Goal: Task Accomplishment & Management: Manage account settings

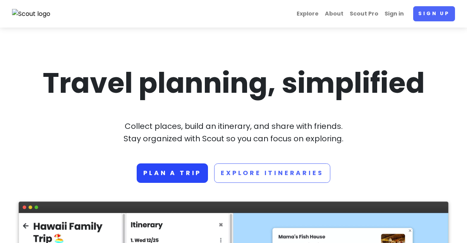
click at [170, 176] on link "Plan a trip" at bounding box center [172, 172] width 71 height 19
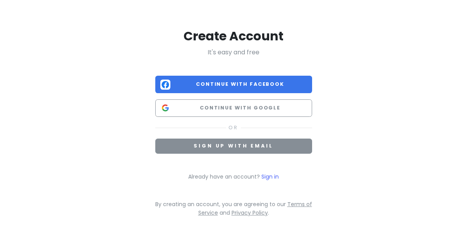
click at [279, 142] on button "Sign up with email" at bounding box center [233, 145] width 157 height 15
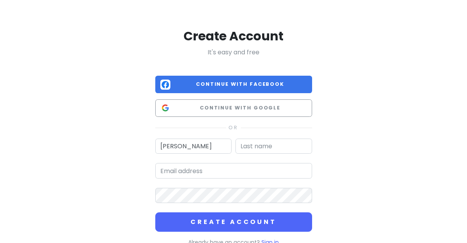
type input "[PERSON_NAME]"
type input "greenhough"
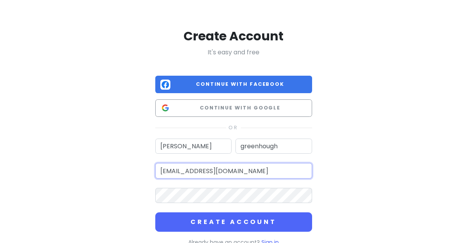
type input "[EMAIL_ADDRESS][DOMAIN_NAME]"
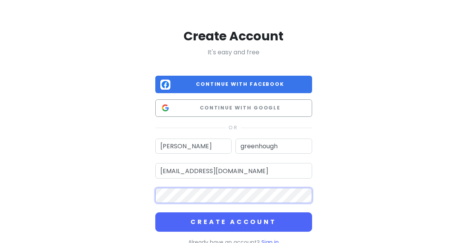
click at [234, 221] on button "Create Account" at bounding box center [233, 221] width 157 height 19
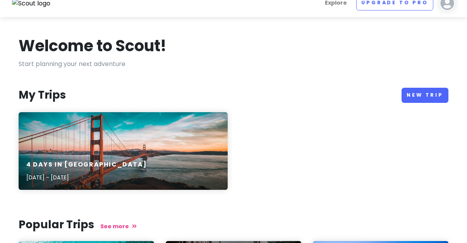
scroll to position [10, 0]
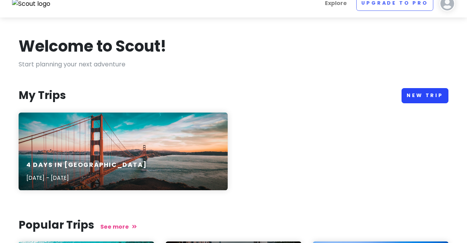
click at [444, 90] on link "New Trip" at bounding box center [425, 95] width 47 height 15
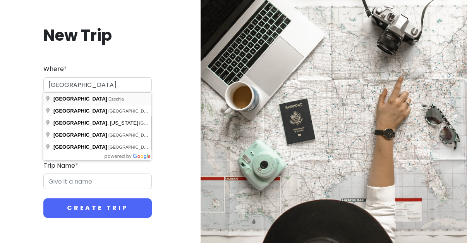
type input "Prague, Czechia"
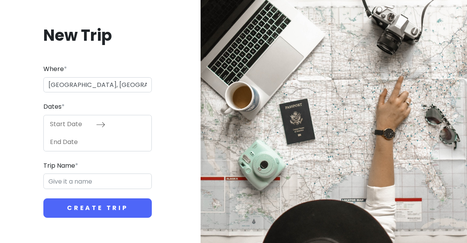
type input "Prague Trip"
click at [91, 128] on input "Start Date" at bounding box center [71, 124] width 50 height 18
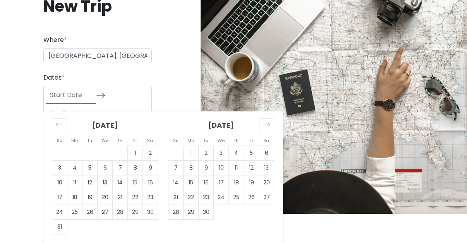
scroll to position [29, 0]
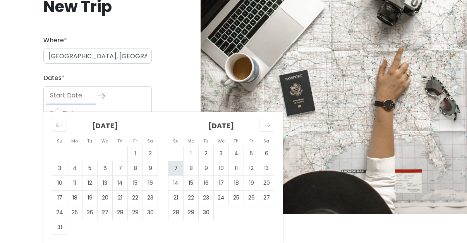
click at [174, 165] on td "7" at bounding box center [176, 167] width 15 height 15
type input "09/07/2025"
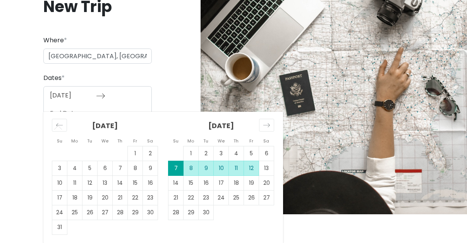
click at [255, 170] on td "12" at bounding box center [251, 167] width 15 height 15
type input "09/12/2025"
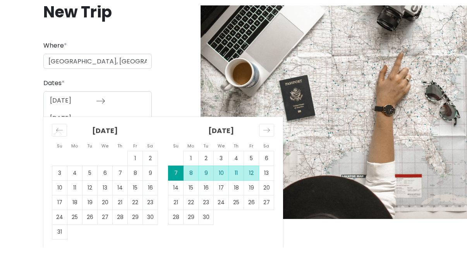
scroll to position [0, 0]
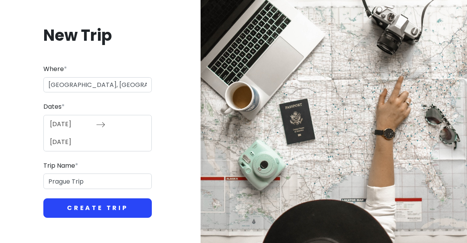
click at [106, 205] on button "Create Trip" at bounding box center [97, 207] width 108 height 19
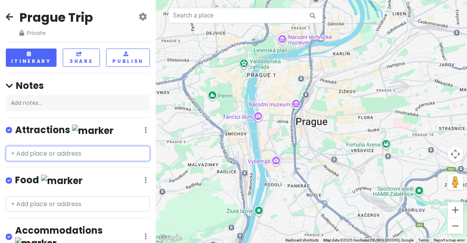
click at [84, 150] on input "text" at bounding box center [78, 153] width 144 height 15
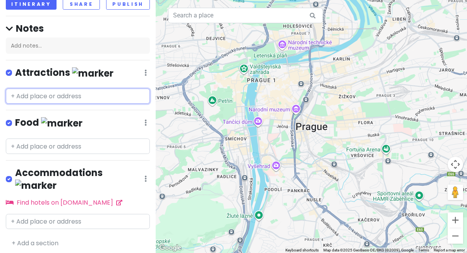
scroll to position [55, 0]
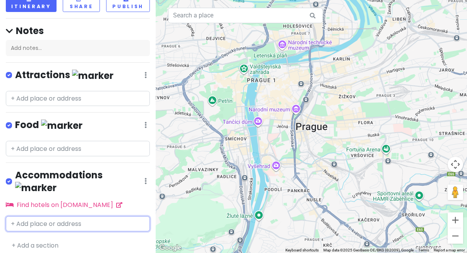
click at [73, 217] on input "text" at bounding box center [78, 224] width 144 height 15
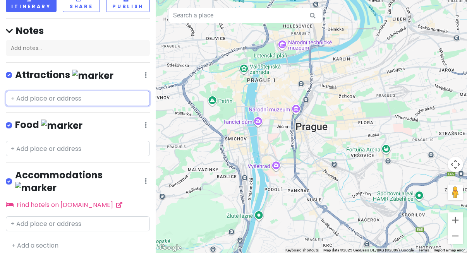
click at [75, 99] on input "text" at bounding box center [78, 98] width 144 height 15
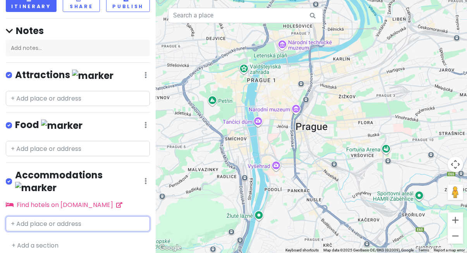
click at [37, 217] on input "text" at bounding box center [78, 224] width 144 height 15
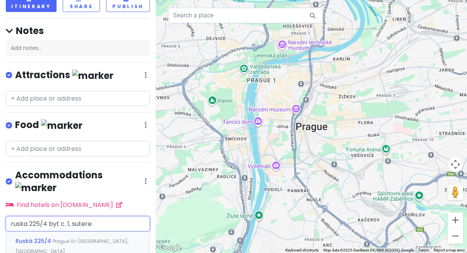
type input "ruska 225/4 byt c. 1, suteren"
click at [105, 238] on span "Prague 10-[GEOGRAPHIC_DATA], [GEOGRAPHIC_DATA]" at bounding box center [71, 246] width 113 height 17
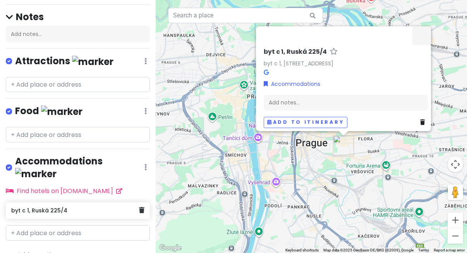
scroll to position [66, 0]
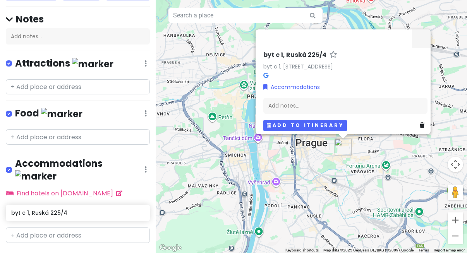
click at [326, 124] on button "Add to itinerary" at bounding box center [305, 125] width 84 height 11
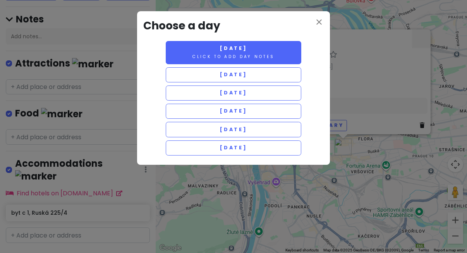
click at [276, 61] on button "Sunday 9/7 Click to add day notes" at bounding box center [234, 52] width 136 height 23
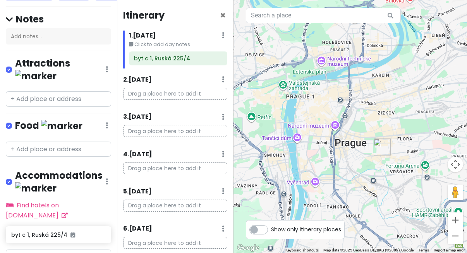
click at [379, 148] on img "byt c 1, Ruská 225/4" at bounding box center [382, 147] width 17 height 17
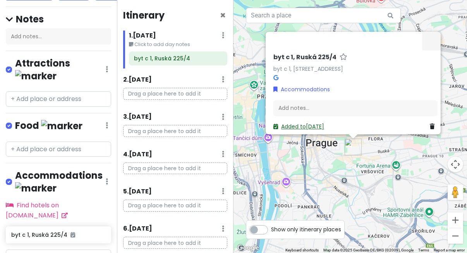
click at [322, 124] on link "Added to Sun 9/7" at bounding box center [299, 127] width 51 height 8
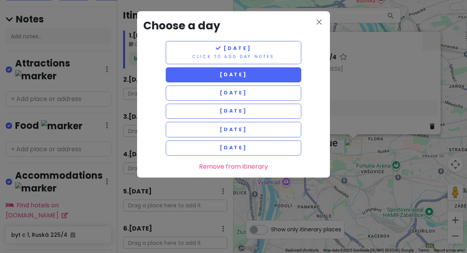
click at [268, 79] on button "Monday 9/8" at bounding box center [234, 74] width 136 height 15
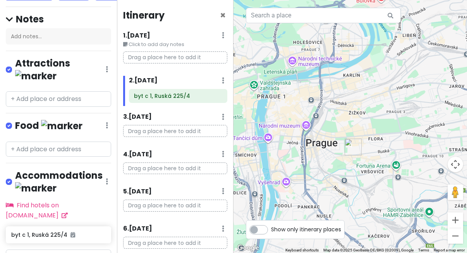
click at [354, 152] on img "byt c 1, Ruská 225/4" at bounding box center [353, 147] width 17 height 17
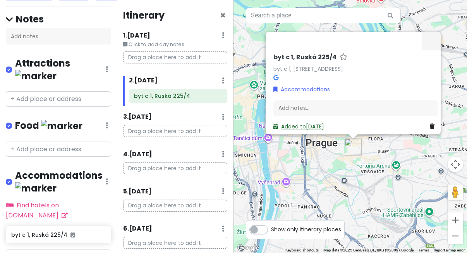
click at [302, 123] on link "Added to Mon 9/8" at bounding box center [299, 127] width 51 height 8
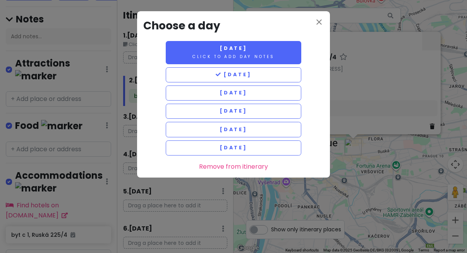
click at [267, 60] on button "Sunday 9/7 Click to add day notes" at bounding box center [234, 52] width 136 height 23
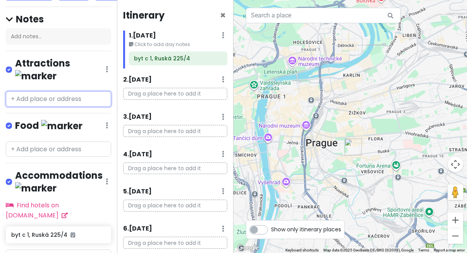
click at [97, 91] on input "text" at bounding box center [58, 98] width 105 height 15
click at [220, 14] on span "×" at bounding box center [223, 15] width 6 height 13
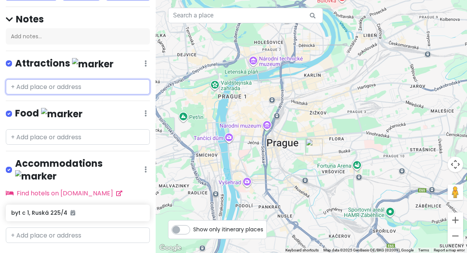
click at [79, 87] on input "text" at bounding box center [78, 86] width 144 height 15
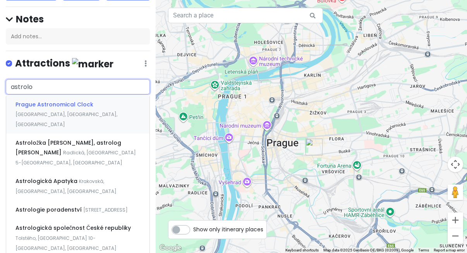
type input "astral"
drag, startPoint x: 79, startPoint y: 87, endPoint x: 106, endPoint y: 113, distance: 37.0
click at [106, 113] on div "Prague Astronomical Clock Old Town Square, Old Town, Czechia" at bounding box center [77, 114] width 143 height 38
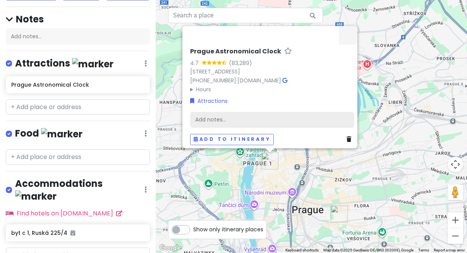
click at [258, 118] on div "Add notes..." at bounding box center [272, 120] width 164 height 16
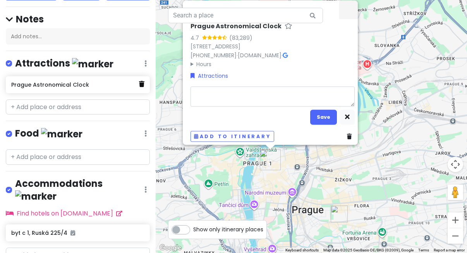
click at [140, 81] on icon at bounding box center [141, 84] width 5 height 6
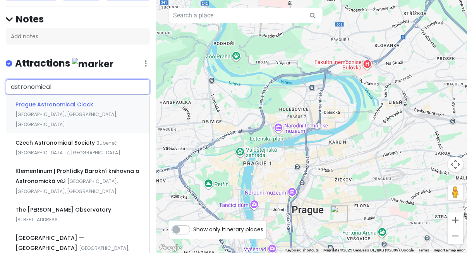
type input "astronomical"
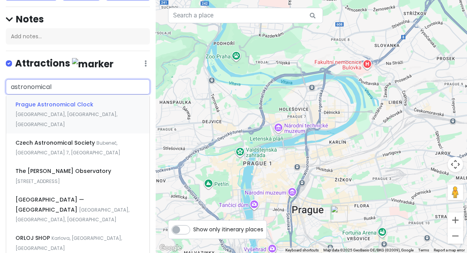
click at [122, 109] on div "Prague Astronomical Clock Old Town Square, Old Town, Czechia" at bounding box center [77, 114] width 143 height 38
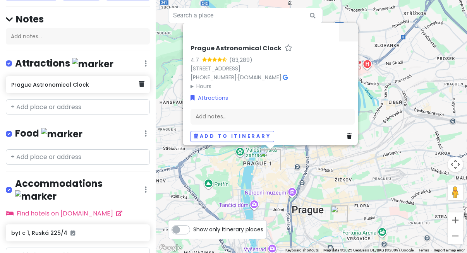
click at [59, 86] on h6 "Prague Astronomical Clock" at bounding box center [74, 84] width 127 height 7
click at [61, 84] on h6 "Prague Astronomical Clock" at bounding box center [74, 84] width 127 height 7
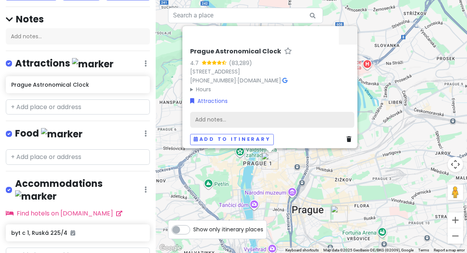
click at [278, 117] on div "Add notes..." at bounding box center [272, 120] width 164 height 16
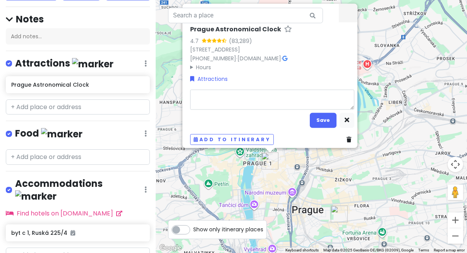
click at [288, 66] on div "Prague Astronomical Clock 4.7 (83,289) Staroměstské nám. 1, 110 00 Praha 1-Star…" at bounding box center [272, 49] width 164 height 46
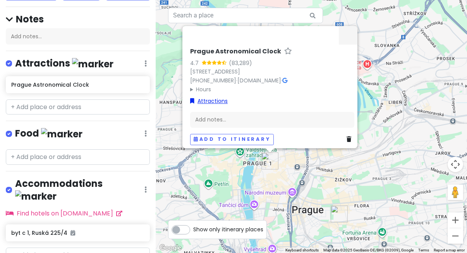
click at [205, 98] on link "Attractions" at bounding box center [209, 101] width 38 height 9
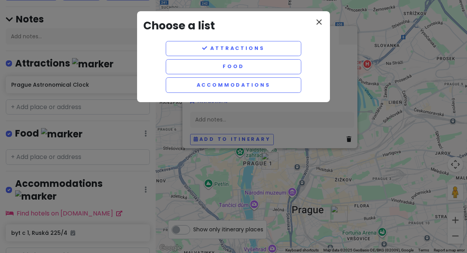
click at [317, 23] on icon "close" at bounding box center [319, 21] width 9 height 9
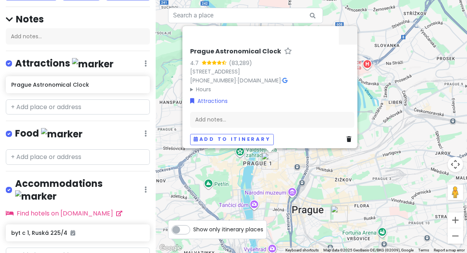
click at [396, 67] on div "Prague Astronomical Clock 4.7 (83,289) Staroměstské nám. 1, 110 00 Praha 1-Star…" at bounding box center [311, 126] width 311 height 253
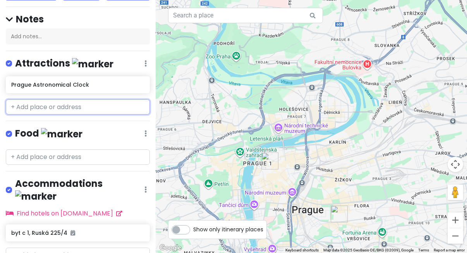
click at [64, 108] on input "text" at bounding box center [78, 107] width 144 height 15
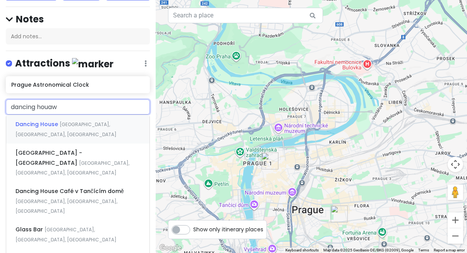
type input "dancing how"
drag, startPoint x: 64, startPoint y: 108, endPoint x: 89, endPoint y: 132, distance: 34.8
click at [89, 132] on div "Dancing House Jiráskovo náměstí, New Town, Czechia" at bounding box center [77, 129] width 143 height 29
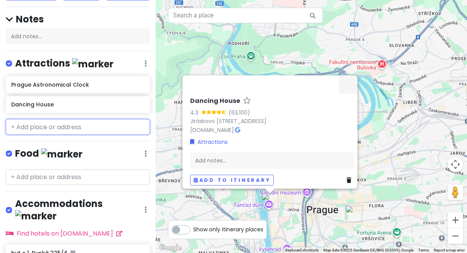
click at [82, 130] on input "text" at bounding box center [78, 126] width 144 height 15
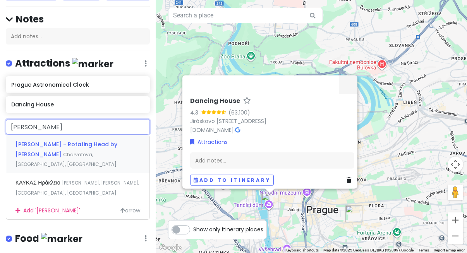
type input "Kafka head"
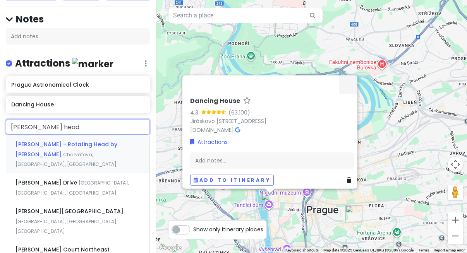
click at [114, 146] on span "Franz Kafka - Rotating Head by David Cerny" at bounding box center [66, 150] width 102 height 18
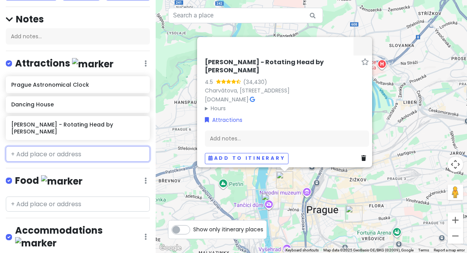
click at [110, 147] on input "text" at bounding box center [78, 153] width 144 height 15
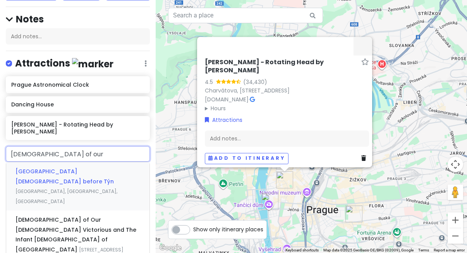
type input "church of our l"
click at [110, 188] on span "Old Town Square, Old Town, Czechia" at bounding box center [66, 196] width 102 height 17
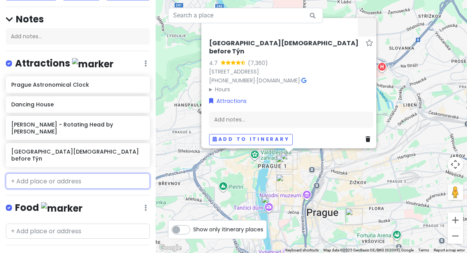
click at [104, 174] on input "text" at bounding box center [78, 181] width 144 height 15
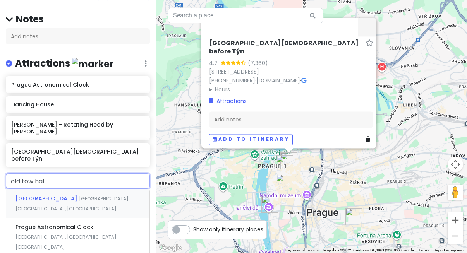
type input "old tow Hal"
drag, startPoint x: 104, startPoint y: 170, endPoint x: 122, endPoint y: 187, distance: 24.9
click at [122, 189] on div "Old Town Hall Old Town Square, Old Town, Czechia" at bounding box center [77, 203] width 143 height 29
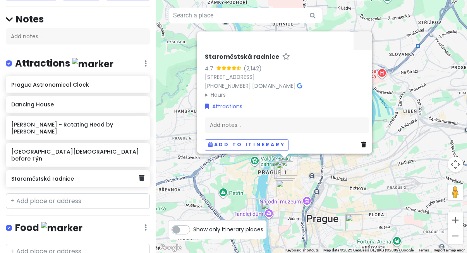
click at [77, 176] on h6 "Staroměstská radnice" at bounding box center [74, 179] width 127 height 7
click at [142, 175] on icon at bounding box center [141, 178] width 5 height 6
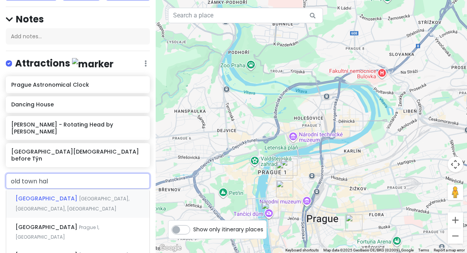
type input "old town hall"
click at [98, 196] on span "Old Town Square, Old Town, Czechia" at bounding box center [72, 204] width 114 height 17
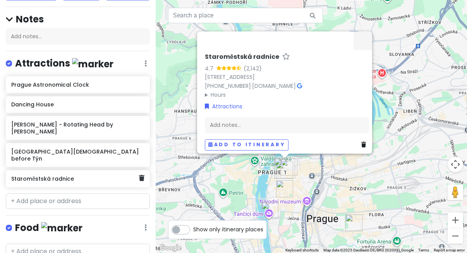
click at [94, 176] on h6 "Staroměstská radnice" at bounding box center [74, 179] width 127 height 7
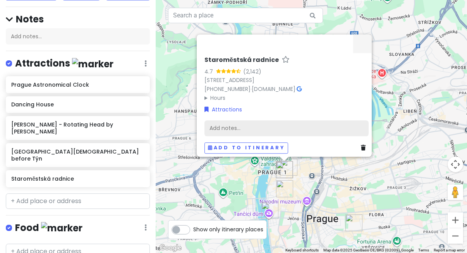
click at [219, 126] on div "Add notes..." at bounding box center [287, 128] width 164 height 16
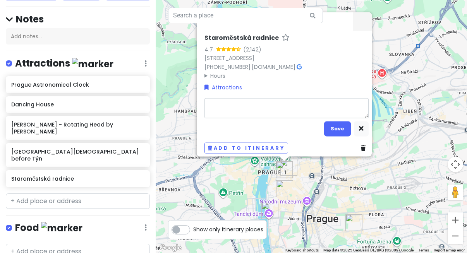
type textarea "x"
type textarea "o"
type textarea "x"
type textarea "ol"
type textarea "x"
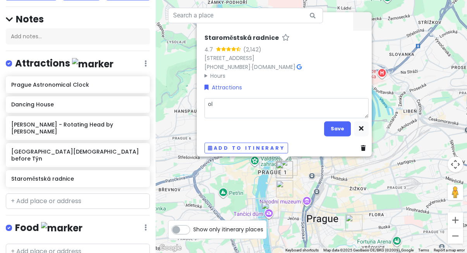
type textarea "old"
type textarea "x"
type textarea "old"
type textarea "x"
type textarea "old t"
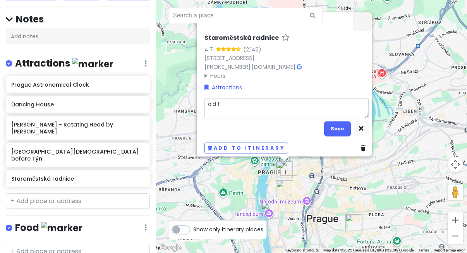
type textarea "x"
type textarea "old to"
type textarea "x"
type textarea "old ton"
type textarea "x"
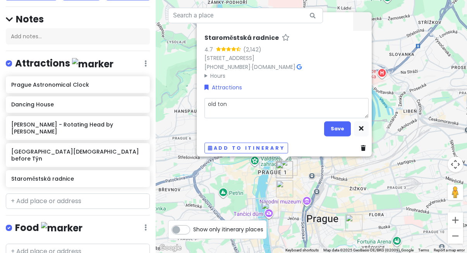
type textarea "old to"
type textarea "x"
type textarea "old tow"
type textarea "x"
type textarea "old town"
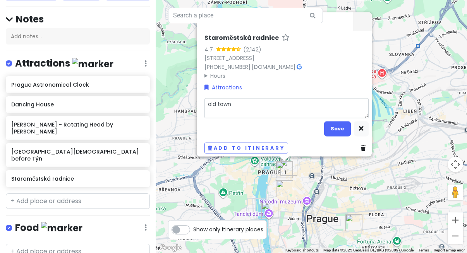
type textarea "x"
type textarea "old town"
type textarea "x"
type textarea "old town h"
type textarea "x"
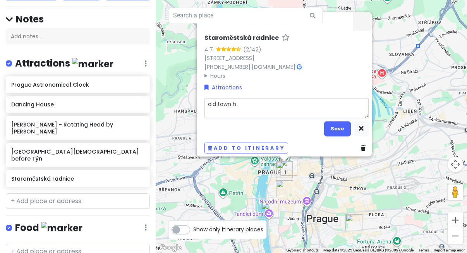
type textarea "old town ha"
type textarea "x"
type textarea "old town hal"
type textarea "x"
type textarea "old town hall"
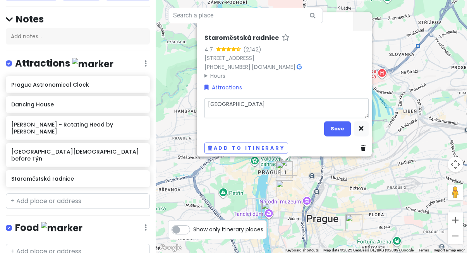
type textarea "x"
type textarea "old town hall"
type textarea "x"
type textarea "old town hall -"
type textarea "x"
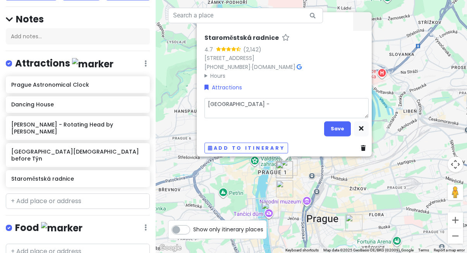
type textarea "old town hall -"
type textarea "x"
type textarea "old town hall - c"
type textarea "x"
type textarea "old town hall - cl"
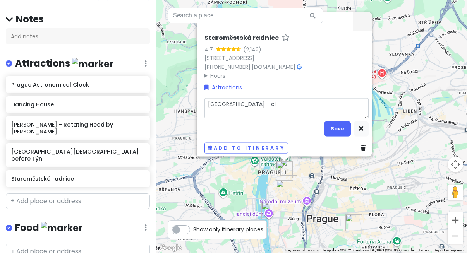
type textarea "x"
type textarea "old town hall - cli"
type textarea "x"
type textarea "old town hall - clim"
type textarea "x"
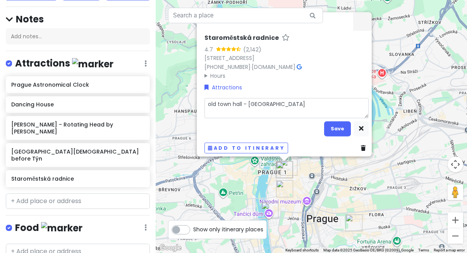
type textarea "old town hall - climb"
type textarea "x"
type textarea "old town hall - climb"
type textarea "x"
type textarea "old town hall - climb t"
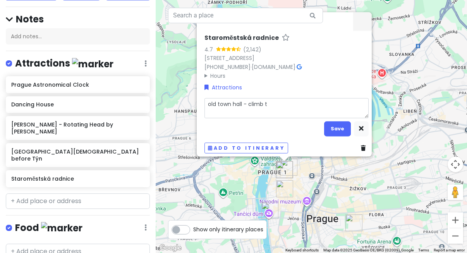
type textarea "x"
type textarea "old town hall - climb th"
type textarea "x"
type textarea "old town hall - climb the"
type textarea "x"
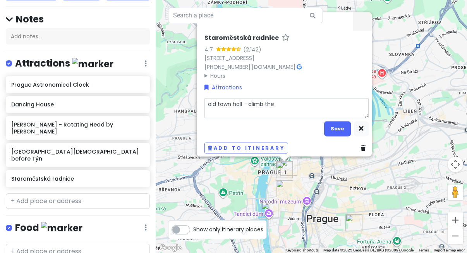
type textarea "old town hall - climb the"
type textarea "x"
type textarea "old town hall - climb the t"
type textarea "x"
type textarea "old town hall - climb the to"
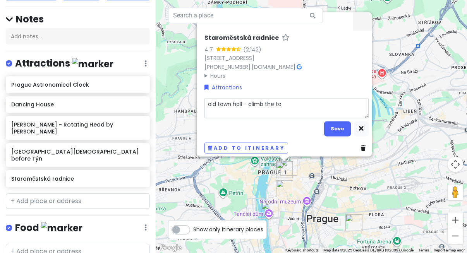
type textarea "x"
type textarea "old town hall - climb the tow"
type textarea "x"
type textarea "old town hall - climb the towe"
type textarea "x"
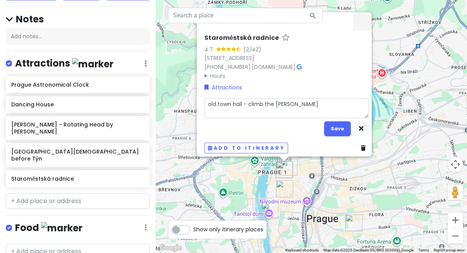
type textarea "old town hall - climb the tower"
type textarea "x"
type textarea "old town hall - climb the tower"
type textarea "x"
type textarea "old town hall - climb the tower o"
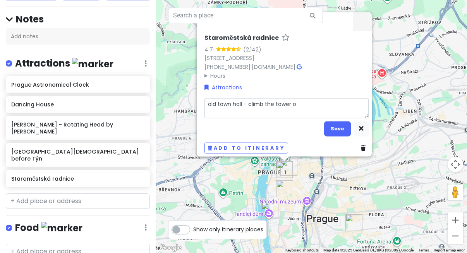
type textarea "x"
type textarea "old town hall - climb the tower of"
type textarea "x"
type textarea "old town hall - climb the tower of"
type textarea "x"
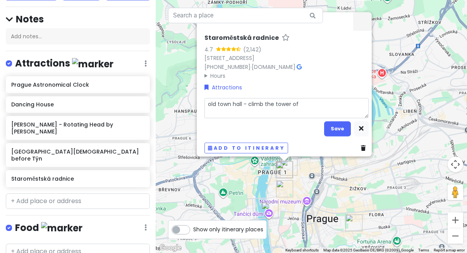
type textarea "old town hall - climb the tower of"
type textarea "x"
type textarea "old town hall - climb the tower o"
type textarea "x"
type textarea "old town hall - climb the tower"
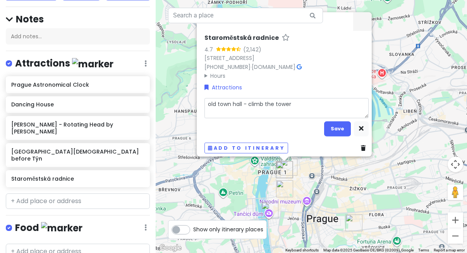
type textarea "x"
type textarea "old town hall - climb the tower f"
type textarea "x"
type textarea "old town hall - climb the tower fo"
type textarea "x"
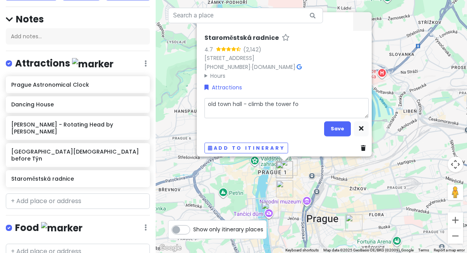
type textarea "old town hall - climb the tower for"
type textarea "x"
type textarea "old town hall - climb the tower for"
type textarea "x"
type textarea "old town hall - climb the tower for a"
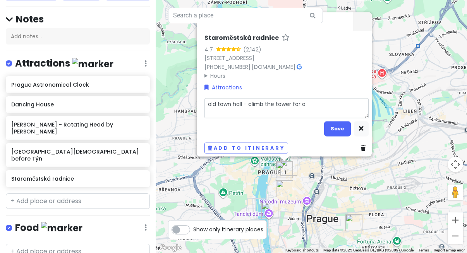
type textarea "x"
type textarea "old town hall - climb the tower for a"
type textarea "x"
type textarea "old town hall - climb the tower for a g"
type textarea "x"
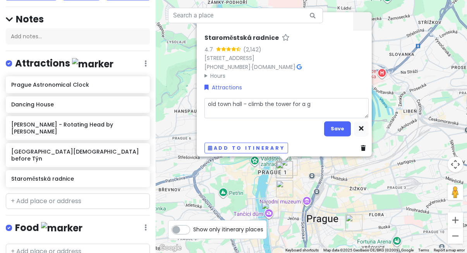
type textarea "old town hall - climb the tower for a gr"
type textarea "x"
type textarea "old town hall - climb the tower for a gre"
type textarea "x"
type textarea "old town hall - climb the tower for a gret"
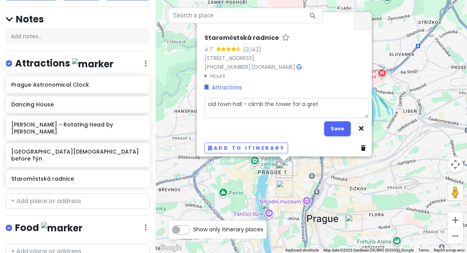
type textarea "x"
type textarea "old town hall - climb the tower for a gre"
type textarea "x"
type textarea "old town hall - climb the tower for a grea"
type textarea "x"
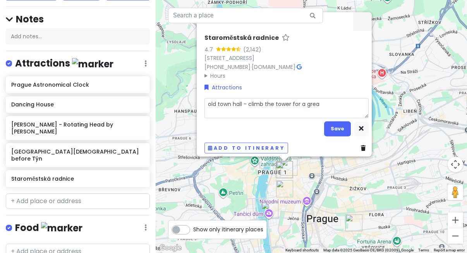
type textarea "old town hall - climb the tower for a great"
type textarea "x"
type textarea "old town hall - climb the tower for a great"
type textarea "x"
type textarea "old town hall - climb the tower for a great c"
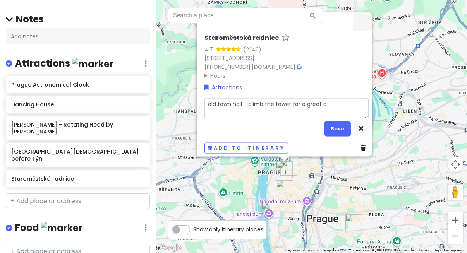
type textarea "x"
type textarea "old town hall - climb the tower for a great"
type textarea "x"
type textarea "old town hall - climb the tower for a great v"
type textarea "x"
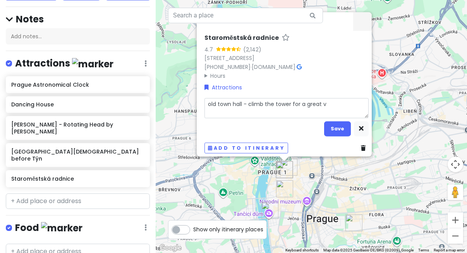
type textarea "old town hall - climb the tower for a great vi"
type textarea "x"
type textarea "old town hall - climb the tower for a great vie"
type textarea "x"
type textarea "old town hall - climb the tower for a great view"
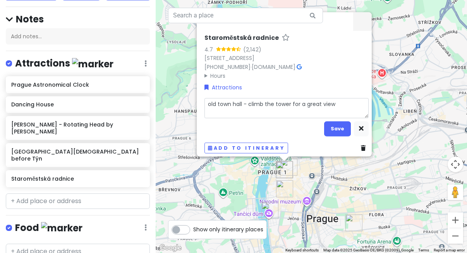
type textarea "x"
type textarea "old town hall - climb the tower for a great vie"
type textarea "x"
type textarea "old town hall - climb the tower for a great vi"
type textarea "x"
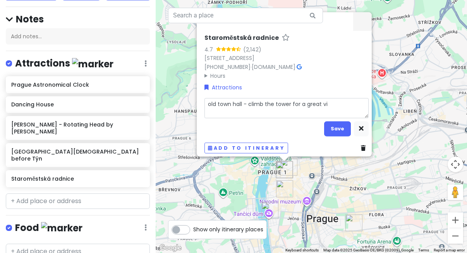
type textarea "old town hall - climb the tower for a great v"
type textarea "x"
type textarea "old town hall - climb the tower for a great"
type textarea "x"
type textarea "old town hall - climb the tower for a great 3"
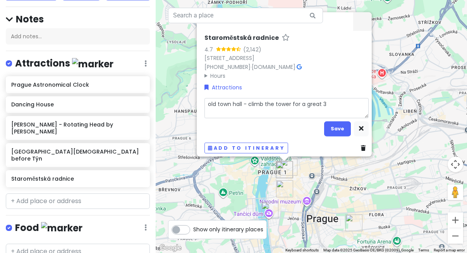
type textarea "x"
type textarea "old town hall - climb the tower for a great 36"
type textarea "x"
type textarea "old town hall - climb the tower for a great 360"
type textarea "x"
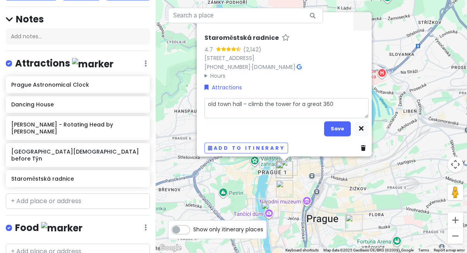
type textarea "old town hall - climb the tower for a great 360"
type textarea "x"
type textarea "old town hall - climb the tower for a great 360 v"
type textarea "x"
type textarea "old town hall - climb the tower for a great 360 ve"
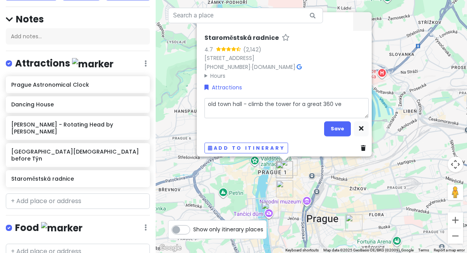
type textarea "x"
type textarea "old town hall - climb the tower for a great 360 v"
type textarea "x"
type textarea "old town hall - climb the tower for a great 360 vi"
type textarea "x"
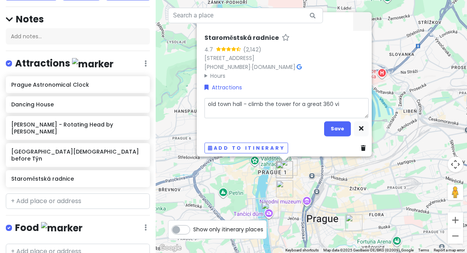
type textarea "old town hall - climb the tower for a great 360 vie"
type textarea "x"
type textarea "old town hall - climb the tower for a great 360 view"
type textarea "x"
type textarea "old town hall - climb the tower for a great 360 view"
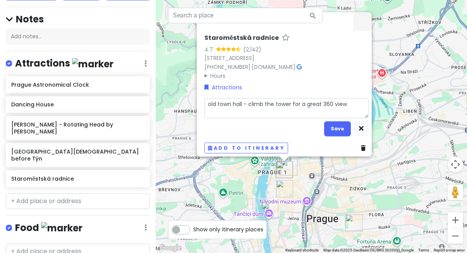
type textarea "x"
type textarea "old town hall - climb the tower for a great 360 view a"
type textarea "x"
type textarea "old town hall - climb the tower for a great 360 view an"
type textarea "x"
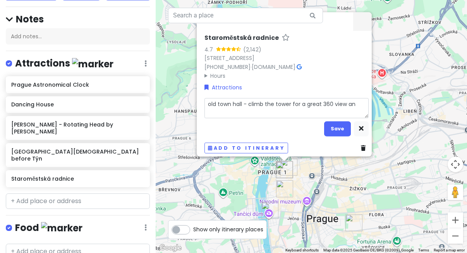
type textarea "old town hall - climb the tower for a great 360 view and"
type textarea "x"
type textarea "old town hall - climb the tower for a great 360 view and"
type textarea "x"
type textarea "old town hall - climb the tower for a great 360 view and c"
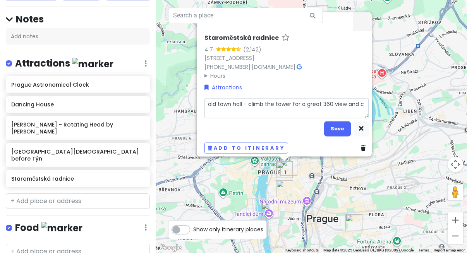
type textarea "x"
type textarea "old town hall - climb the tower for a great 360 view and ch"
type textarea "x"
type textarea "old town hall - climb the tower for a great 360 view and che"
type textarea "x"
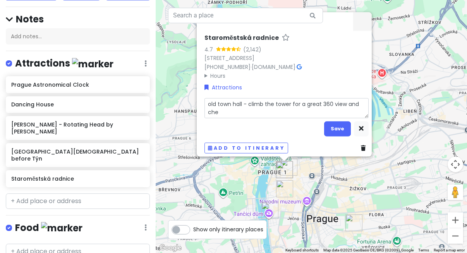
type textarea "old town hall - climb the tower for a great 360 view and chec"
type textarea "x"
type textarea "old town hall - climb the tower for a great 360 view and check"
type textarea "x"
type textarea "old town hall - climb the tower for a great 360 view and check"
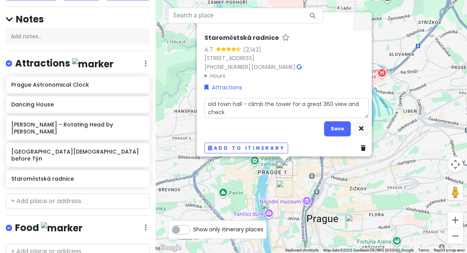
type textarea "x"
type textarea "old town hall - climb the tower for a great 360 view and check o"
type textarea "x"
type textarea "old town hall - climb the tower for a great 360 view and check ou"
type textarea "x"
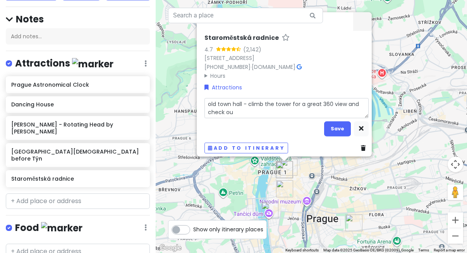
type textarea "old town hall - climb the tower for a great 360 view and check out"
type textarea "x"
type textarea "old town hall - climb the tower for a great 360 view and check out"
type textarea "x"
type textarea "old town hall - climb the tower for a great 360 view and check out t"
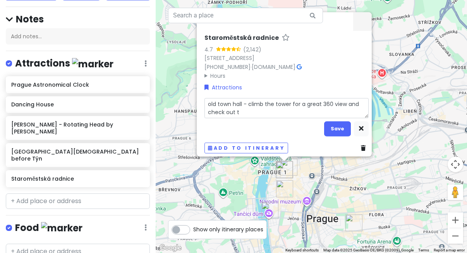
type textarea "x"
type textarea "old town hall - climb the tower for a great 360 view and check out th"
type textarea "x"
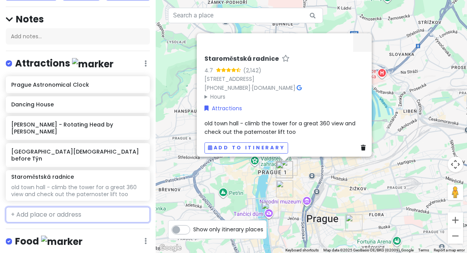
click at [92, 207] on input "text" at bounding box center [78, 214] width 144 height 15
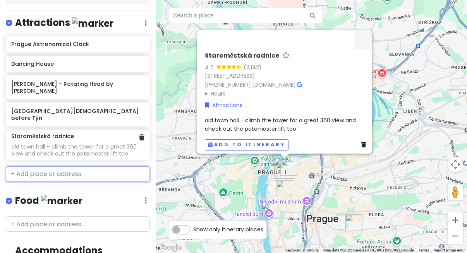
scroll to position [126, 0]
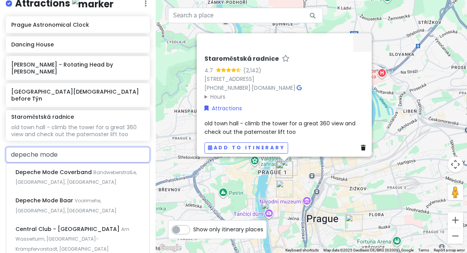
drag, startPoint x: 117, startPoint y: 139, endPoint x: 5, endPoint y: 139, distance: 112.0
click at [5, 147] on div "depeche mode Depeche Mode Coverband Bandweberstraße, Großröhrsdorf, Germany Dep…" at bounding box center [78, 245] width 156 height 196
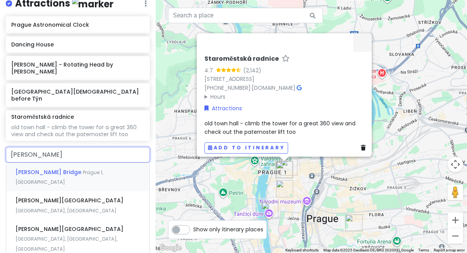
click at [40, 163] on div "Charles Bridge Prague 1, Czechia" at bounding box center [77, 177] width 143 height 29
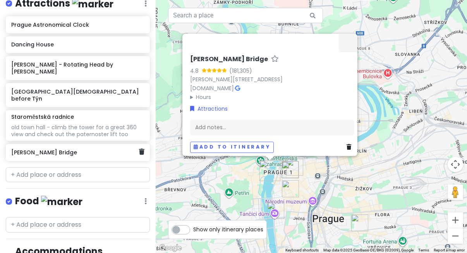
click at [90, 144] on div "Charles Bridge" at bounding box center [78, 152] width 144 height 17
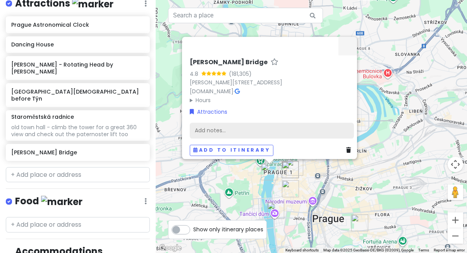
click at [200, 124] on div "Add notes..." at bounding box center [272, 131] width 164 height 16
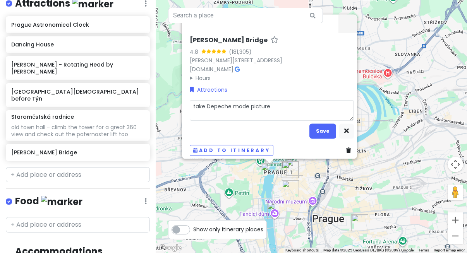
click at [234, 105] on textarea "take Depeche mode picture" at bounding box center [272, 110] width 164 height 20
click at [287, 101] on textarea "take Depeche Mode picture" at bounding box center [272, 110] width 164 height 20
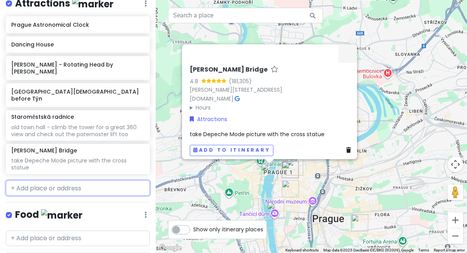
click at [114, 181] on input "text" at bounding box center [78, 188] width 144 height 15
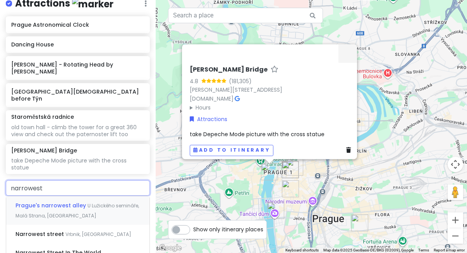
click at [107, 196] on div "Prague's narrowest alley U Lužického semináře, Malá Strana, Czechia" at bounding box center [77, 210] width 143 height 29
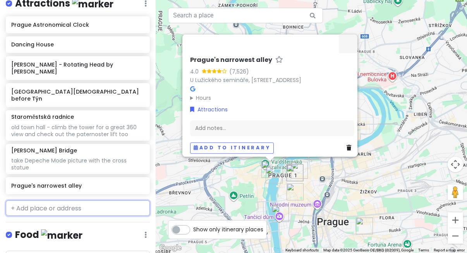
click at [90, 201] on input "text" at bounding box center [78, 208] width 144 height 15
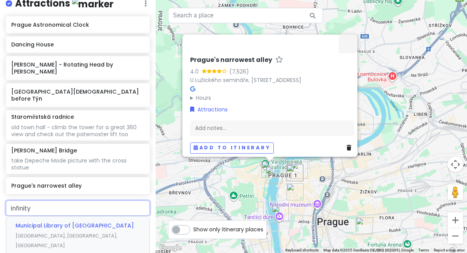
click at [93, 233] on span "Mariánské náměstí, Old Town, Czechia" at bounding box center [66, 241] width 102 height 17
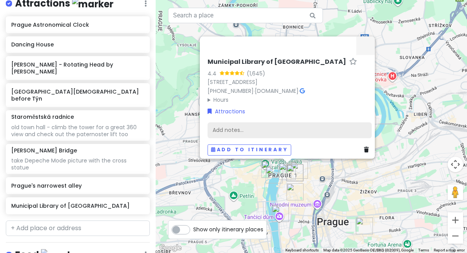
click at [267, 125] on div "Add notes..." at bounding box center [290, 130] width 164 height 16
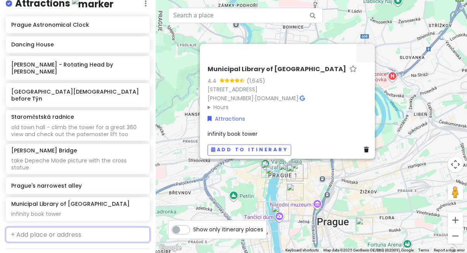
click at [61, 227] on input "text" at bounding box center [78, 234] width 144 height 15
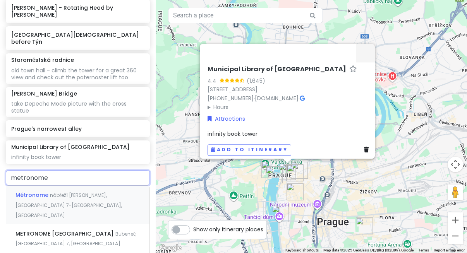
scroll to position [184, 0]
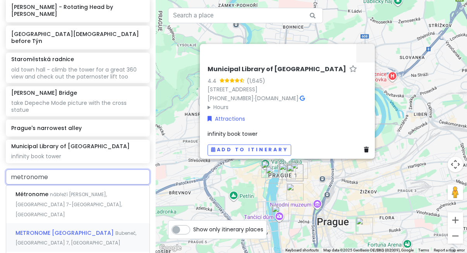
click at [105, 224] on div "METRONOME PRAGUE Bubeneč, Prague 7, Czechia" at bounding box center [77, 238] width 143 height 29
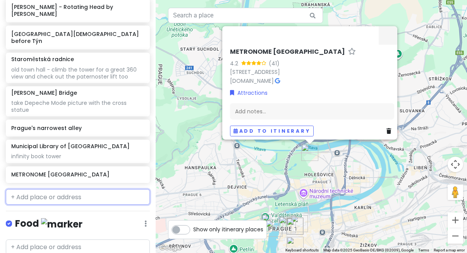
click at [89, 189] on input "text" at bounding box center [78, 196] width 144 height 15
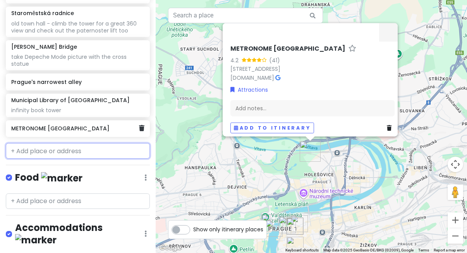
scroll to position [234, 0]
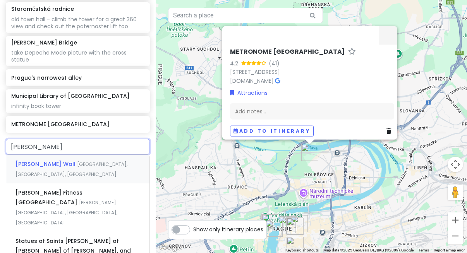
click at [102, 155] on div "John Lennon Wall Velkopřevorské náměstí, Malá Strana, Czechia" at bounding box center [77, 169] width 143 height 29
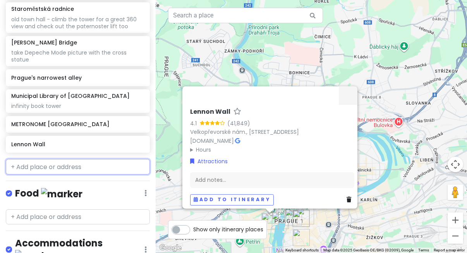
click at [97, 159] on input "text" at bounding box center [78, 166] width 144 height 15
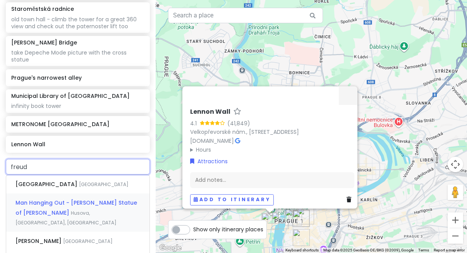
click at [103, 210] on span "Husova, Old Town, Czechia" at bounding box center [65, 218] width 101 height 17
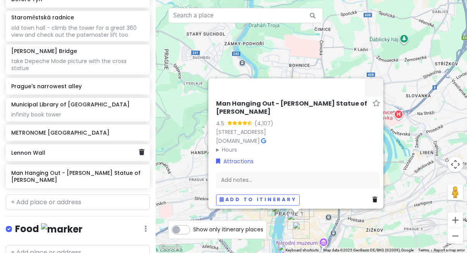
scroll to position [226, 0]
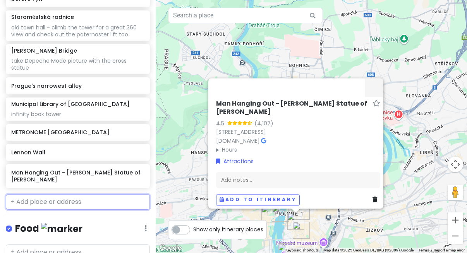
click at [25, 194] on input "text" at bounding box center [78, 201] width 144 height 15
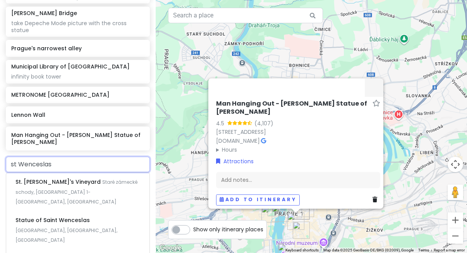
scroll to position [267, 0]
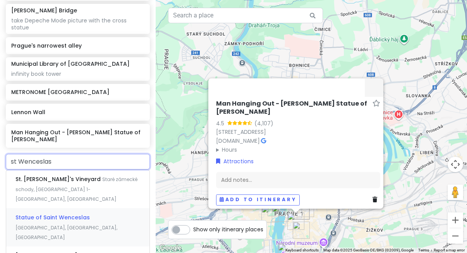
click at [102, 208] on div "Statue of Saint Wenceslas Wenceslas Square, New Town, Czechia" at bounding box center [77, 227] width 143 height 38
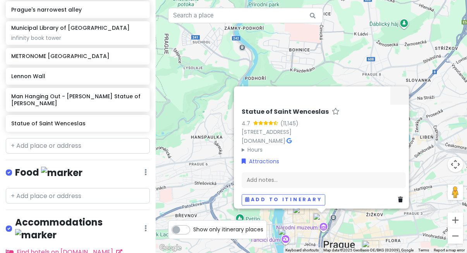
scroll to position [304, 0]
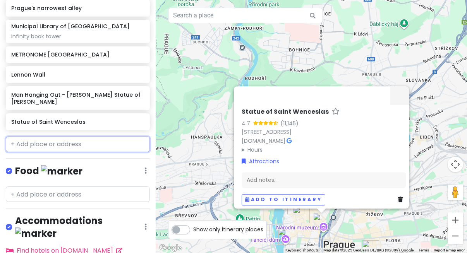
click at [82, 137] on input "text" at bounding box center [78, 144] width 144 height 15
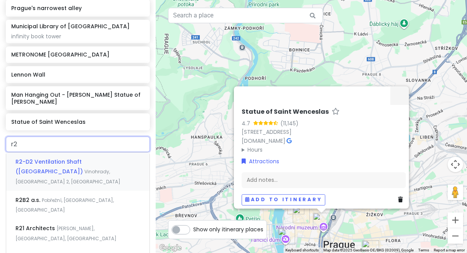
click at [86, 169] on span "Vinohrady, Prague 2, Czechia" at bounding box center [67, 177] width 105 height 17
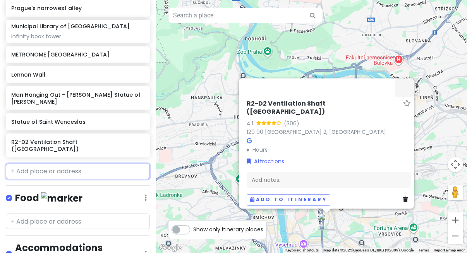
click at [85, 164] on input "text" at bounding box center [78, 171] width 144 height 15
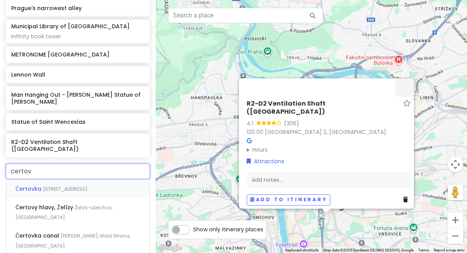
click at [88, 186] on span "Malá Strana, Prague 1, Czechia" at bounding box center [65, 189] width 45 height 7
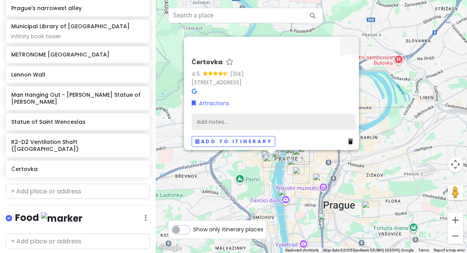
click at [210, 115] on div "Add notes..." at bounding box center [274, 122] width 164 height 16
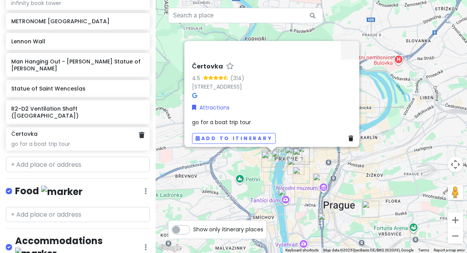
scroll to position [343, 0]
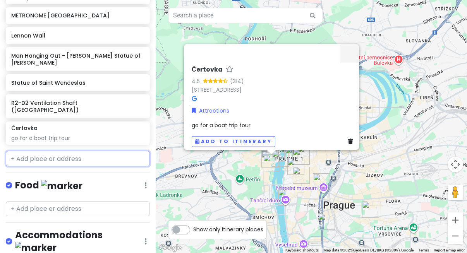
click at [74, 151] on input "text" at bounding box center [78, 158] width 144 height 15
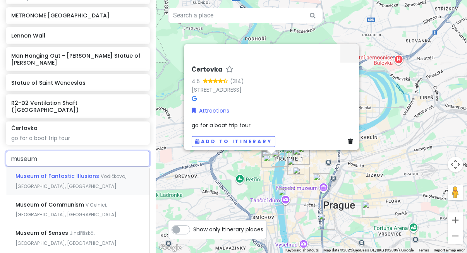
click at [54, 167] on div "Museum of Fantastic Illusions Vodičkova, New Town, Czechia" at bounding box center [77, 181] width 143 height 29
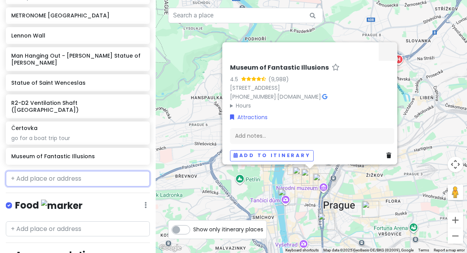
click at [59, 171] on input "text" at bounding box center [78, 178] width 144 height 15
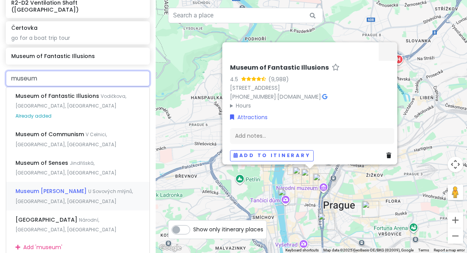
scroll to position [443, 0]
click at [102, 160] on span "Jindřišská, New Town, Czechia" at bounding box center [65, 168] width 101 height 17
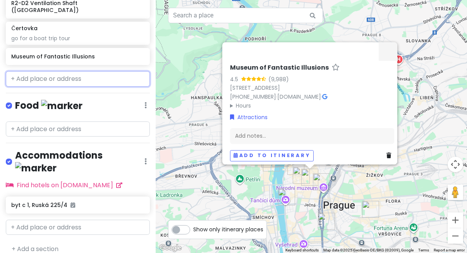
scroll to position [408, 0]
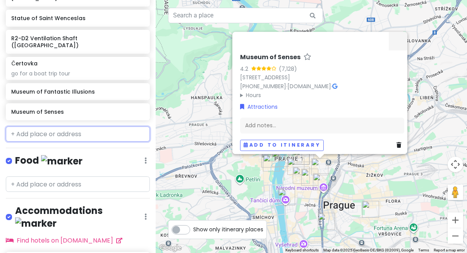
click at [100, 127] on input "text" at bounding box center [78, 134] width 144 height 15
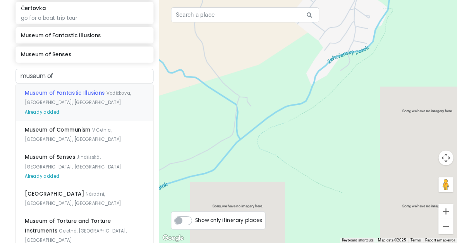
scroll to position [428, 0]
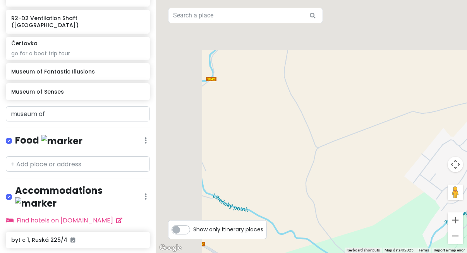
drag, startPoint x: 256, startPoint y: 74, endPoint x: 398, endPoint y: 279, distance: 249.4
click at [398, 242] on html "Prague Trip Private Change Dates Make a Copy Delete Trip Go Pro ⚡️ Give Feedbac…" at bounding box center [233, 126] width 467 height 253
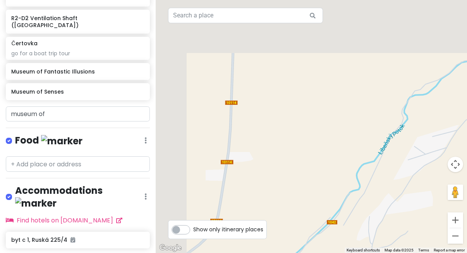
drag, startPoint x: 305, startPoint y: 120, endPoint x: 363, endPoint y: 279, distance: 169.1
click at [363, 242] on html "Prague Trip Private Change Dates Make a Copy Delete Trip Go Pro ⚡️ Give Feedbac…" at bounding box center [233, 126] width 467 height 253
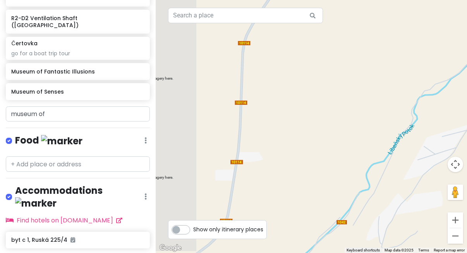
drag, startPoint x: 310, startPoint y: 126, endPoint x: 297, endPoint y: 279, distance: 154.3
click at [297, 242] on html "Prague Trip Private Change Dates Make a Copy Delete Trip Go Pro ⚡️ Give Feedbac…" at bounding box center [233, 126] width 467 height 253
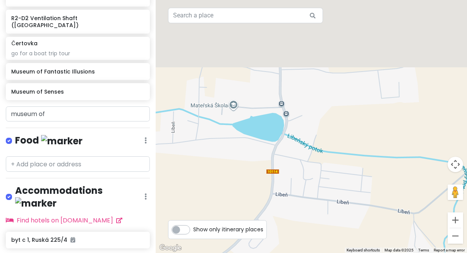
drag, startPoint x: 370, startPoint y: 119, endPoint x: 284, endPoint y: 279, distance: 182.5
click at [284, 242] on html "Prague Trip Private Change Dates Make a Copy Delete Trip Go Pro ⚡️ Give Feedbac…" at bounding box center [233, 126] width 467 height 253
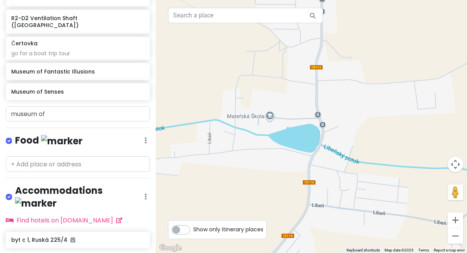
drag, startPoint x: 228, startPoint y: 137, endPoint x: 415, endPoint y: 279, distance: 235.2
click at [415, 242] on html "Prague Trip Private Change Dates Make a Copy Delete Trip Go Pro ⚡️ Give Feedbac…" at bounding box center [233, 126] width 467 height 253
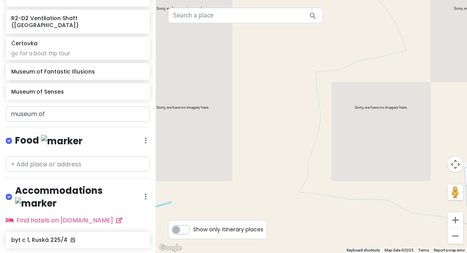
drag, startPoint x: 266, startPoint y: 139, endPoint x: 295, endPoint y: 165, distance: 38.5
click at [295, 165] on div "Museum of Senses 4.2 (7,128) Jindřišská 939/20, 110 00 Praha 1-Nové Město, Czec…" at bounding box center [311, 126] width 311 height 253
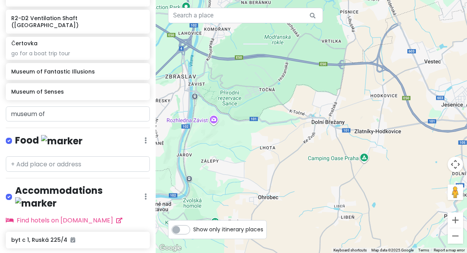
click at [193, 233] on label "Show only itinerary places" at bounding box center [228, 228] width 70 height 9
click at [193, 229] on input "Show only itinerary places" at bounding box center [195, 226] width 5 height 5
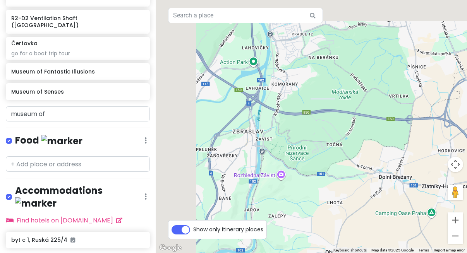
drag, startPoint x: 234, startPoint y: 127, endPoint x: 393, endPoint y: 279, distance: 220.9
click at [393, 242] on html "Prague Trip Private Change Dates Make a Copy Delete Trip Go Pro ⚡️ Give Feedbac…" at bounding box center [233, 126] width 467 height 253
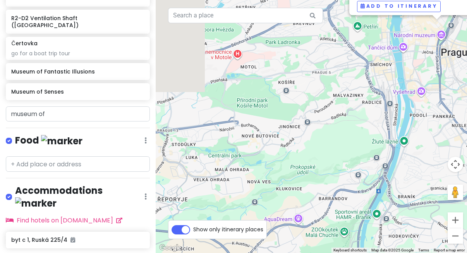
drag, startPoint x: 354, startPoint y: 104, endPoint x: 371, endPoint y: 279, distance: 176.3
click at [371, 242] on html "Prague Trip Private Change Dates Make a Copy Delete Trip Go Pro ⚡️ Give Feedbac…" at bounding box center [233, 126] width 467 height 253
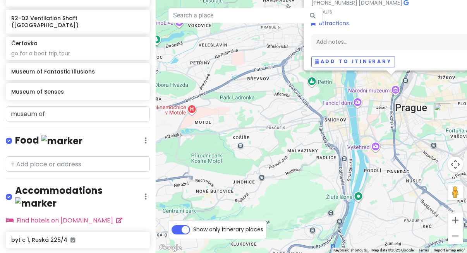
drag, startPoint x: 338, startPoint y: 121, endPoint x: 188, endPoint y: 176, distance: 159.7
click at [189, 176] on div "Museum of Senses 4.2 (7,128) Jindřišská 939/20, 110 00 Praha 1-Nové Město, Czec…" at bounding box center [311, 126] width 311 height 253
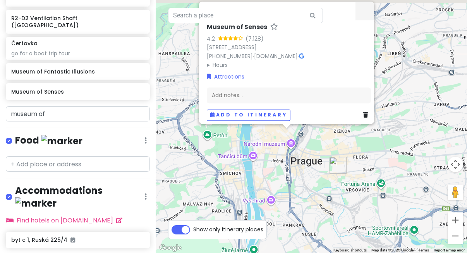
drag, startPoint x: 292, startPoint y: 118, endPoint x: 298, endPoint y: 178, distance: 60.0
click at [298, 178] on div "Museum of Senses 4.2 (7,128) Jindřišská 939/20, 110 00 Praha 1-Nové Město, Czec…" at bounding box center [311, 126] width 311 height 253
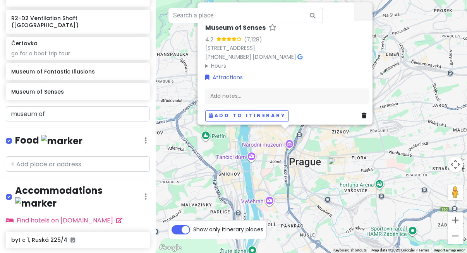
click at [193, 230] on label "Show only itinerary places" at bounding box center [228, 228] width 70 height 9
click at [193, 229] on input "Show only itinerary places" at bounding box center [195, 226] width 5 height 5
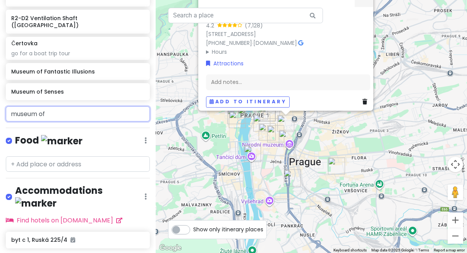
click at [132, 107] on input "museum of" at bounding box center [78, 114] width 144 height 15
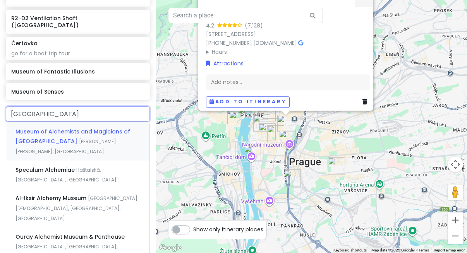
drag, startPoint x: 82, startPoint y: 80, endPoint x: 103, endPoint y: 101, distance: 29.6
click at [103, 128] on span "Museum of Alchemists and Magicians of Old Prague" at bounding box center [72, 137] width 115 height 18
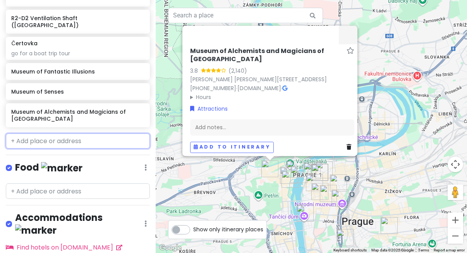
click at [103, 134] on input "text" at bounding box center [78, 141] width 144 height 15
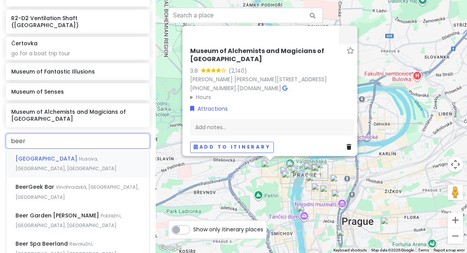
click at [111, 149] on div "Beer Museum Husova, Old Town, Czechia" at bounding box center [77, 163] width 143 height 29
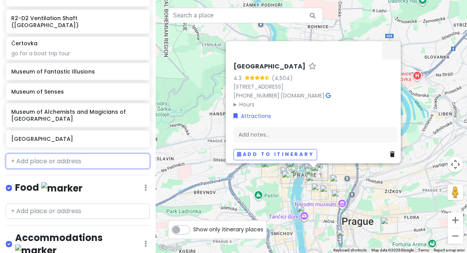
click at [110, 154] on input "text" at bounding box center [78, 161] width 144 height 15
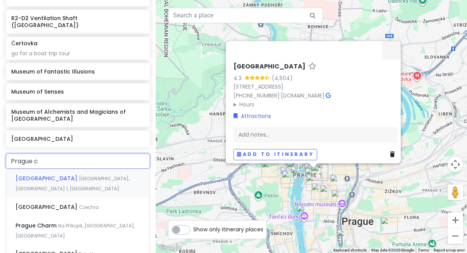
click at [117, 176] on span "Hradčany, Prague 1, Czechia" at bounding box center [72, 184] width 114 height 17
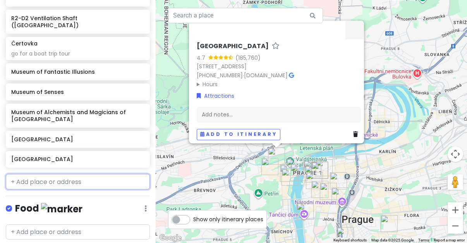
click at [79, 174] on input "text" at bounding box center [78, 181] width 144 height 15
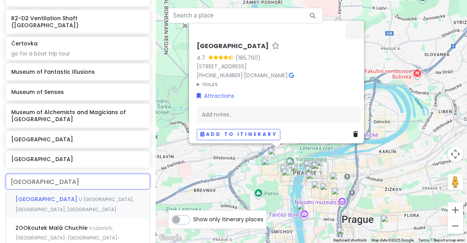
click at [93, 189] on div "Prague Zoo U Trojského zámku, Prague 7, Czechia" at bounding box center [77, 203] width 143 height 29
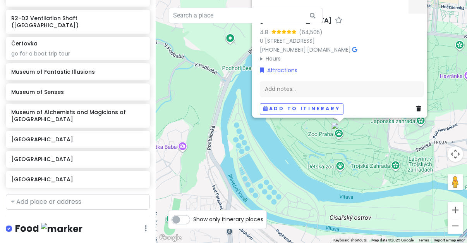
drag, startPoint x: 362, startPoint y: 155, endPoint x: 263, endPoint y: 178, distance: 101.4
click at [263, 178] on div "Prague Zoo 4.8 (64,505) U Trojského zámku 120/3, 171 00 Praha 7, Czechia +420 2…" at bounding box center [311, 121] width 311 height 243
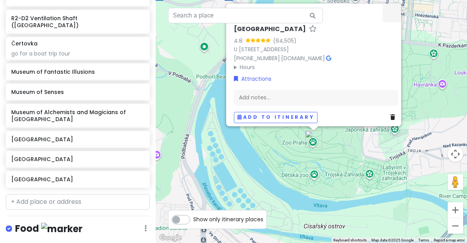
drag, startPoint x: 366, startPoint y: 147, endPoint x: 340, endPoint y: 156, distance: 27.2
click at [340, 157] on div "Prague Zoo 4.8 (64,505) U Trojského zámku 120/3, 171 00 Praha 7, Czechia +420 2…" at bounding box center [311, 121] width 311 height 243
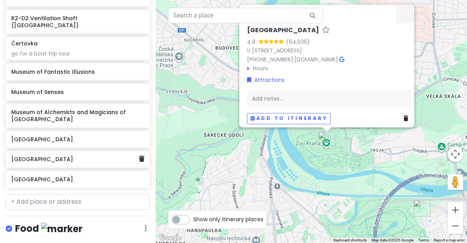
click at [89, 155] on h6 "Prague Castle" at bounding box center [74, 158] width 127 height 7
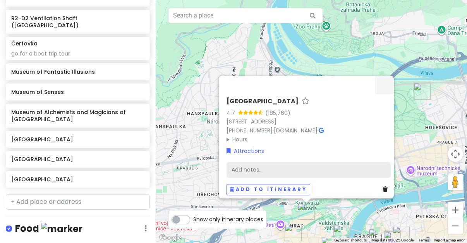
click at [248, 162] on div "Add notes..." at bounding box center [309, 170] width 164 height 16
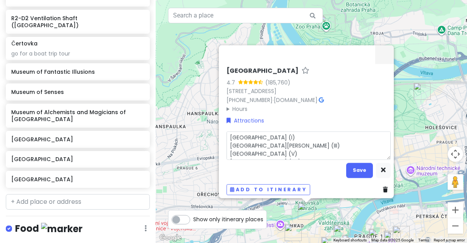
scroll to position [0, 0]
click at [227, 134] on textarea "Old Royal Palace (I) St. George‘s Basilica (III) Golden Lane (V) St. Vitus Cath…" at bounding box center [309, 145] width 164 height 28
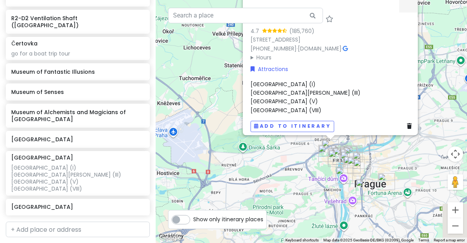
drag, startPoint x: 425, startPoint y: 175, endPoint x: 332, endPoint y: 182, distance: 92.9
click at [336, 182] on img "Dancing House" at bounding box center [344, 175] width 17 height 17
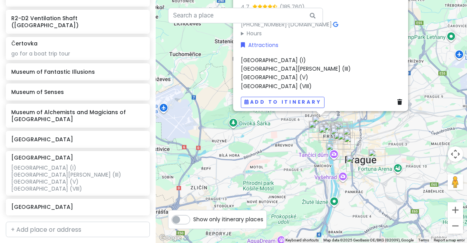
drag, startPoint x: 385, startPoint y: 193, endPoint x: 385, endPoint y: 158, distance: 34.1
click at [387, 159] on div "Prague Castle 4.7 (185,760) 119 08 Prague 1, Czechia +420 224 372 423 · www.hra…" at bounding box center [311, 121] width 311 height 243
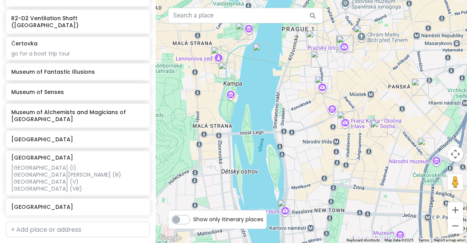
drag, startPoint x: 345, startPoint y: 126, endPoint x: 436, endPoint y: 102, distance: 94.0
click at [436, 102] on div "Prague Castle 4.7 (185,760) 119 08 Prague 1, Czechia +420 224 372 423 · www.hra…" at bounding box center [311, 121] width 311 height 243
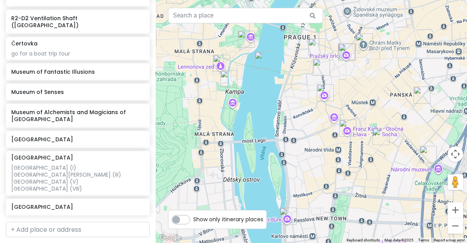
drag, startPoint x: 284, startPoint y: 105, endPoint x: 290, endPoint y: 120, distance: 16.3
click at [290, 119] on div "Prague Castle 4.7 (185,760) 119 08 Prague 1, Czechia +420 224 372 423 · www.hra…" at bounding box center [311, 121] width 311 height 243
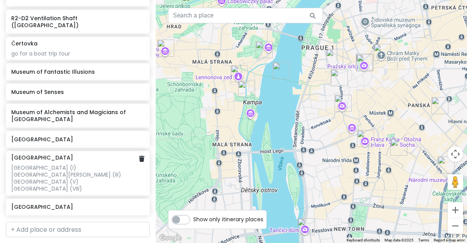
click at [98, 164] on div "Old Royal Palace (I) St. George‘s Basilica (III) Golden Lane (V) St. Vitus Cath…" at bounding box center [77, 178] width 133 height 28
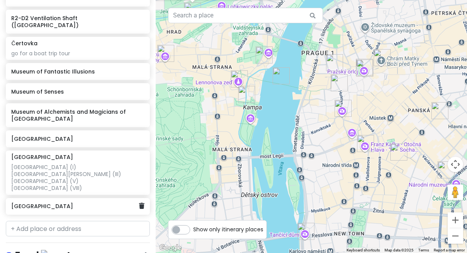
click at [86, 203] on h6 "Prague Zoo" at bounding box center [74, 206] width 127 height 7
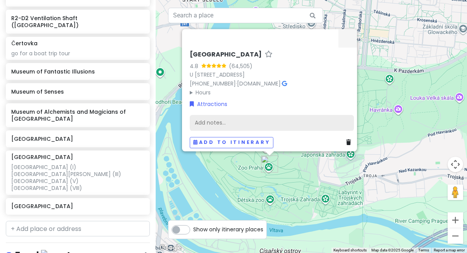
click at [226, 117] on div "Add notes..." at bounding box center [272, 123] width 164 height 16
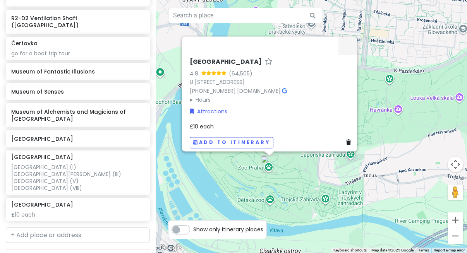
click at [161, 199] on div "Prague Zoo 4.8 (64,505) U Trojského zámku 120/3, 171 00 Praha 7, Czechia +420 2…" at bounding box center [311, 126] width 311 height 253
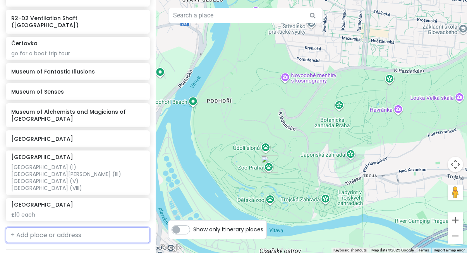
click at [115, 228] on input "text" at bounding box center [78, 235] width 144 height 15
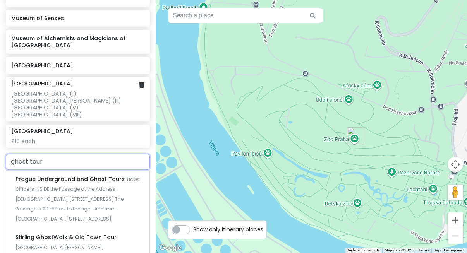
scroll to position [504, 0]
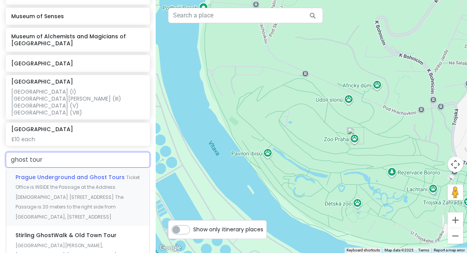
click at [82, 174] on span "Ticket Office is INSIDE the Passage at the Address Male Namesti Square Nr.459/1…" at bounding box center [77, 197] width 124 height 46
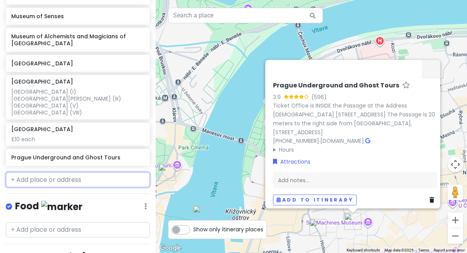
click at [87, 172] on input "text" at bounding box center [78, 179] width 144 height 15
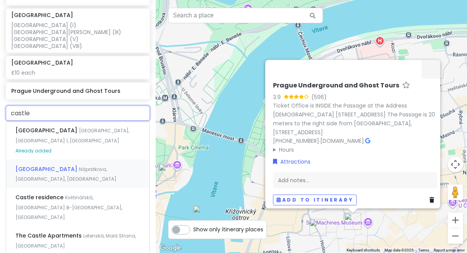
scroll to position [571, 0]
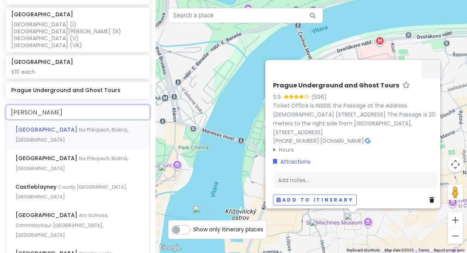
click at [110, 127] on span "Na Příkopech, Blatná, Czechia" at bounding box center [71, 135] width 113 height 17
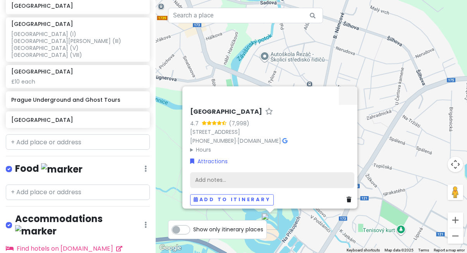
click at [210, 179] on div "Add notes..." at bounding box center [272, 180] width 164 height 16
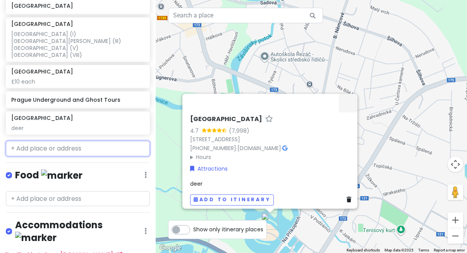
click at [70, 141] on input "text" at bounding box center [78, 148] width 144 height 15
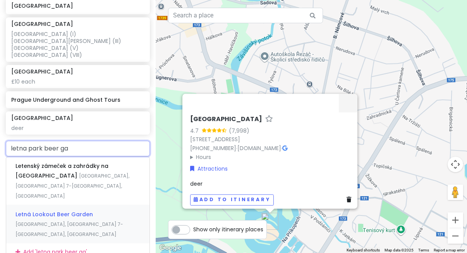
click at [86, 211] on span "Letná Lookout Beer Garden" at bounding box center [53, 215] width 77 height 8
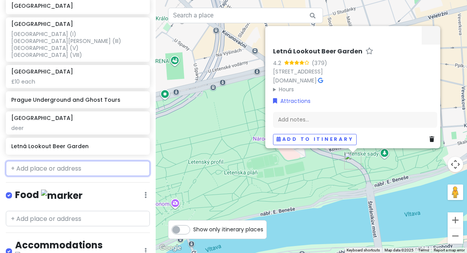
click at [93, 161] on input "text" at bounding box center [78, 168] width 144 height 15
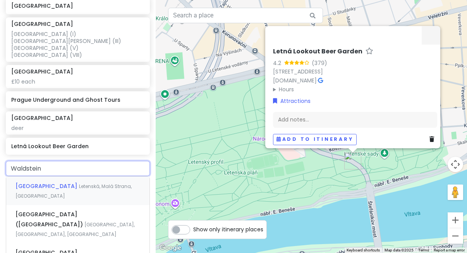
drag, startPoint x: 93, startPoint y: 131, endPoint x: 102, endPoint y: 146, distance: 18.3
click at [102, 183] on span "Letenská, Malá Strana, Czechia" at bounding box center [73, 191] width 116 height 17
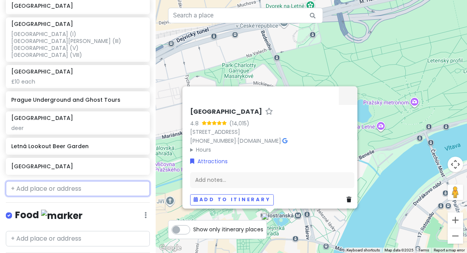
click at [103, 181] on input "text" at bounding box center [78, 188] width 144 height 15
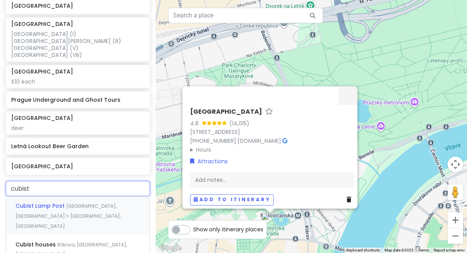
click at [108, 197] on div "Cubist Lamp Post Jungmannovo náměstí, Prague 1-Můstek, Czechia" at bounding box center [77, 216] width 143 height 38
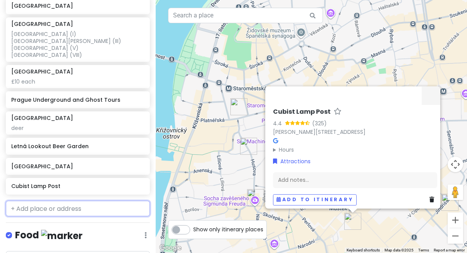
click at [76, 201] on input "text" at bounding box center [78, 208] width 144 height 15
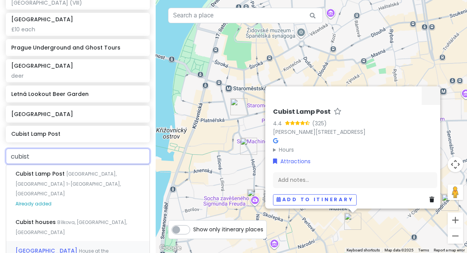
scroll to position [615, 0]
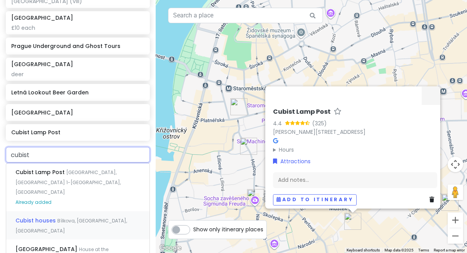
click at [104, 212] on div "Cubist houses Bílkova, Old Town, Czechia" at bounding box center [77, 226] width 143 height 29
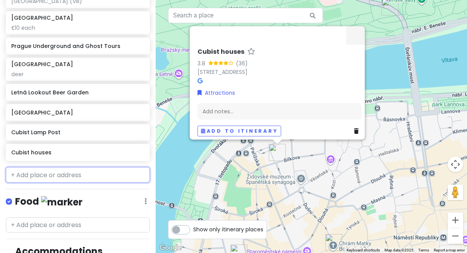
click at [79, 167] on input "text" at bounding box center [78, 174] width 144 height 15
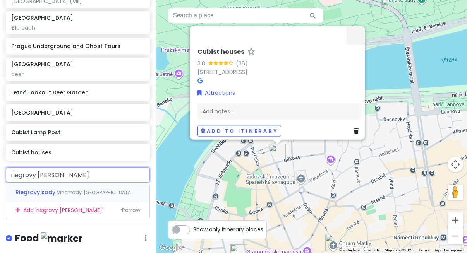
click at [69, 189] on span "Vinohrady, Czechia" at bounding box center [95, 192] width 76 height 7
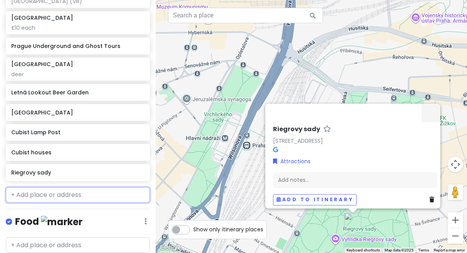
click at [77, 188] on input "text" at bounding box center [78, 195] width 144 height 15
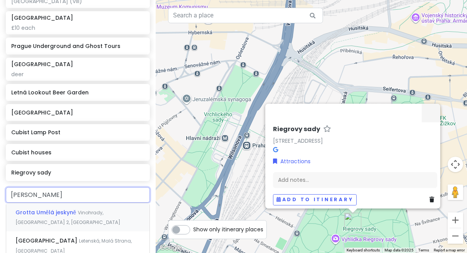
click at [87, 203] on div "Grotta Umělá jeskyně Vinohrady, Prague 2, Czechia" at bounding box center [77, 217] width 143 height 29
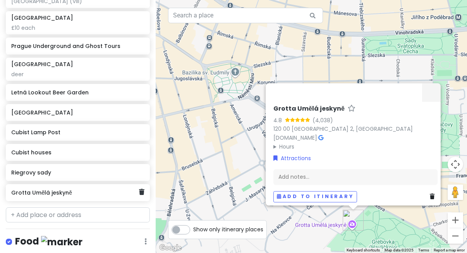
click at [84, 189] on h6 "Grotta Umělá jeskyně" at bounding box center [74, 192] width 127 height 7
click at [89, 189] on h6 "Grotta Umělá jeskyně" at bounding box center [74, 192] width 127 height 7
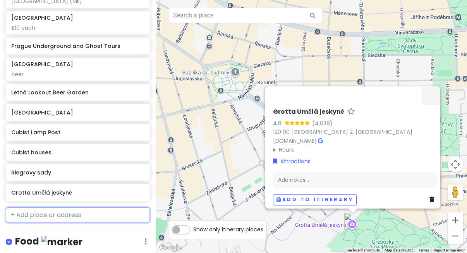
click at [83, 208] on input "text" at bounding box center [78, 215] width 144 height 15
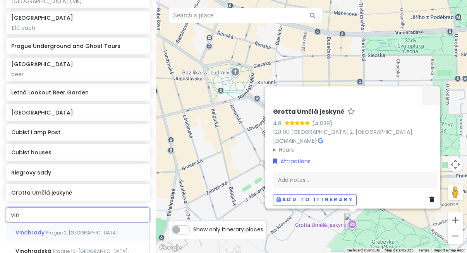
click at [90, 223] on div "Vinohrady Prague 2, Czechia" at bounding box center [77, 232] width 143 height 19
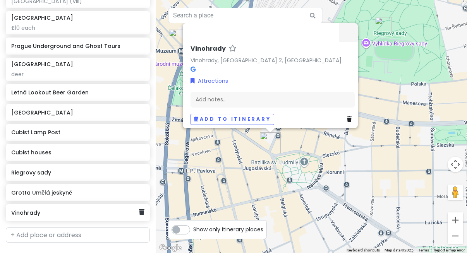
click at [80, 205] on div "Vinohrady" at bounding box center [78, 213] width 144 height 17
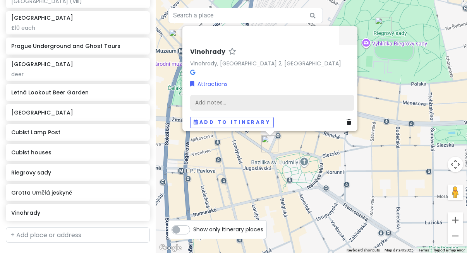
click at [220, 97] on div "Add notes..." at bounding box center [272, 103] width 164 height 16
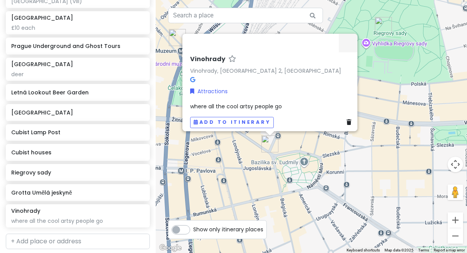
click at [241, 162] on div "Vinohrady Vinohrady, Prague 2, Czechia Attractions where all the cool artsy peo…" at bounding box center [311, 126] width 311 height 253
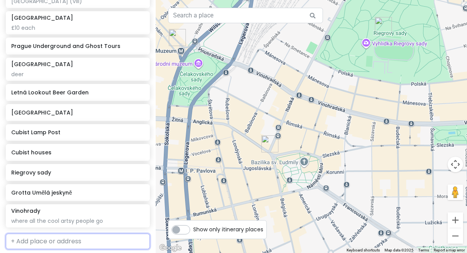
click at [101, 234] on input "text" at bounding box center [78, 241] width 144 height 15
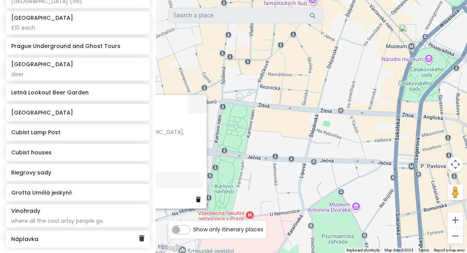
click at [114, 234] on div "Náplavka" at bounding box center [74, 239] width 127 height 11
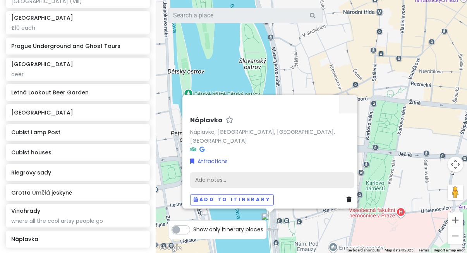
click at [236, 177] on div "Add notes..." at bounding box center [272, 180] width 164 height 16
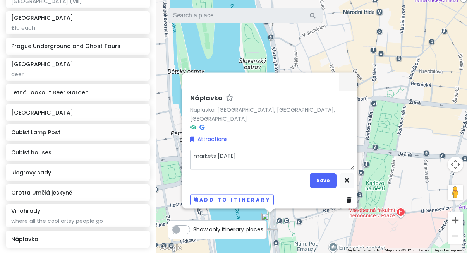
drag, startPoint x: 236, startPoint y: 177, endPoint x: 274, endPoint y: 157, distance: 42.6
click at [274, 157] on textarea "markets on Sunday" at bounding box center [272, 160] width 164 height 20
drag, startPoint x: 274, startPoint y: 157, endPoint x: 146, endPoint y: 151, distance: 128.0
click at [146, 151] on div "Prague Trip Private Change Dates Make a Copy Delete Trip Go Pro ⚡️ Give Feedbac…" at bounding box center [233, 126] width 467 height 253
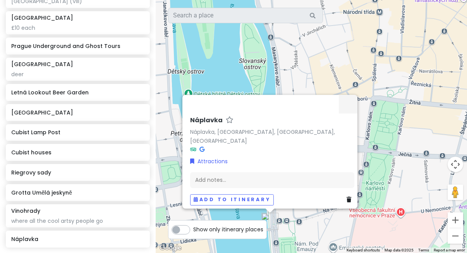
click at [262, 62] on div "Náplavka Náplavka, Nové Město, Praha, Czechia Attractions Add notes... Add to i…" at bounding box center [311, 126] width 311 height 253
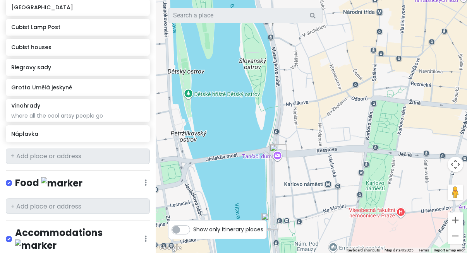
scroll to position [743, 0]
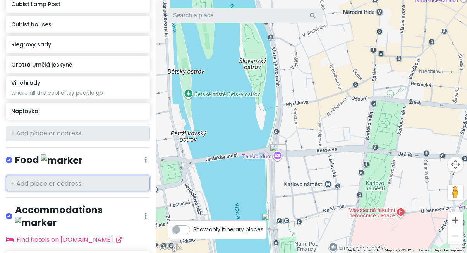
click at [110, 176] on input "text" at bounding box center [78, 183] width 144 height 15
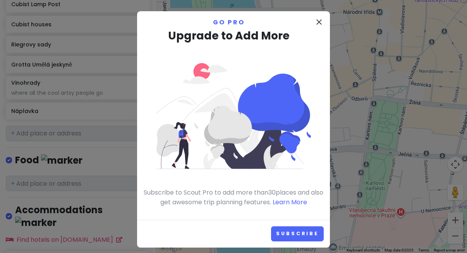
click at [317, 25] on icon "close" at bounding box center [319, 21] width 9 height 9
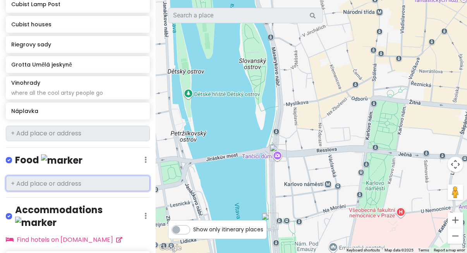
click at [64, 176] on input "text" at bounding box center [78, 183] width 144 height 15
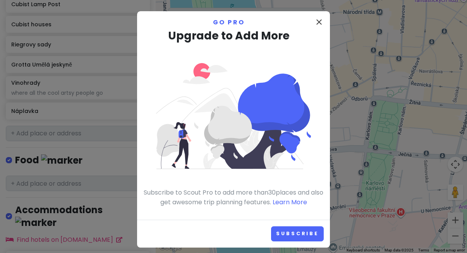
click at [320, 22] on icon "close" at bounding box center [319, 21] width 9 height 9
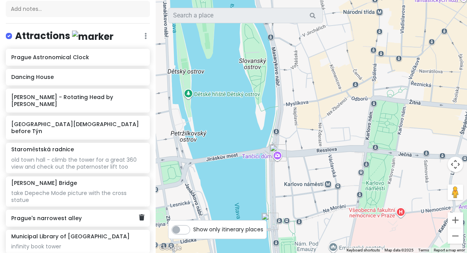
scroll to position [94, 0]
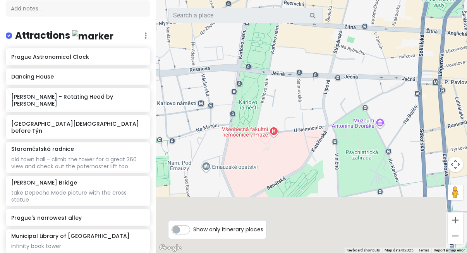
drag, startPoint x: 382, startPoint y: 119, endPoint x: 218, endPoint y: 7, distance: 198.5
click at [218, 7] on div at bounding box center [311, 126] width 311 height 253
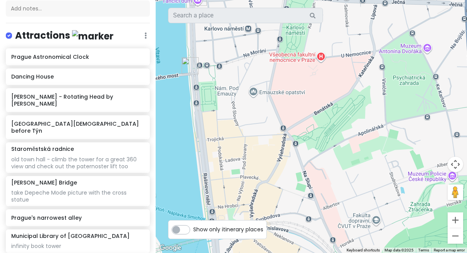
drag, startPoint x: 225, startPoint y: 55, endPoint x: 348, endPoint y: -4, distance: 136.4
click at [348, 0] on html "Prague Trip Private Change Dates Make a Copy Delete Trip Go Pro ⚡️ Give Feedbac…" at bounding box center [233, 126] width 467 height 253
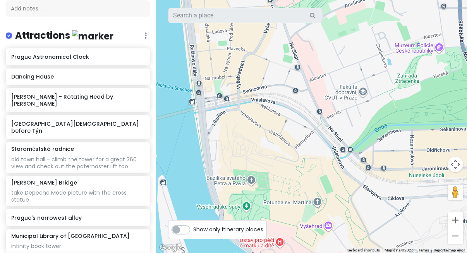
drag, startPoint x: 325, startPoint y: 125, endPoint x: 290, endPoint y: 39, distance: 93.0
click at [291, 39] on div at bounding box center [311, 126] width 311 height 253
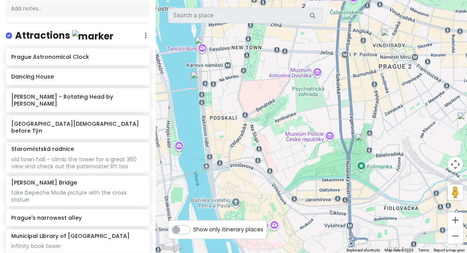
drag, startPoint x: 367, startPoint y: 128, endPoint x: 298, endPoint y: 183, distance: 88.0
click at [299, 180] on div at bounding box center [311, 126] width 311 height 253
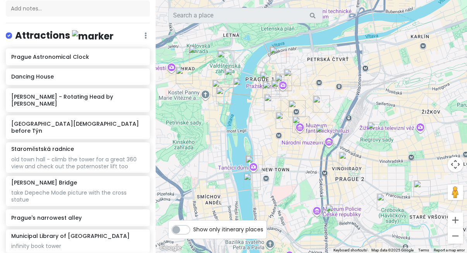
drag, startPoint x: 291, startPoint y: 102, endPoint x: 307, endPoint y: 185, distance: 85.1
click at [307, 185] on div at bounding box center [311, 126] width 311 height 253
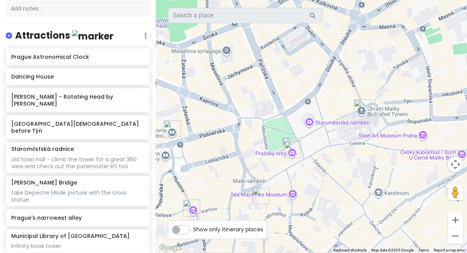
drag, startPoint x: 268, startPoint y: 157, endPoint x: 248, endPoint y: 79, distance: 79.6
click at [248, 78] on div at bounding box center [311, 126] width 311 height 253
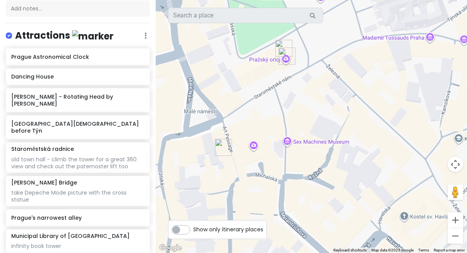
drag, startPoint x: 263, startPoint y: 174, endPoint x: 274, endPoint y: 107, distance: 68.0
click at [275, 107] on div at bounding box center [311, 126] width 311 height 253
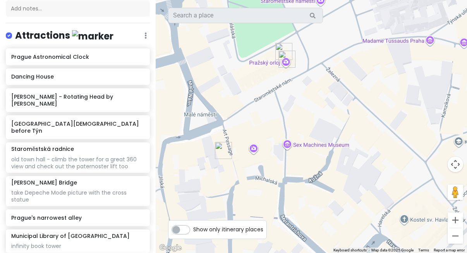
drag, startPoint x: 330, startPoint y: 100, endPoint x: 336, endPoint y: 109, distance: 11.3
click at [336, 110] on div at bounding box center [311, 126] width 311 height 253
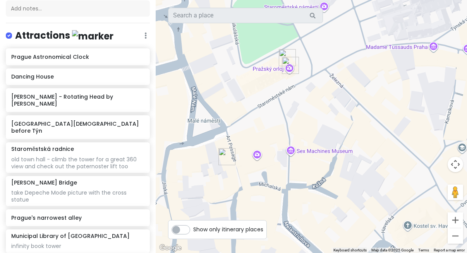
click at [319, 154] on div at bounding box center [311, 126] width 311 height 253
click at [293, 153] on div at bounding box center [311, 126] width 311 height 253
click at [285, 151] on div at bounding box center [311, 126] width 311 height 253
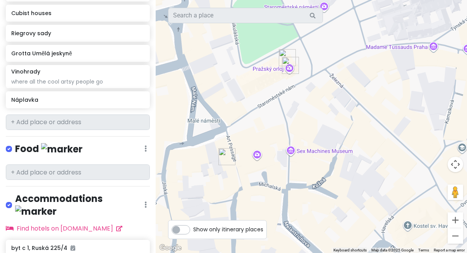
scroll to position [754, 0]
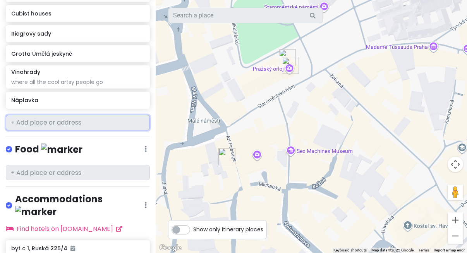
click at [95, 115] on input "text" at bounding box center [78, 122] width 144 height 15
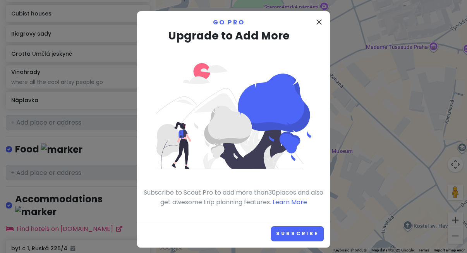
click at [319, 22] on icon "close" at bounding box center [319, 21] width 9 height 9
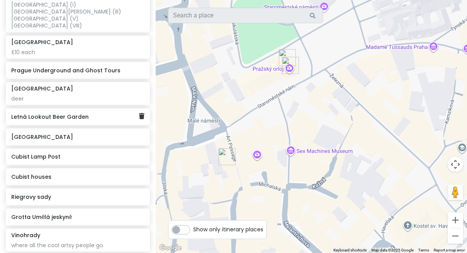
scroll to position [576, 0]
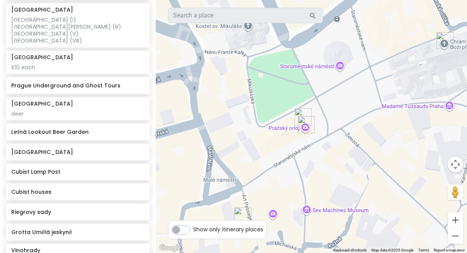
drag, startPoint x: 303, startPoint y: 84, endPoint x: 318, endPoint y: 144, distance: 62.1
click at [318, 144] on div at bounding box center [311, 126] width 311 height 253
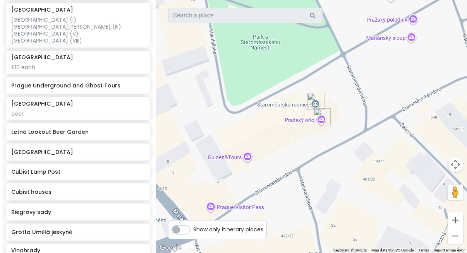
drag, startPoint x: 319, startPoint y: 115, endPoint x: 346, endPoint y: 98, distance: 31.7
click at [346, 98] on div at bounding box center [311, 126] width 311 height 253
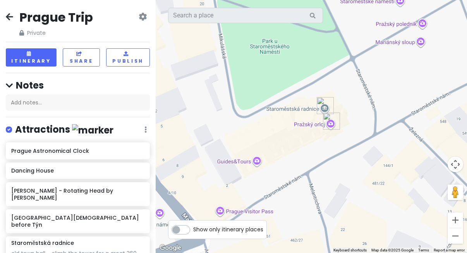
scroll to position [0, 0]
click at [75, 153] on div "Prague Astronomical Clock" at bounding box center [74, 151] width 127 height 11
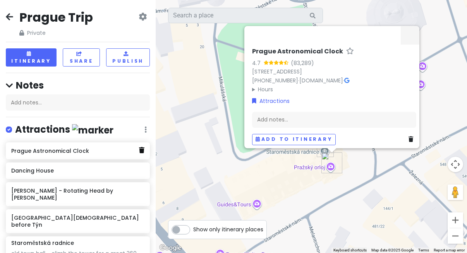
click at [142, 152] on link at bounding box center [141, 151] width 5 height 10
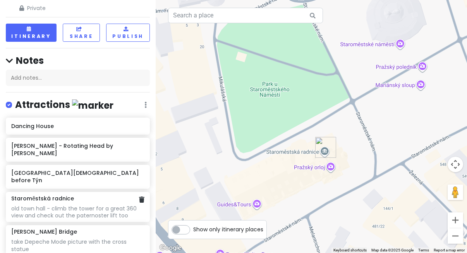
scroll to position [27, 0]
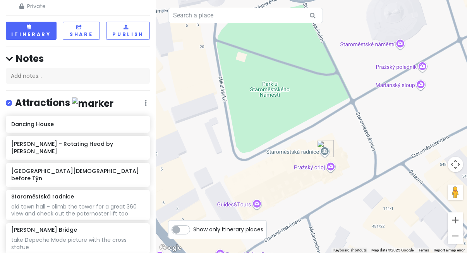
click at [108, 203] on div "old town hall - climb the tower for a great 360 view and check out the paternos…" at bounding box center [77, 210] width 133 height 14
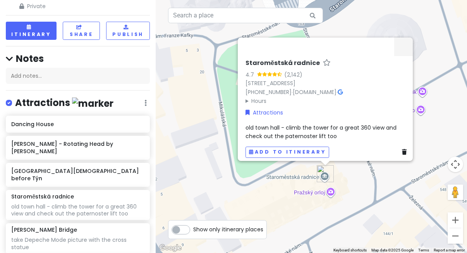
click at [341, 125] on span "old town hall - climb the tower for a great 360 view and check out the paternos…" at bounding box center [322, 132] width 153 height 16
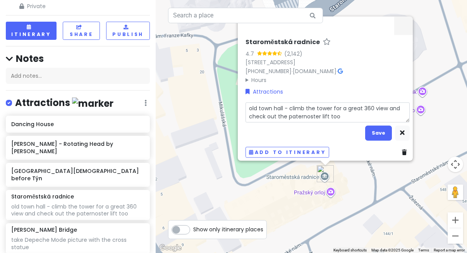
click at [345, 111] on textarea "old town hall - climb the tower for a great 360 view and check out the paternos…" at bounding box center [328, 112] width 164 height 20
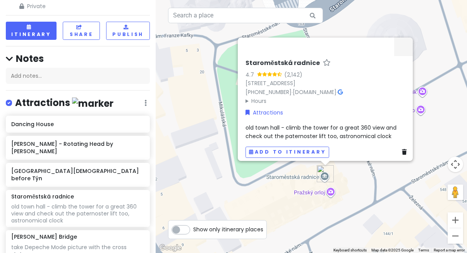
click at [353, 210] on div "Staroměstská radnice 4.7 (2,142) Staroměstské nám. 1/3, Staré Město, 110 00 Pra…" at bounding box center [311, 126] width 311 height 253
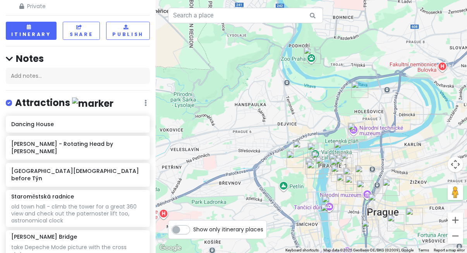
drag, startPoint x: 355, startPoint y: 79, endPoint x: 387, endPoint y: 110, distance: 44.1
click at [388, 110] on div at bounding box center [311, 126] width 311 height 253
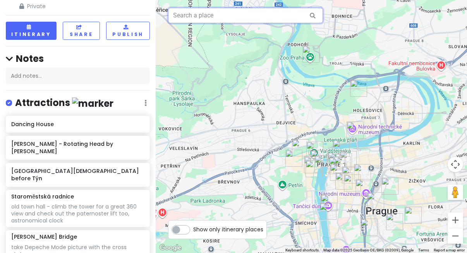
click at [231, 15] on input "text" at bounding box center [245, 15] width 155 height 15
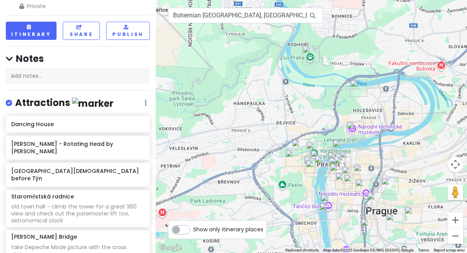
drag, startPoint x: 231, startPoint y: 16, endPoint x: 242, endPoint y: 29, distance: 17.6
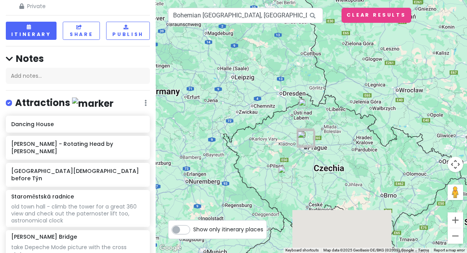
drag, startPoint x: 342, startPoint y: 141, endPoint x: 343, endPoint y: 124, distance: 17.1
click at [343, 124] on div at bounding box center [311, 126] width 311 height 253
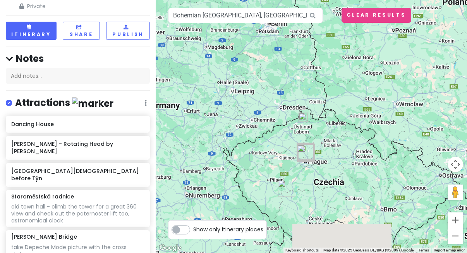
drag, startPoint x: 332, startPoint y: 141, endPoint x: 332, endPoint y: 158, distance: 17.4
click at [332, 158] on div at bounding box center [311, 126] width 311 height 253
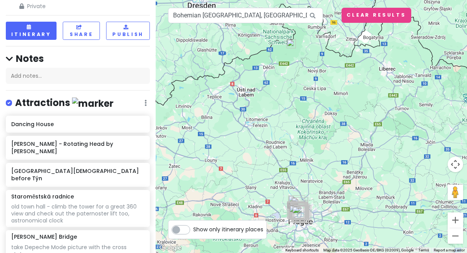
drag, startPoint x: 367, startPoint y: 154, endPoint x: 366, endPoint y: 106, distance: 48.0
click at [366, 106] on div at bounding box center [311, 126] width 311 height 253
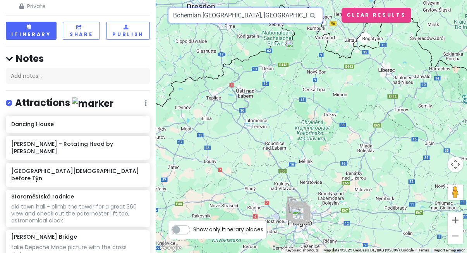
click at [301, 20] on input "Bohemian Switzerland National Park, Czechia" at bounding box center [245, 15] width 155 height 15
drag, startPoint x: 301, startPoint y: 16, endPoint x: 156, endPoint y: 17, distance: 145.7
click at [156, 17] on div "Bohemian Switzerland National Park, Czechia Keyboard shortcuts Map Data Map dat…" at bounding box center [311, 126] width 311 height 253
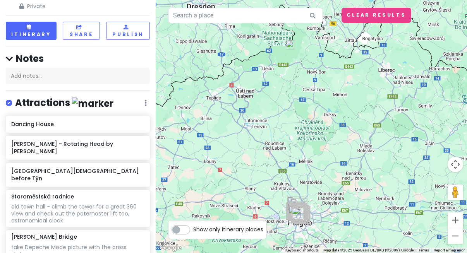
click at [265, 126] on div at bounding box center [311, 126] width 311 height 253
click at [265, 125] on div at bounding box center [311, 126] width 311 height 253
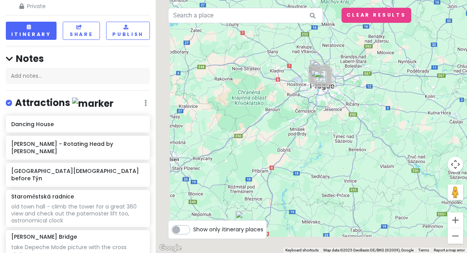
drag, startPoint x: 314, startPoint y: 177, endPoint x: 336, endPoint y: 39, distance: 139.7
click at [336, 39] on div at bounding box center [311, 126] width 311 height 253
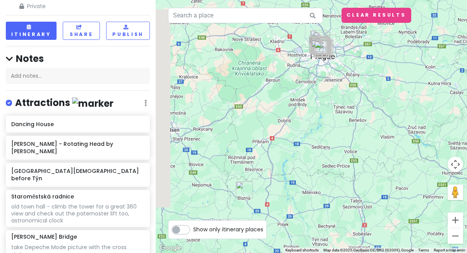
drag, startPoint x: 251, startPoint y: 132, endPoint x: 252, endPoint y: 88, distance: 44.2
click at [252, 88] on div at bounding box center [311, 126] width 311 height 253
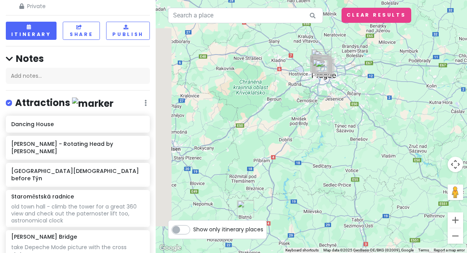
drag, startPoint x: 331, startPoint y: 71, endPoint x: 331, endPoint y: 110, distance: 38.7
click at [331, 110] on div at bounding box center [311, 126] width 311 height 253
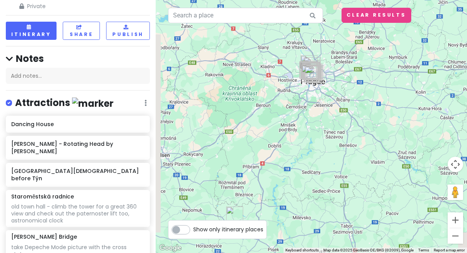
drag, startPoint x: 281, startPoint y: 165, endPoint x: 266, endPoint y: 168, distance: 15.8
click at [266, 169] on div at bounding box center [311, 126] width 311 height 253
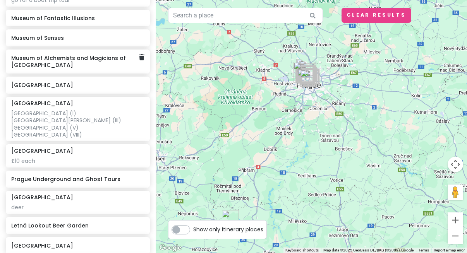
scroll to position [469, 0]
click at [143, 195] on icon at bounding box center [141, 198] width 5 height 6
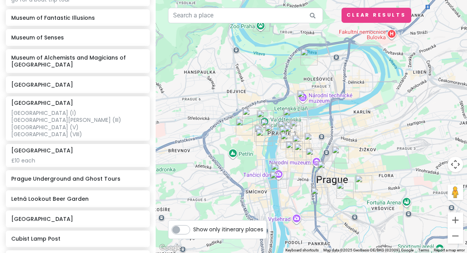
drag, startPoint x: 262, startPoint y: 150, endPoint x: 323, endPoint y: 7, distance: 154.8
click at [325, 8] on div at bounding box center [311, 126] width 311 height 253
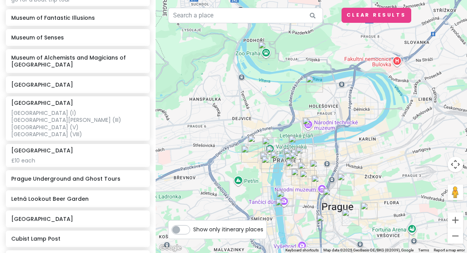
drag, startPoint x: 278, startPoint y: 58, endPoint x: 284, endPoint y: 85, distance: 28.3
click at [284, 85] on div at bounding box center [311, 126] width 311 height 253
click at [314, 87] on img "METRONOME PRAGUE" at bounding box center [314, 83] width 17 height 17
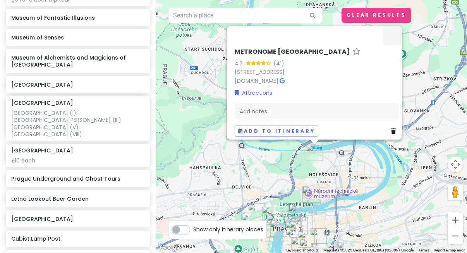
click at [344, 175] on div "METRONOME PRAGUE 4.2 (41) Bubeneč, 170 00 Prague 7, Czechia metronome.cz · Attr…" at bounding box center [311, 126] width 311 height 253
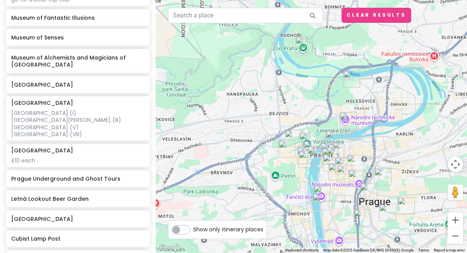
drag, startPoint x: 336, startPoint y: 139, endPoint x: 372, endPoint y: 65, distance: 82.8
click at [373, 65] on div at bounding box center [311, 126] width 311 height 253
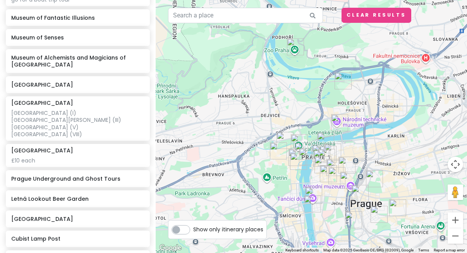
drag, startPoint x: 352, startPoint y: 159, endPoint x: 355, endPoint y: 120, distance: 38.9
click at [355, 120] on div at bounding box center [311, 126] width 311 height 253
click at [341, 121] on img "Letná Lookout Beer Garden" at bounding box center [338, 122] width 17 height 17
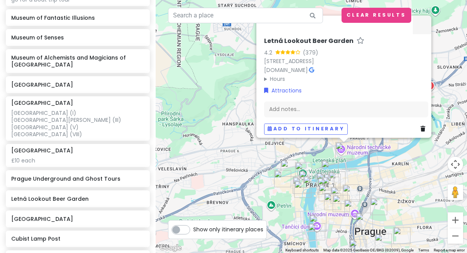
drag, startPoint x: 353, startPoint y: 189, endPoint x: 361, endPoint y: 167, distance: 23.5
click at [361, 167] on div "Letná Lookout Beer Garden 4.2 (379) Letenské sady, 170 00 Praha 7-Holešovice, C…" at bounding box center [311, 126] width 311 height 253
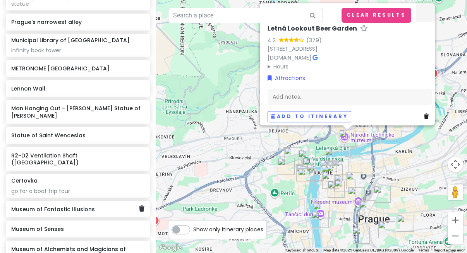
scroll to position [267, 0]
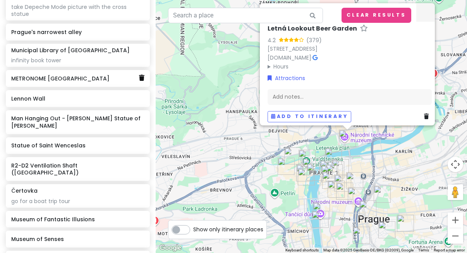
click at [141, 75] on icon at bounding box center [141, 78] width 5 height 6
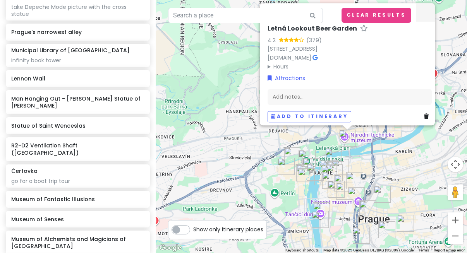
click at [375, 154] on div "Letná Lookout Beer Garden 4.2 (379) Letenské sady, 170 00 Praha 7-Holešovice, C…" at bounding box center [311, 126] width 311 height 253
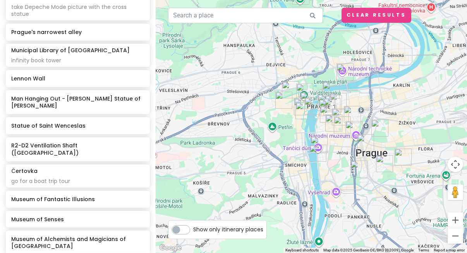
drag, startPoint x: 314, startPoint y: 129, endPoint x: 312, endPoint y: 63, distance: 65.9
click at [312, 63] on div at bounding box center [311, 126] width 311 height 253
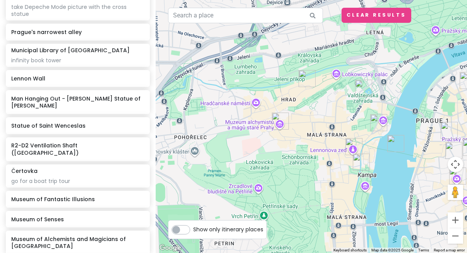
drag, startPoint x: 366, startPoint y: 127, endPoint x: 313, endPoint y: 122, distance: 53.4
click at [313, 122] on div at bounding box center [311, 126] width 311 height 253
click at [302, 77] on img "Prague Castle" at bounding box center [307, 78] width 17 height 17
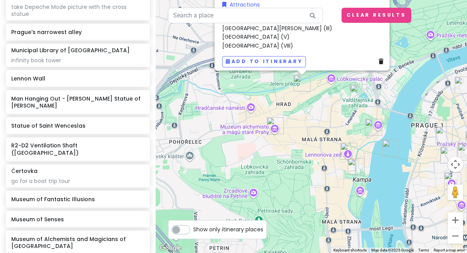
drag, startPoint x: 328, startPoint y: 189, endPoint x: 323, endPoint y: 100, distance: 89.7
click at [323, 100] on div "Prague Castle 4.7 (185,760) 119 08 Prague 1, Czechia +420 224 372 423 · www.hra…" at bounding box center [311, 126] width 311 height 253
click at [272, 127] on img "Museum of Alchemists and Magicians of Old Prague" at bounding box center [275, 126] width 17 height 17
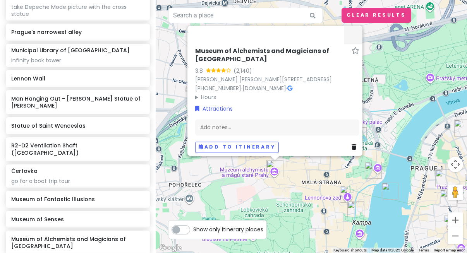
click at [298, 170] on div "Museum of Alchemists and Magicians of Old Prague 3.8 (2,140) Jánský vršek 8, 11…" at bounding box center [311, 126] width 311 height 253
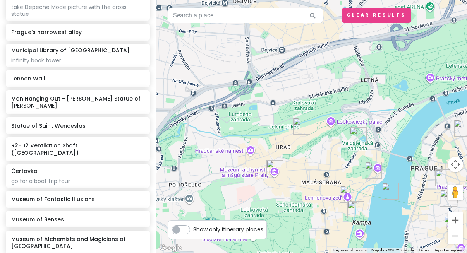
click at [272, 169] on img "Museum of Alchemists and Magicians of Old Prague" at bounding box center [275, 168] width 17 height 17
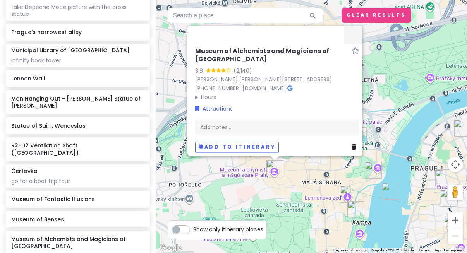
click at [381, 120] on div "Museum of Alchemists and Magicians of Old Prague 3.8 (2,140) Jánský vršek 8, 11…" at bounding box center [311, 126] width 311 height 253
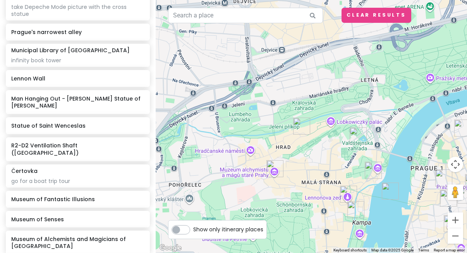
click at [354, 136] on img "Waldstein Garden" at bounding box center [358, 135] width 17 height 17
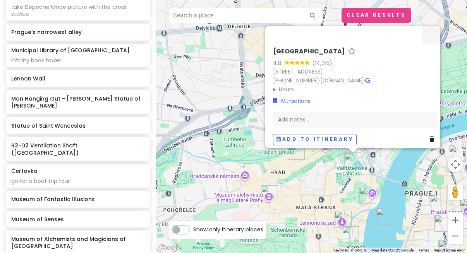
click at [365, 198] on img "Prague's narrowest alley" at bounding box center [368, 195] width 17 height 17
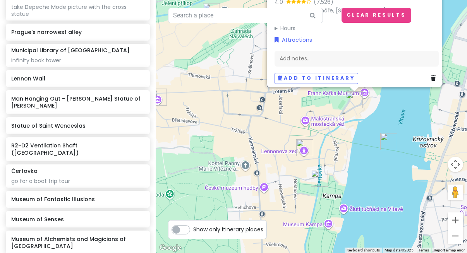
drag, startPoint x: 364, startPoint y: 218, endPoint x: 313, endPoint y: 120, distance: 110.4
click at [313, 120] on div "Prague's narrowest alley 4.0 (7,526) U Lužického semináře, Malá Strana, 118 00 …" at bounding box center [311, 126] width 311 height 253
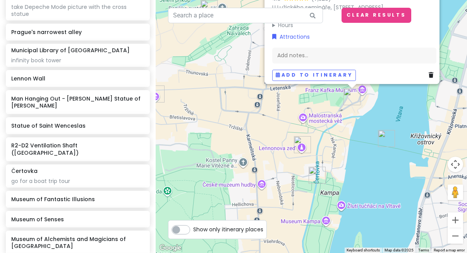
click at [296, 146] on img "Lennon Wall" at bounding box center [302, 144] width 17 height 17
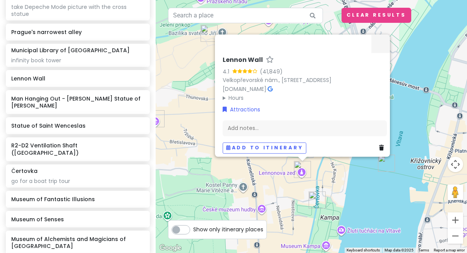
click at [318, 197] on img "Čertovka" at bounding box center [317, 200] width 17 height 17
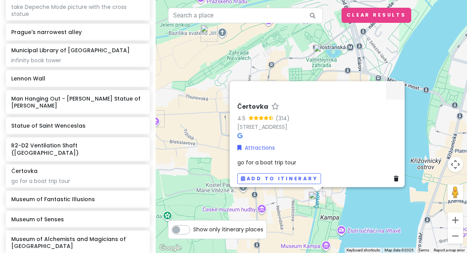
click at [350, 202] on div "Čertovka 4.5 (314) Čertovka, 118 00 Prague-Prague 1, Czechia Attractions go for…" at bounding box center [311, 126] width 311 height 253
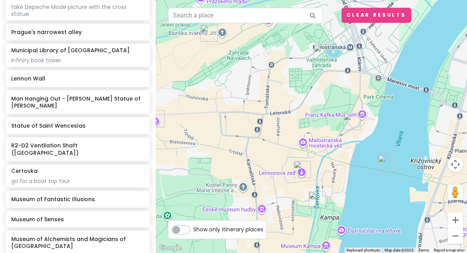
click at [380, 168] on img "Charles Bridge" at bounding box center [386, 163] width 17 height 17
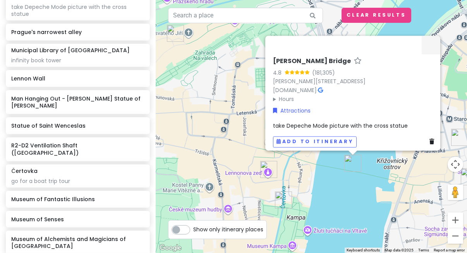
click at [285, 201] on img "Čertovka" at bounding box center [283, 200] width 17 height 17
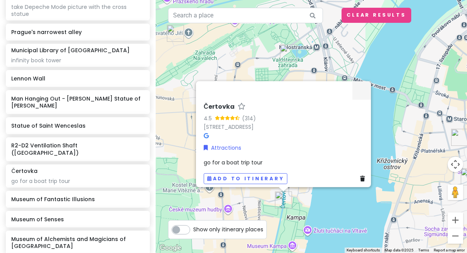
click at [319, 204] on div "Čertovka 4.5 (314) Čertovka, 118 00 Prague-Prague 1, Czechia Attractions go for…" at bounding box center [311, 126] width 311 height 253
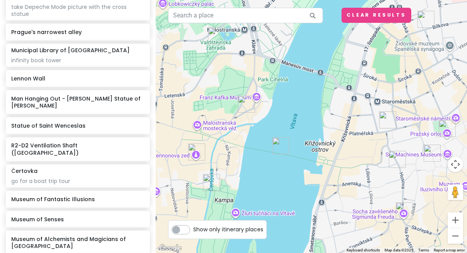
drag, startPoint x: 380, startPoint y: 177, endPoint x: 306, endPoint y: 160, distance: 75.6
click at [306, 160] on div at bounding box center [311, 126] width 311 height 253
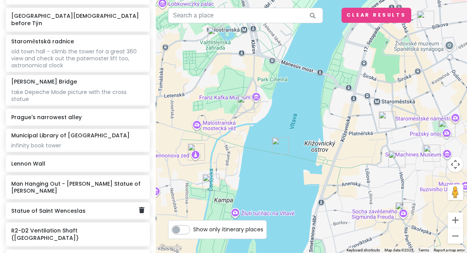
scroll to position [177, 0]
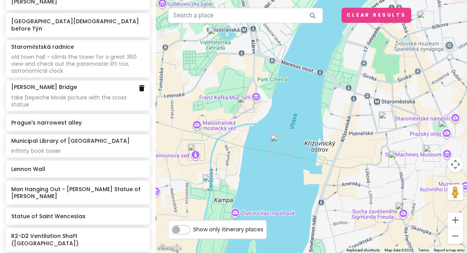
click at [141, 85] on icon at bounding box center [141, 88] width 5 height 6
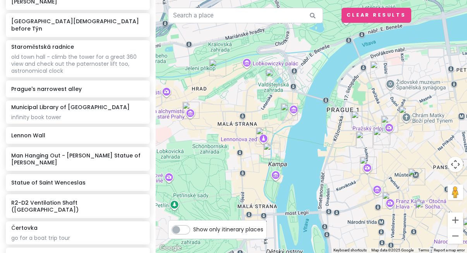
click at [379, 75] on img "Cubist houses" at bounding box center [378, 69] width 17 height 17
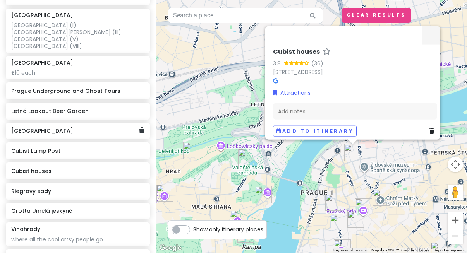
scroll to position [533, 0]
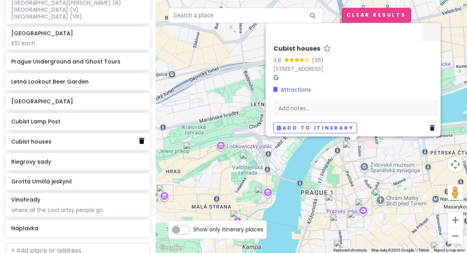
click at [142, 138] on icon at bounding box center [141, 141] width 5 height 6
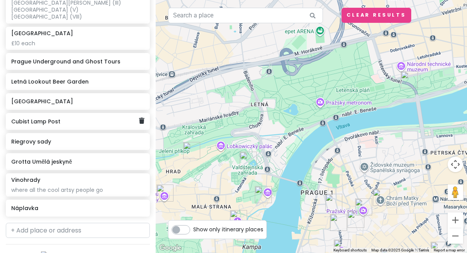
click at [86, 116] on div "Cubist Lamp Post" at bounding box center [74, 121] width 127 height 11
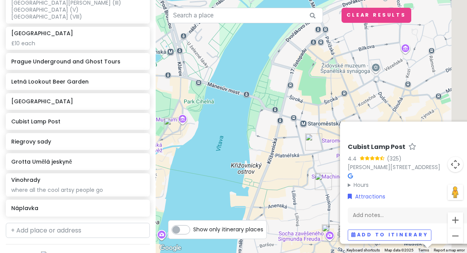
drag, startPoint x: 403, startPoint y: 179, endPoint x: 196, endPoint y: 88, distance: 226.0
click at [196, 88] on div "Cubist Lamp Post 4.4 (325) Jungmannovo nám., 110 00 Praha 1-Můstek, Czechia Hou…" at bounding box center [311, 126] width 311 height 253
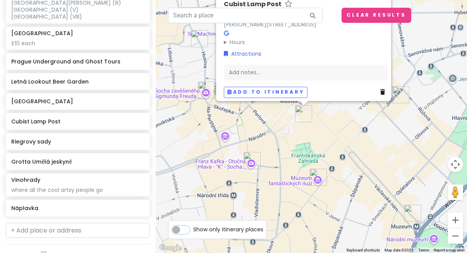
drag, startPoint x: 364, startPoint y: 236, endPoint x: 264, endPoint y: 120, distance: 153.3
click at [265, 120] on div "Cubist Lamp Post 4.4 (325) Jungmannovo nám., 110 00 Praha 1-Můstek, Czechia Hou…" at bounding box center [311, 126] width 311 height 253
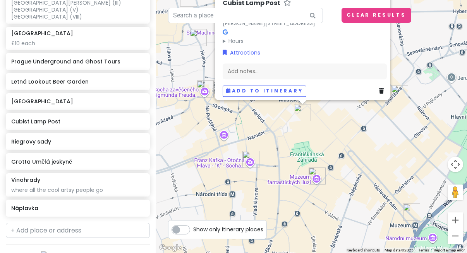
click at [311, 142] on div "Cubist Lamp Post 4.4 (325) Jungmannovo nám., 110 00 Praha 1-Můstek, Czechia Hou…" at bounding box center [311, 126] width 311 height 253
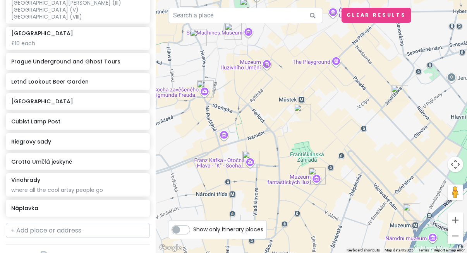
click at [399, 101] on img "Museum of Senses" at bounding box center [399, 93] width 17 height 17
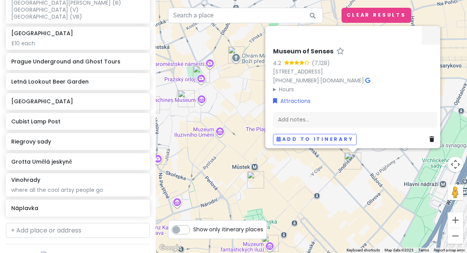
click at [232, 162] on div "Museum of Senses 4.2 (7,128) Jindřišská 939/20, 110 00 Praha 1-Nové Město, Czec…" at bounding box center [311, 126] width 311 height 253
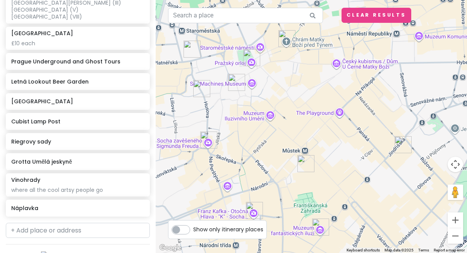
drag, startPoint x: 240, startPoint y: 158, endPoint x: 293, endPoint y: 141, distance: 54.8
click at [293, 141] on div at bounding box center [311, 126] width 311 height 253
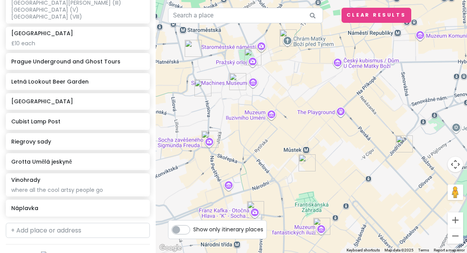
click at [255, 120] on div at bounding box center [311, 126] width 311 height 253
click at [273, 120] on div at bounding box center [311, 126] width 311 height 253
click at [256, 120] on div at bounding box center [311, 126] width 311 height 253
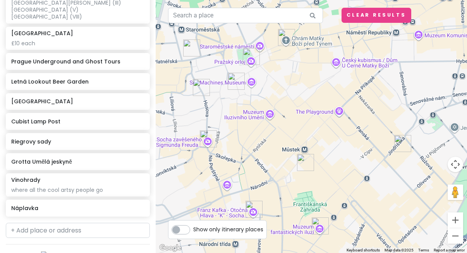
click at [254, 120] on div at bounding box center [311, 126] width 311 height 253
click at [253, 117] on div at bounding box center [311, 126] width 311 height 253
click at [259, 22] on input "text" at bounding box center [245, 15] width 155 height 15
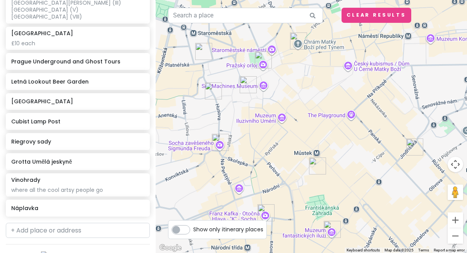
drag, startPoint x: 220, startPoint y: 170, endPoint x: 233, endPoint y: 174, distance: 13.4
click at [233, 174] on div at bounding box center [311, 126] width 311 height 253
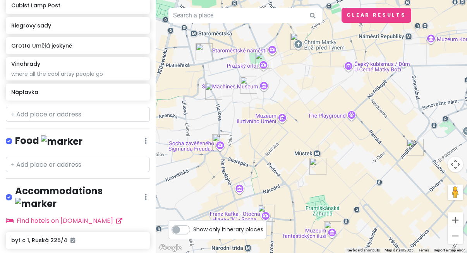
scroll to position [649, 0]
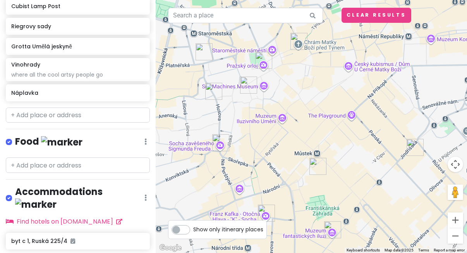
click at [251, 117] on div at bounding box center [311, 126] width 311 height 253
click at [280, 119] on div at bounding box center [311, 126] width 311 height 253
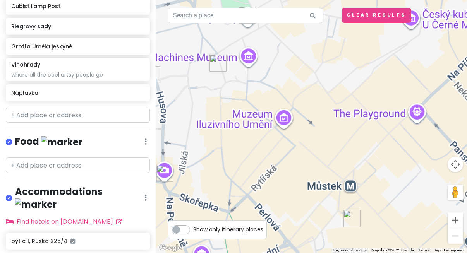
click at [280, 119] on div at bounding box center [311, 126] width 311 height 253
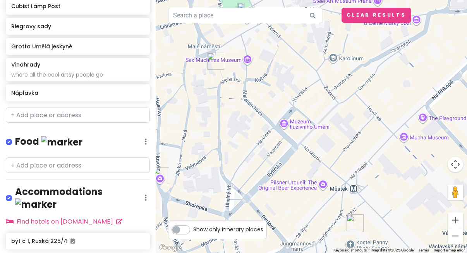
click at [285, 128] on div at bounding box center [311, 126] width 311 height 253
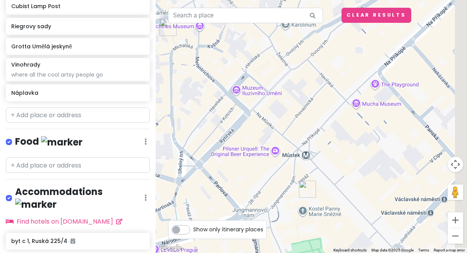
drag, startPoint x: 295, startPoint y: 123, endPoint x: 248, endPoint y: 90, distance: 57.6
click at [248, 90] on div at bounding box center [311, 126] width 311 height 253
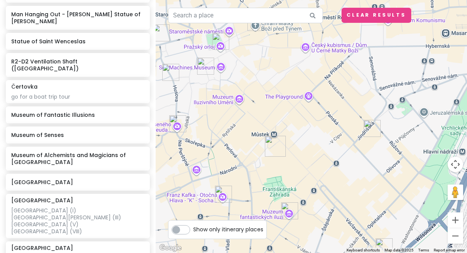
scroll to position [317, 0]
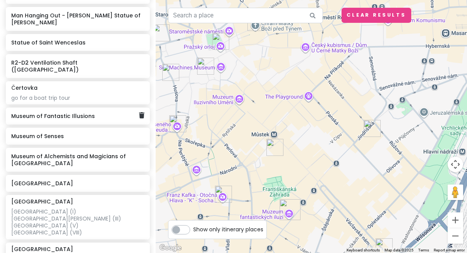
click at [113, 111] on div "Museum of Fantastic Illusions" at bounding box center [74, 116] width 127 height 11
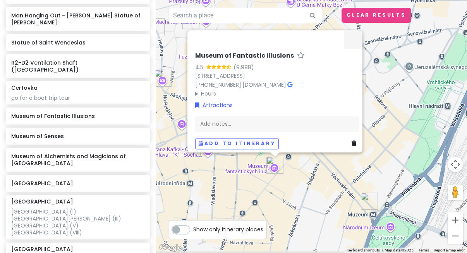
drag, startPoint x: 175, startPoint y: 151, endPoint x: 153, endPoint y: 86, distance: 68.2
click at [153, 86] on div "Prague Trip Private Change Dates Make a Copy Delete Trip Go Pro ⚡️ Give Feedbac…" at bounding box center [233, 126] width 467 height 253
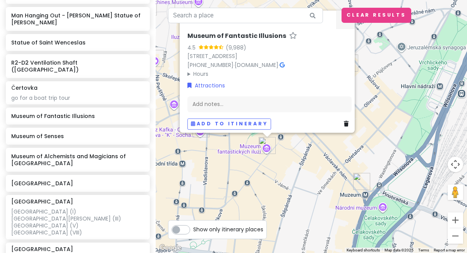
click at [227, 162] on div "Museum of Fantastic Illusions 4.5 (9,988) Vodičkova 31, Nové Město, 110 00 Prah…" at bounding box center [311, 126] width 311 height 253
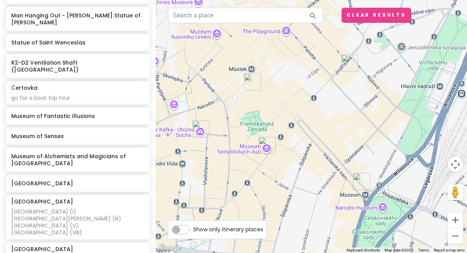
click at [285, 151] on div at bounding box center [311, 126] width 311 height 253
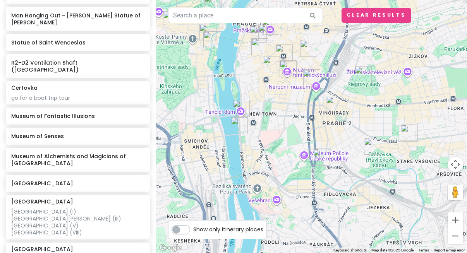
click at [370, 148] on img "Grotta Umělá jeskyně" at bounding box center [372, 146] width 17 height 17
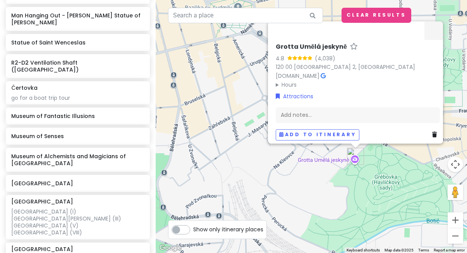
drag, startPoint x: 350, startPoint y: 148, endPoint x: 361, endPoint y: 174, distance: 27.9
click at [361, 174] on div "Grotta Umělá jeskyně 4.8 (4,038) 120 00 Prague 2, Czechia encyklopedie.praha2.c…" at bounding box center [311, 126] width 311 height 253
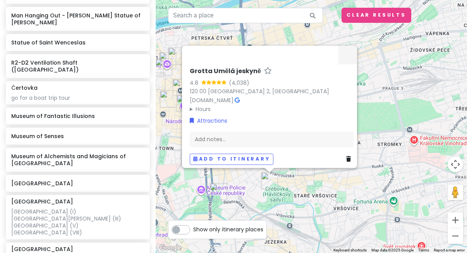
click at [312, 210] on div "Grotta Umělá jeskyně 4.8 (4,038) 120 00 Prague 2, Czechia encyklopedie.praha2.c…" at bounding box center [311, 126] width 311 height 253
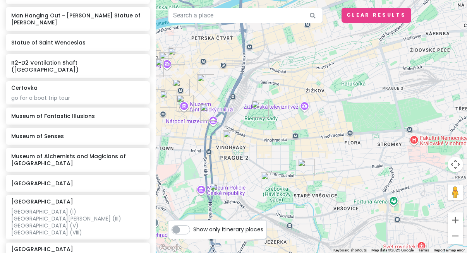
click at [373, 167] on div at bounding box center [311, 126] width 311 height 253
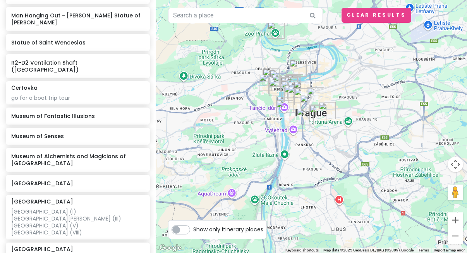
drag, startPoint x: 329, startPoint y: 160, endPoint x: 350, endPoint y: 101, distance: 63.1
click at [350, 100] on div at bounding box center [311, 126] width 311 height 253
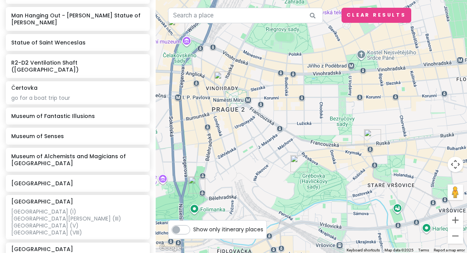
drag, startPoint x: 240, startPoint y: 148, endPoint x: 326, endPoint y: 110, distance: 93.7
click at [326, 110] on div at bounding box center [311, 126] width 311 height 253
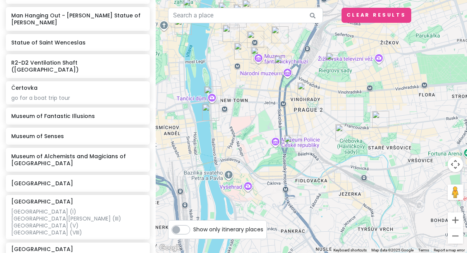
drag, startPoint x: 304, startPoint y: 100, endPoint x: 343, endPoint y: 103, distance: 38.9
click at [343, 103] on div at bounding box center [311, 126] width 311 height 253
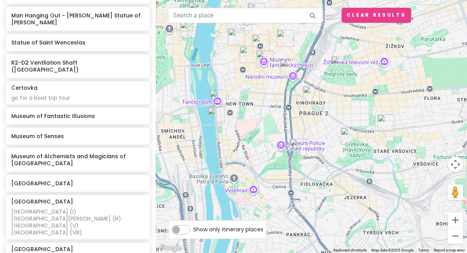
click at [339, 71] on img "Riegrovy sady" at bounding box center [340, 64] width 17 height 17
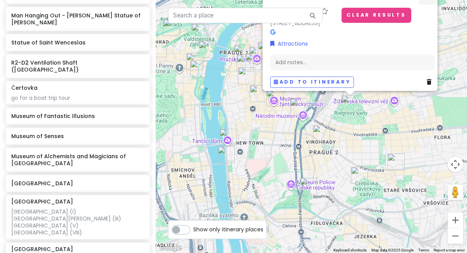
drag, startPoint x: 353, startPoint y: 179, endPoint x: 364, endPoint y: 136, distance: 44.0
click at [364, 136] on div "Riegrovy sady Riegrovy sady, 120 00 Praha 2-Vinohrady, Czechia Attractions Add …" at bounding box center [311, 126] width 311 height 253
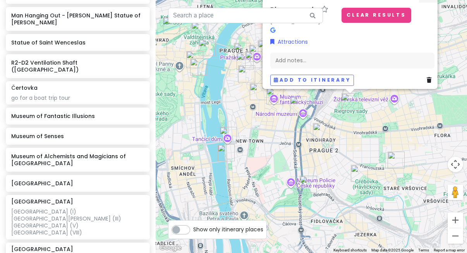
click at [427, 78] on icon at bounding box center [429, 80] width 5 height 5
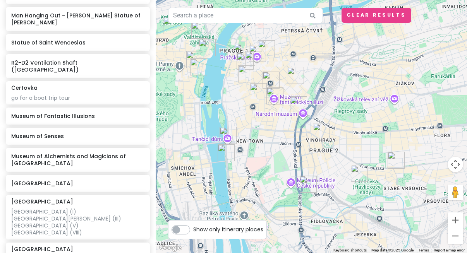
click at [319, 133] on img "Vinohrady" at bounding box center [321, 131] width 17 height 17
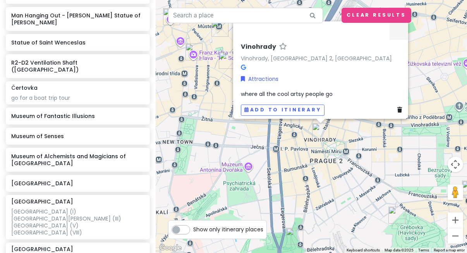
click at [294, 233] on img "R2-D2 Ventilation Shaft (Folimanka Park Bunker)" at bounding box center [294, 236] width 17 height 17
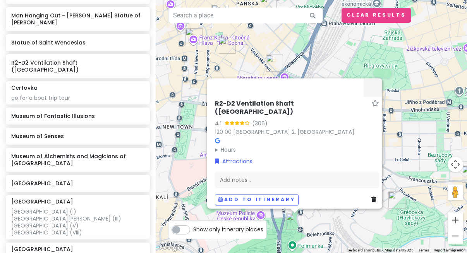
click at [410, 139] on div "R2-D2 Ventilation Shaft (Folimanka Park Bunker) 4.1 (306) 120 00 Prague 2, Czec…" at bounding box center [311, 126] width 311 height 253
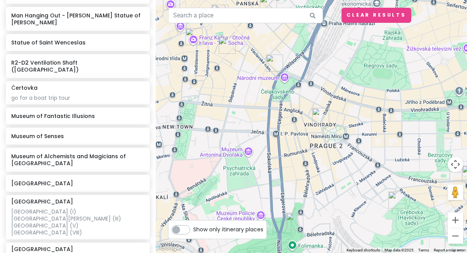
click at [349, 193] on div at bounding box center [311, 126] width 311 height 253
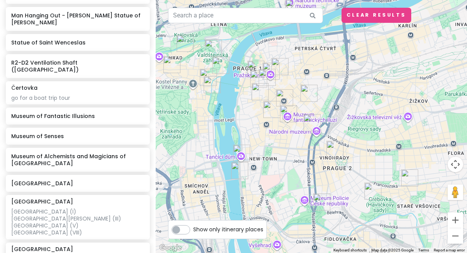
click at [238, 166] on img "Náplavka" at bounding box center [239, 170] width 17 height 17
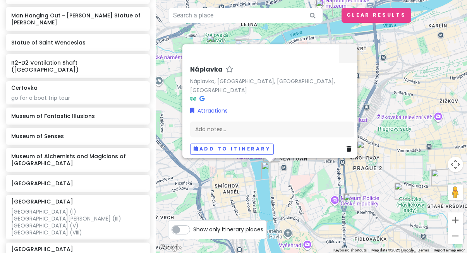
click at [292, 181] on div "Náplavka Náplavka, Nové Město, Praha, Czechia Attractions Add notes... Add to i…" at bounding box center [311, 126] width 311 height 253
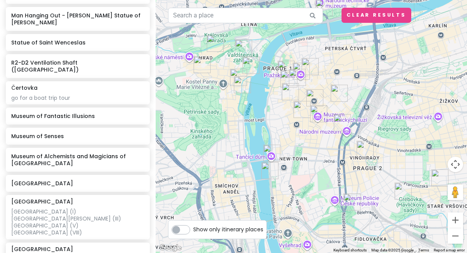
click at [272, 154] on img "Dancing House" at bounding box center [271, 153] width 17 height 17
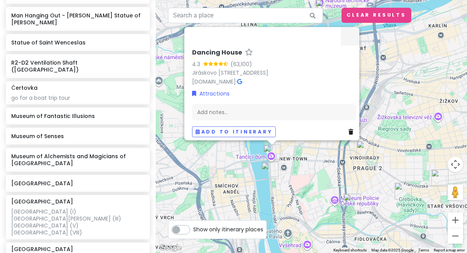
click at [300, 174] on div "Dancing House 4.3 (63,100) Jiráskovo nám. 1981/6, 120 00 Praha 2-Nové Město, Cz…" at bounding box center [311, 126] width 311 height 253
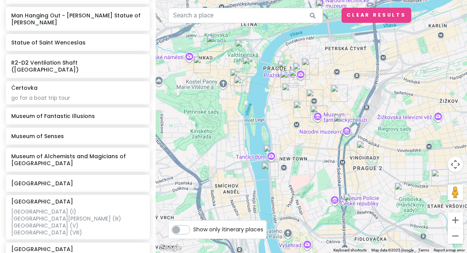
click at [366, 157] on img "Vinohrady" at bounding box center [365, 149] width 17 height 17
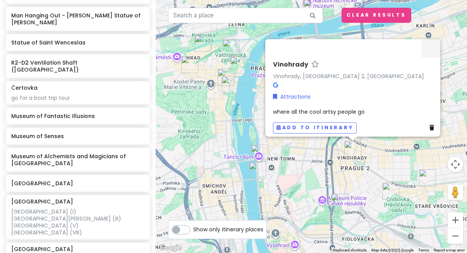
click at [353, 180] on div "Vinohrady Vinohrady, Prague 2, Czechia Attractions where all the cool artsy peo…" at bounding box center [311, 126] width 311 height 253
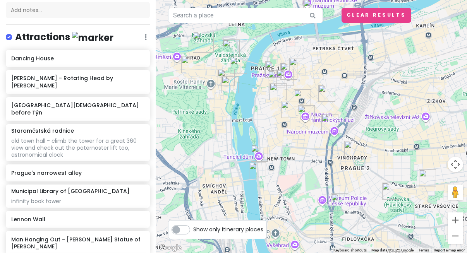
scroll to position [92, 0]
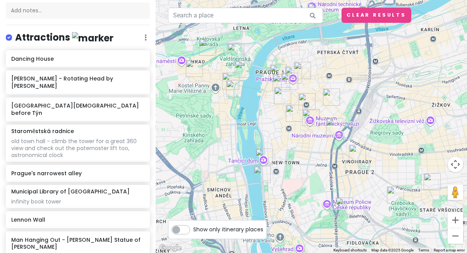
drag, startPoint x: 282, startPoint y: 141, endPoint x: 287, endPoint y: 146, distance: 7.1
click at [287, 146] on div at bounding box center [311, 126] width 311 height 253
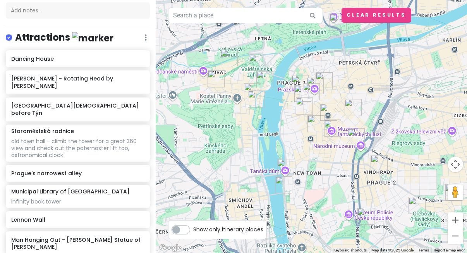
drag, startPoint x: 232, startPoint y: 154, endPoint x: 253, endPoint y: 164, distance: 23.4
click at [255, 165] on div at bounding box center [311, 126] width 311 height 253
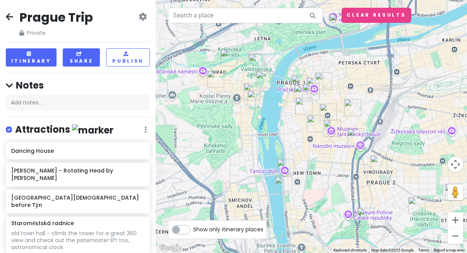
scroll to position [0, 0]
click at [11, 19] on icon at bounding box center [9, 17] width 7 height 6
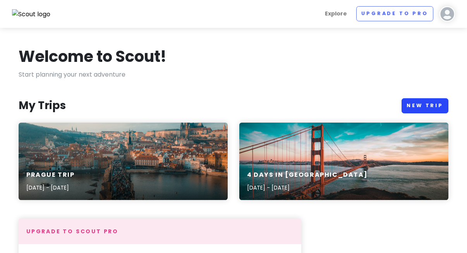
click at [421, 111] on link "New Trip" at bounding box center [425, 105] width 47 height 15
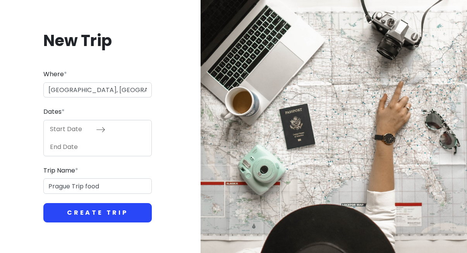
click at [85, 219] on button "Create Trip" at bounding box center [97, 212] width 108 height 19
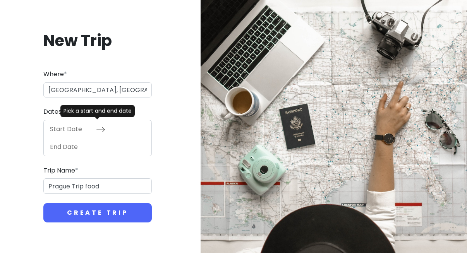
click at [79, 125] on input "Start Date" at bounding box center [71, 129] width 50 height 18
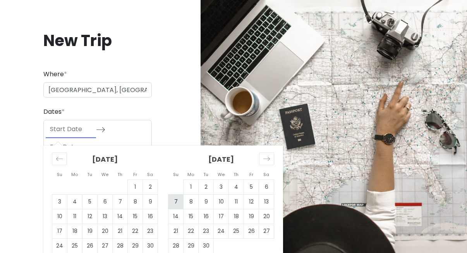
click at [178, 198] on td "7" at bounding box center [176, 201] width 15 height 15
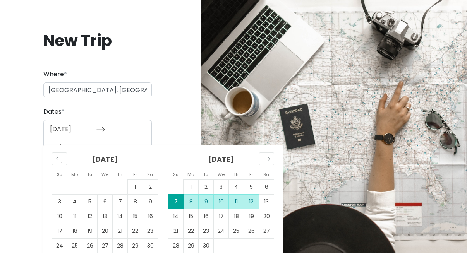
click at [248, 202] on td "12" at bounding box center [251, 201] width 15 height 15
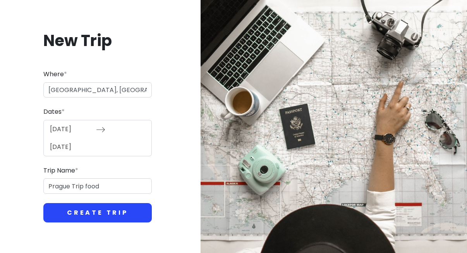
click at [104, 211] on button "Create Trip" at bounding box center [97, 212] width 108 height 19
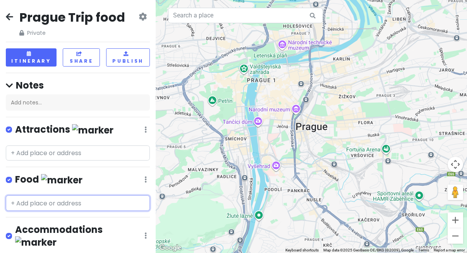
click at [33, 205] on input "text" at bounding box center [78, 203] width 144 height 15
click at [10, 14] on icon at bounding box center [9, 17] width 7 height 6
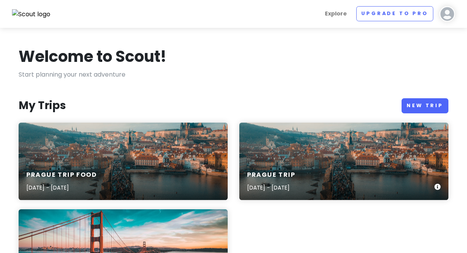
click at [291, 156] on div "Prague Trip Sep 7, 2025 - Sep 12, 2025" at bounding box center [343, 161] width 209 height 77
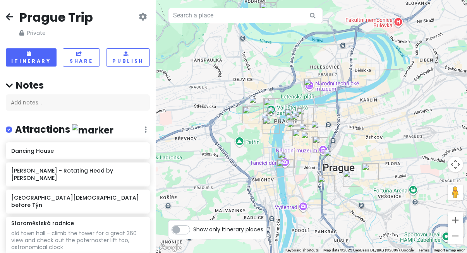
drag, startPoint x: 339, startPoint y: 149, endPoint x: 330, endPoint y: 124, distance: 26.8
click at [330, 124] on div at bounding box center [311, 126] width 311 height 253
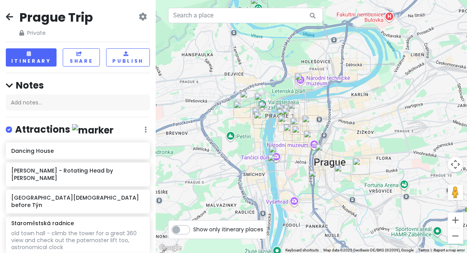
click at [9, 19] on icon at bounding box center [9, 17] width 7 height 6
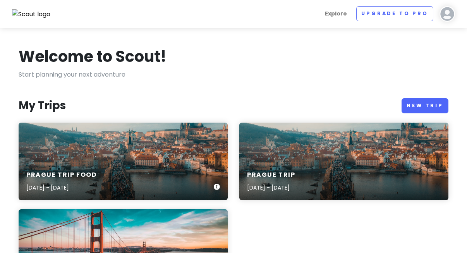
click at [102, 151] on div "Prague Trip food Sep 7, 2025 - Sep 12, 2025" at bounding box center [123, 161] width 209 height 77
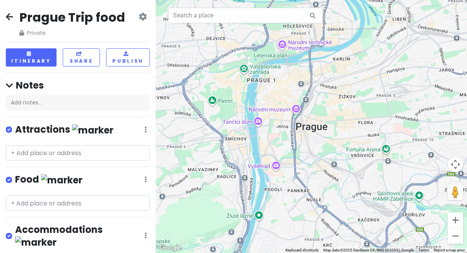
click at [84, 110] on div "Prague Trip food Private Change Dates Make a Copy Delete Trip Go Pro ⚡️ Give Fe…" at bounding box center [78, 126] width 156 height 253
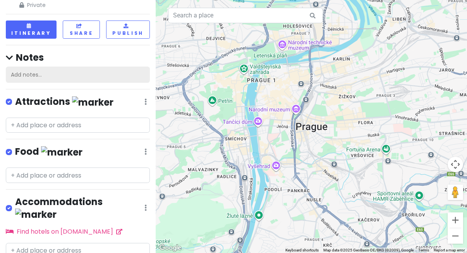
scroll to position [40, 0]
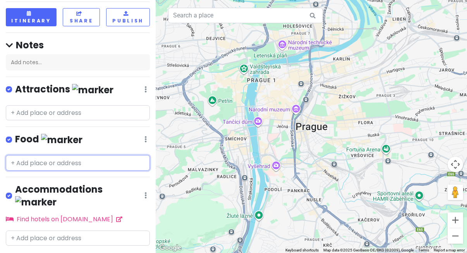
click at [76, 164] on input "text" at bounding box center [78, 162] width 144 height 15
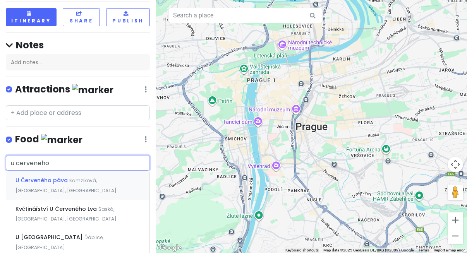
click at [77, 177] on span "Kamzíková, Old Town, Czechia" at bounding box center [65, 185] width 101 height 17
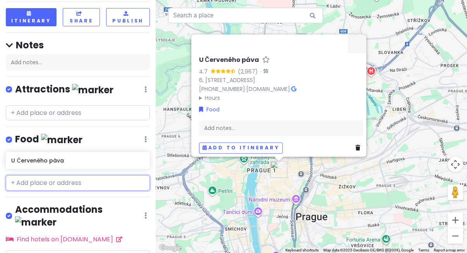
click at [77, 181] on input "text" at bounding box center [78, 183] width 144 height 15
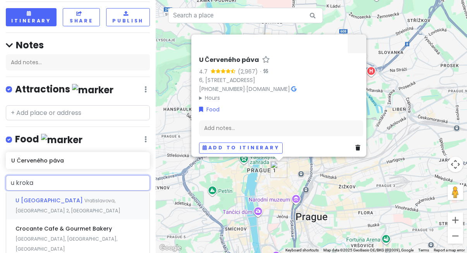
click at [67, 198] on span "Vratislavova, Prague 2, Czechia" at bounding box center [67, 206] width 105 height 17
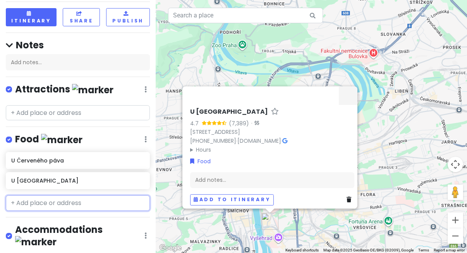
click at [69, 200] on input "text" at bounding box center [78, 203] width 144 height 15
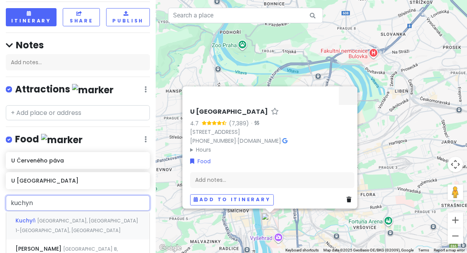
click at [65, 223] on div "Kuchyň Hradčanské náměstí, Prague 1-Hradčany, Czechia" at bounding box center [77, 226] width 143 height 29
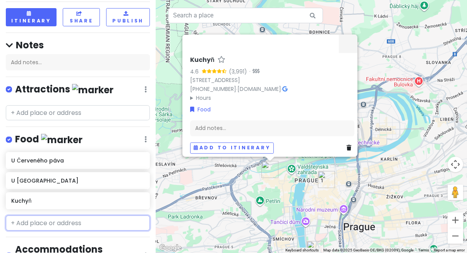
click at [65, 223] on input "text" at bounding box center [78, 223] width 144 height 15
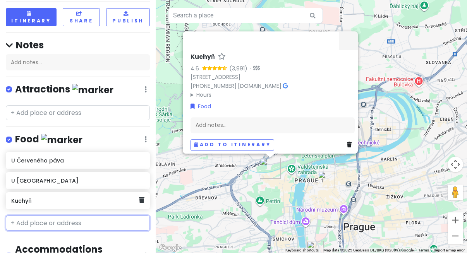
click at [71, 201] on h6 "Kuchyň" at bounding box center [74, 201] width 127 height 7
click at [86, 198] on h6 "Kuchyň" at bounding box center [74, 201] width 127 height 7
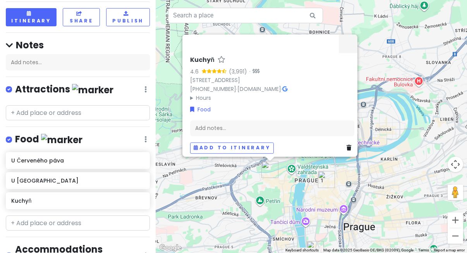
click at [260, 115] on div "Kuchyň 4.6 (3,991) · Hradčanské nám. 186/1, Hradčany, 118 00 Praha-Praha 1, Cze…" at bounding box center [272, 105] width 170 height 104
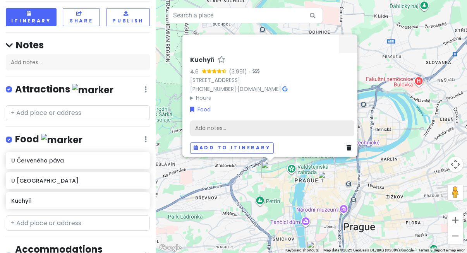
click at [255, 129] on div "Add notes..." at bounding box center [272, 128] width 164 height 16
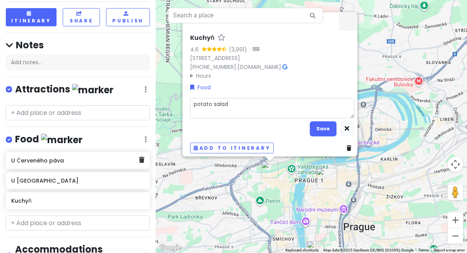
click at [70, 165] on div "U Červeného páva" at bounding box center [78, 160] width 144 height 17
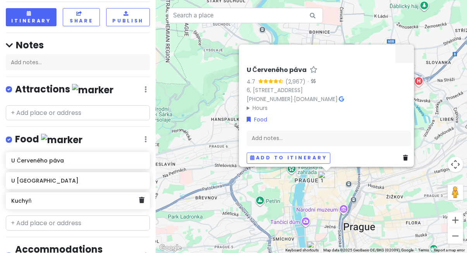
click at [76, 198] on h6 "Kuchyň" at bounding box center [74, 201] width 127 height 7
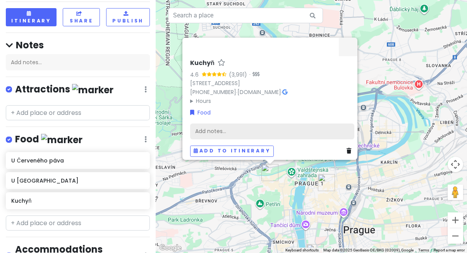
click at [217, 131] on div "Add notes..." at bounding box center [272, 132] width 164 height 16
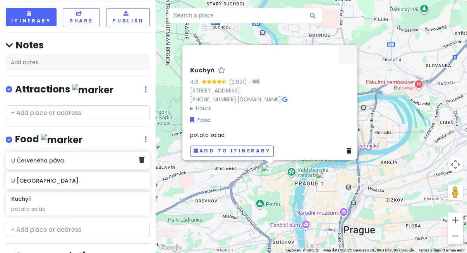
click at [65, 165] on div "U Červeného páva" at bounding box center [78, 160] width 144 height 17
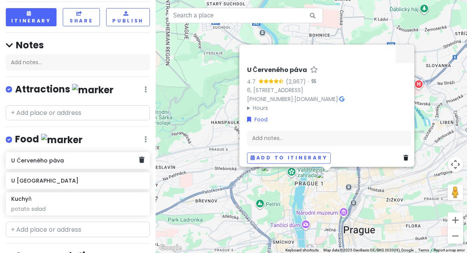
click at [71, 162] on div "U Červeného páva" at bounding box center [74, 160] width 127 height 11
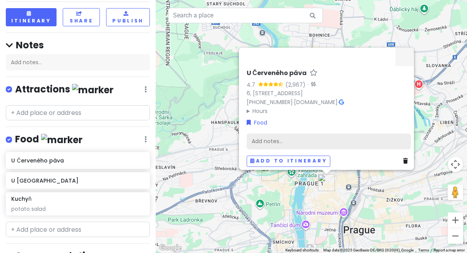
click at [288, 136] on div "Add notes..." at bounding box center [329, 142] width 164 height 16
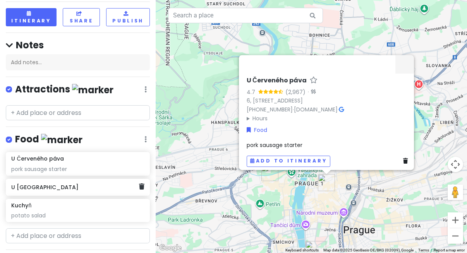
click at [55, 188] on h6 "[PERSON_NAME][GEOGRAPHIC_DATA]" at bounding box center [74, 187] width 127 height 7
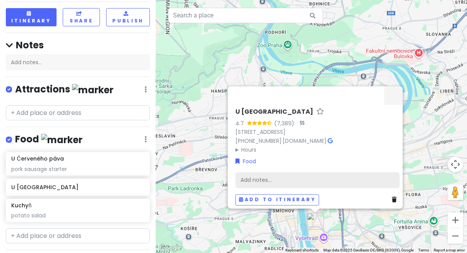
click at [288, 177] on div "Add notes..." at bounding box center [318, 180] width 164 height 16
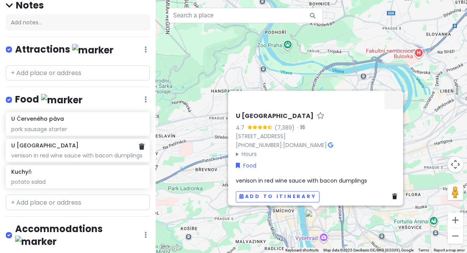
scroll to position [81, 0]
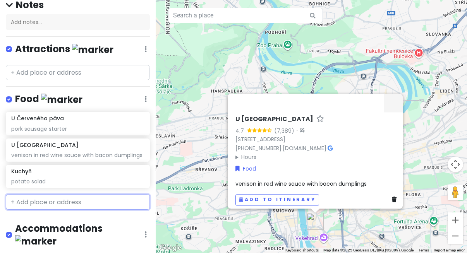
click at [68, 198] on input "text" at bounding box center [78, 201] width 144 height 15
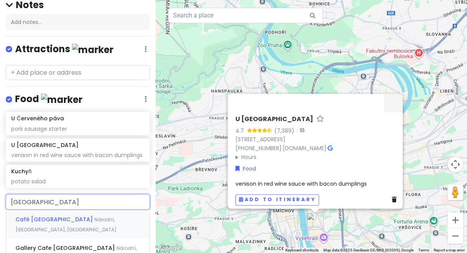
click at [92, 218] on span "Národní, New Town, Czechia" at bounding box center [65, 225] width 101 height 17
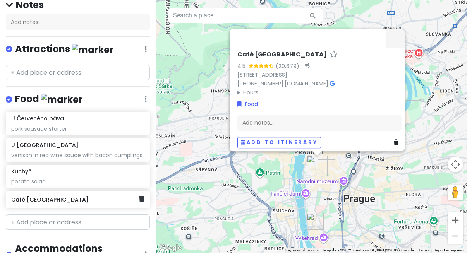
click at [84, 201] on div "Café [GEOGRAPHIC_DATA]" at bounding box center [74, 199] width 127 height 11
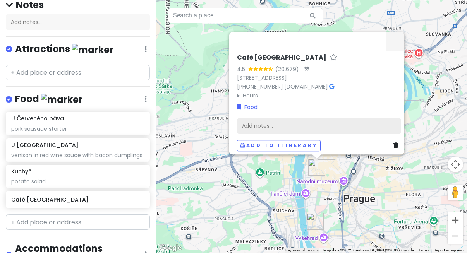
click at [250, 126] on div "Add notes..." at bounding box center [319, 126] width 164 height 16
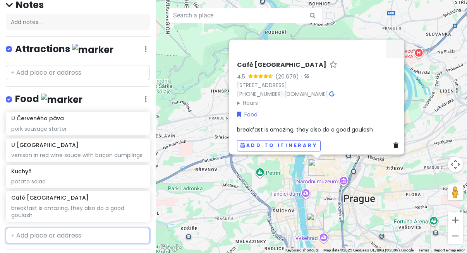
click at [89, 235] on input "text" at bounding box center [78, 235] width 144 height 15
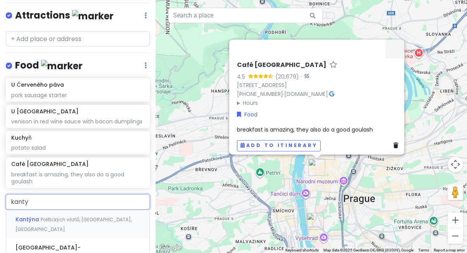
scroll to position [114, 0]
click at [94, 218] on span "Politických vězňů, New Town, Czechia" at bounding box center [73, 225] width 116 height 17
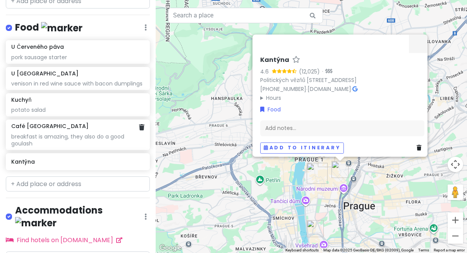
scroll to position [155, 0]
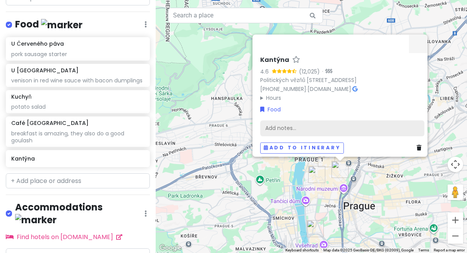
click at [274, 125] on div "Add notes..." at bounding box center [342, 128] width 164 height 16
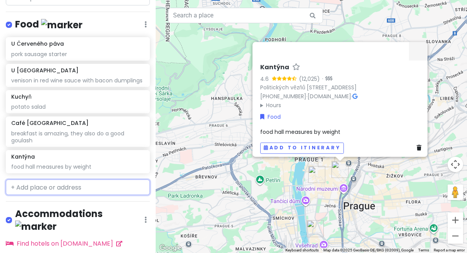
click at [101, 189] on input "text" at bounding box center [78, 187] width 144 height 15
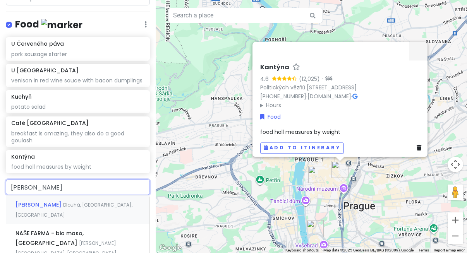
click at [112, 201] on div "Naše maso Dlouhá, Old Town, Czechia" at bounding box center [77, 210] width 143 height 29
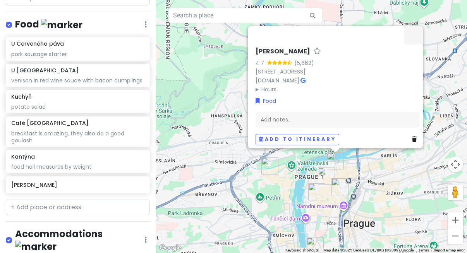
click at [107, 191] on div "U Červeného páva pork sausage starter U Kroka venison in red wine sauce with ba…" at bounding box center [78, 117] width 156 height 160
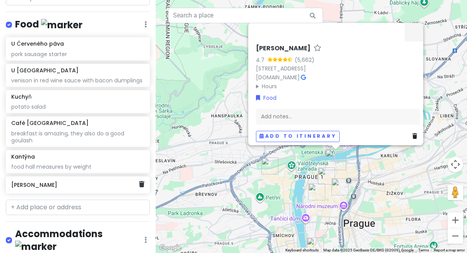
click at [113, 182] on h6 "[PERSON_NAME]" at bounding box center [74, 185] width 127 height 7
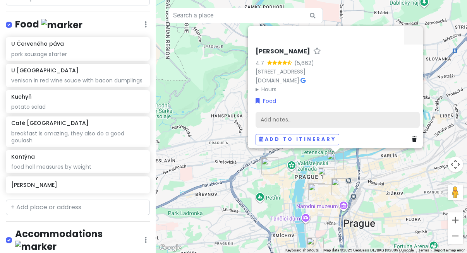
click at [279, 114] on div "Add notes..." at bounding box center [338, 120] width 164 height 16
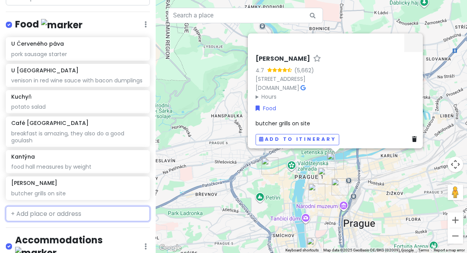
click at [60, 211] on input "text" at bounding box center [78, 213] width 144 height 15
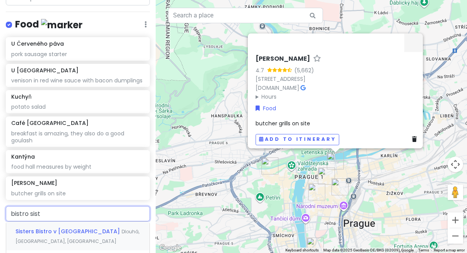
click at [88, 229] on span "Dlouhá, Old Town, Czechia" at bounding box center [77, 237] width 124 height 17
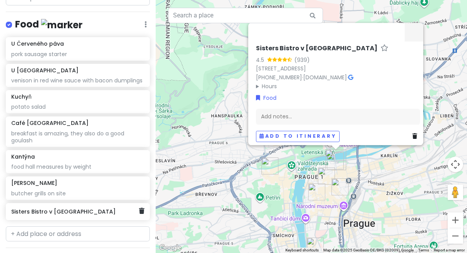
click at [95, 208] on h6 "Sisters Bistro v [GEOGRAPHIC_DATA]" at bounding box center [74, 211] width 127 height 7
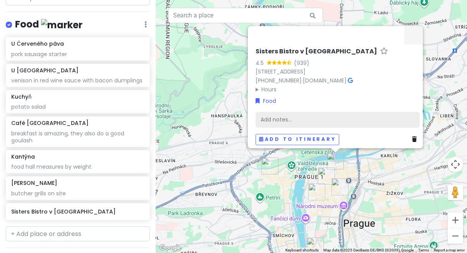
click at [276, 119] on div "Add notes..." at bounding box center [338, 120] width 164 height 16
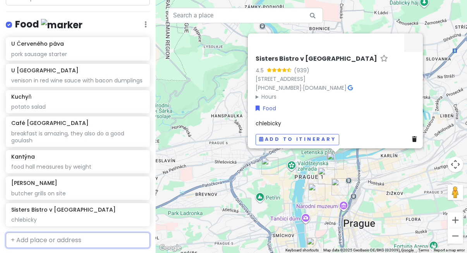
click at [43, 233] on input "text" at bounding box center [78, 240] width 144 height 15
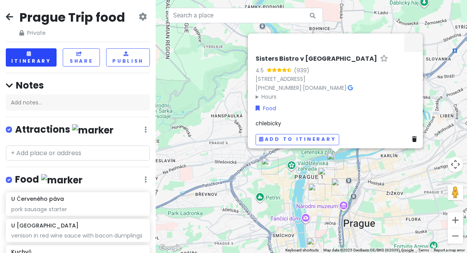
scroll to position [0, 0]
click at [11, 17] on icon at bounding box center [9, 17] width 7 height 6
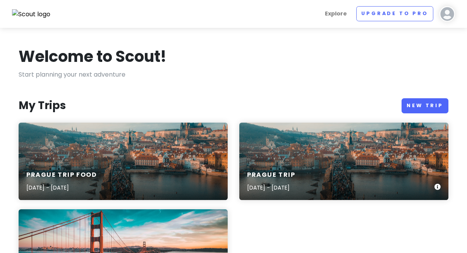
click at [266, 148] on div "Prague Trip Sep 7, 2025 - Sep 12, 2025" at bounding box center [343, 161] width 209 height 77
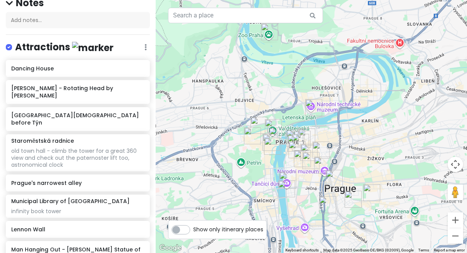
scroll to position [86, 0]
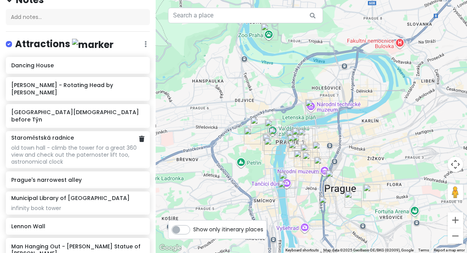
click at [90, 145] on div "old town hall - climb the tower for a great 360 view and check out the paternos…" at bounding box center [77, 155] width 133 height 21
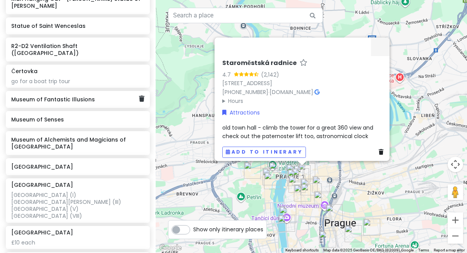
scroll to position [333, 0]
click at [62, 182] on div "Prague Castle Old Royal Palace (I) St. George‘s Basilica (III) Golden Lane (V) …" at bounding box center [77, 201] width 133 height 38
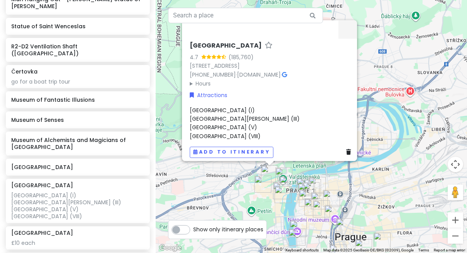
click at [276, 129] on div "Old Royal Palace (I) St. George‘s Basilica (III) Golden Lane (V) St. Vitus Cath…" at bounding box center [272, 123] width 164 height 35
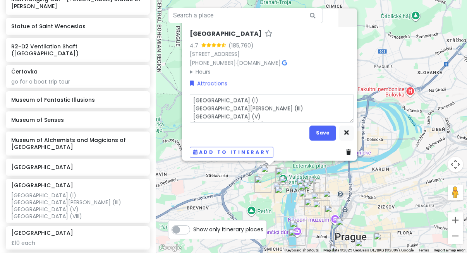
scroll to position [0, 0]
click at [272, 110] on textarea "Old Royal Palace (I) St. George‘s Basilica (III) Golden Lane (V) St. Vitus Cath…" at bounding box center [272, 108] width 164 height 28
click at [255, 106] on textarea "Old Royal Palace (I) St. George‘s Basilica (III) Golden Lane (V) St. Vitus Cath…" at bounding box center [272, 108] width 164 height 28
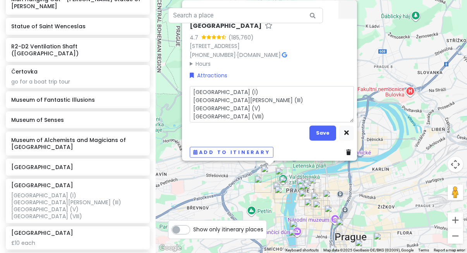
click at [315, 110] on textarea "Old Royal Palace (I) St. George‘s Basilica (III) Golden Lane (V) St. Vitus Cath…" at bounding box center [272, 104] width 164 height 36
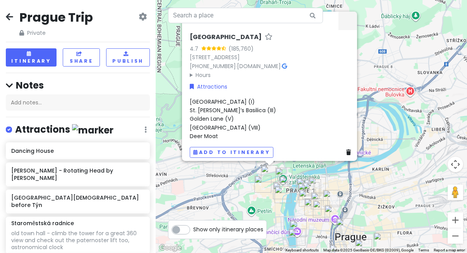
click at [10, 17] on icon at bounding box center [9, 17] width 7 height 6
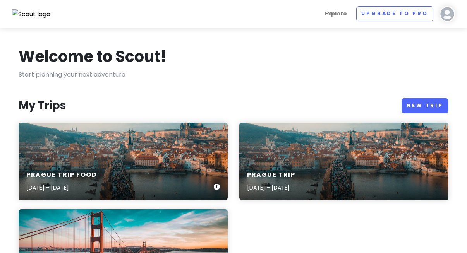
click at [157, 155] on div "Prague Trip food Sep 7, 2025 - Sep 12, 2025" at bounding box center [123, 161] width 209 height 77
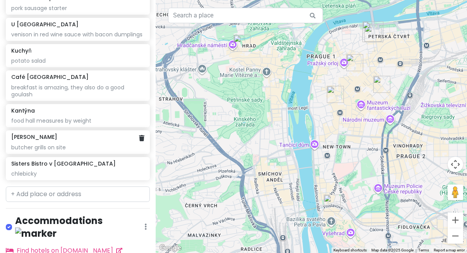
scroll to position [202, 0]
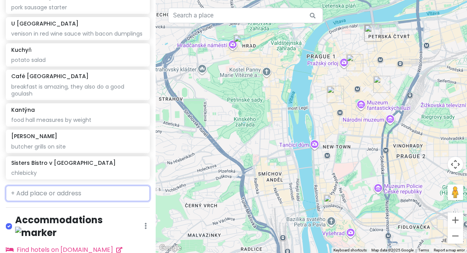
click at [33, 189] on input "text" at bounding box center [78, 193] width 144 height 15
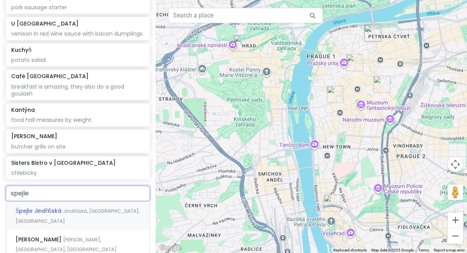
click at [57, 209] on span "Špejle Jindřišská" at bounding box center [39, 211] width 48 height 8
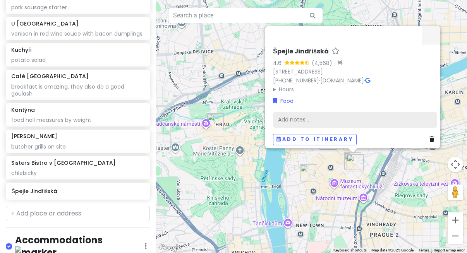
click at [293, 117] on div "Add notes..." at bounding box center [355, 120] width 164 height 16
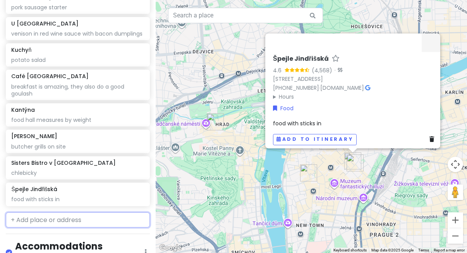
click at [43, 220] on input "text" at bounding box center [78, 220] width 144 height 15
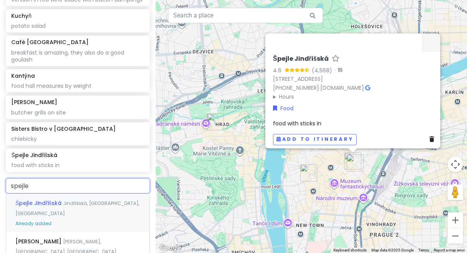
scroll to position [237, 0]
click at [48, 233] on div "Špejle Jungmannova Jungmannova, New Town, Czechia" at bounding box center [77, 246] width 143 height 29
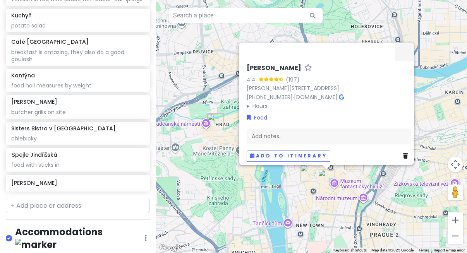
click at [347, 189] on div "Špejle Jungmannova 4.4 (197) Jungmannova 20, 110 00 Praha 1-Nové Město, Czechia…" at bounding box center [311, 126] width 311 height 253
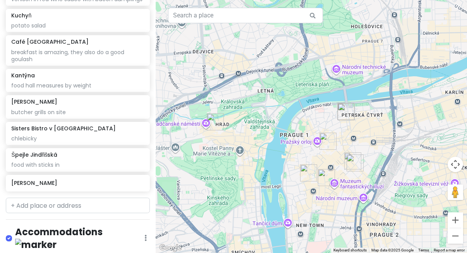
click at [352, 167] on img "Kantýna" at bounding box center [355, 163] width 17 height 17
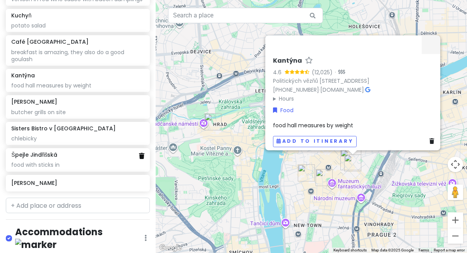
click at [143, 157] on link at bounding box center [141, 156] width 5 height 9
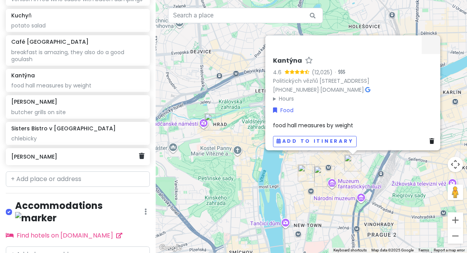
click at [104, 158] on div "[PERSON_NAME]" at bounding box center [74, 156] width 127 height 11
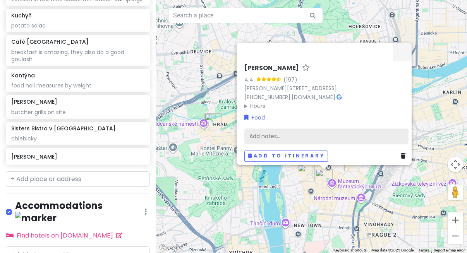
click at [293, 137] on div "Add notes..." at bounding box center [326, 137] width 164 height 16
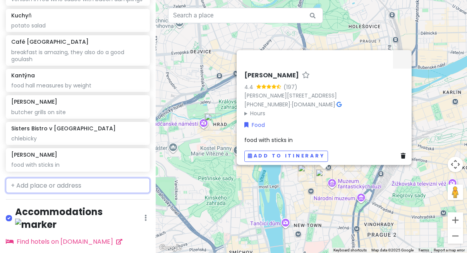
click at [29, 182] on input "text" at bounding box center [78, 185] width 144 height 15
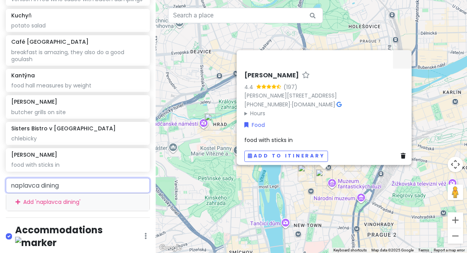
drag, startPoint x: 113, startPoint y: 180, endPoint x: 0, endPoint y: 177, distance: 113.1
click at [0, 177] on html "Prague Trip food Private Change Dates Make a Copy Delete Trip Go Pro ⚡️ Give Fe…" at bounding box center [233, 126] width 467 height 253
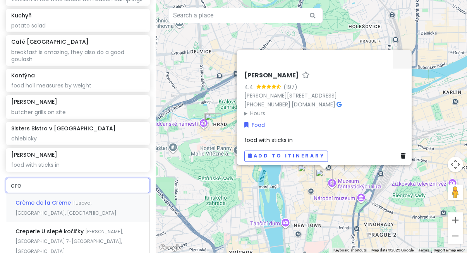
click at [50, 199] on span "Crème de la Crème" at bounding box center [43, 203] width 57 height 8
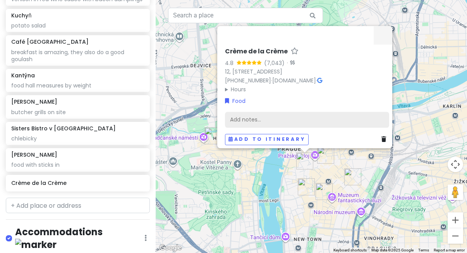
click at [260, 114] on div "Add notes..." at bounding box center [307, 120] width 164 height 16
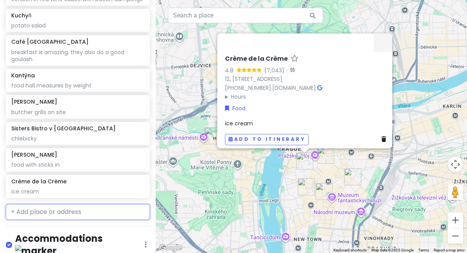
click at [96, 212] on input "text" at bounding box center [78, 212] width 144 height 15
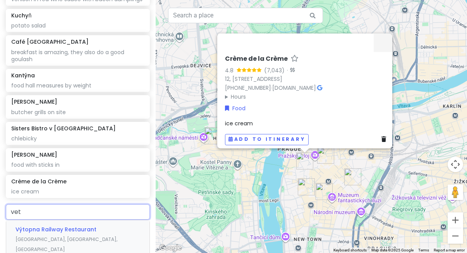
drag, startPoint x: 96, startPoint y: 212, endPoint x: 129, endPoint y: 234, distance: 39.6
click at [129, 234] on div "Výtopna Railway Restaurant Wenceslas Square, New Town, Czechia" at bounding box center [77, 239] width 143 height 38
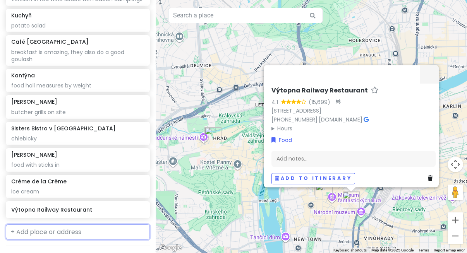
click at [122, 228] on input "text" at bounding box center [78, 232] width 144 height 15
click at [128, 242] on div "Kasárna Karlín Prvního pluku, Karlín, Czechia" at bounding box center [77, 254] width 143 height 29
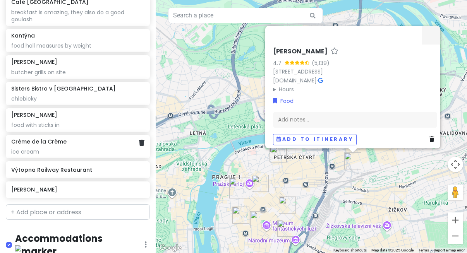
scroll to position [278, 0]
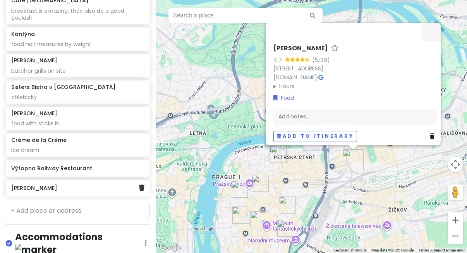
click at [109, 185] on h6 "[PERSON_NAME]" at bounding box center [74, 188] width 127 height 7
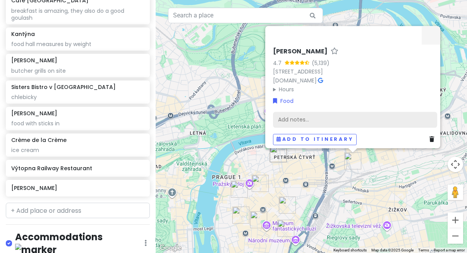
click at [329, 116] on div "Add notes..." at bounding box center [355, 120] width 164 height 16
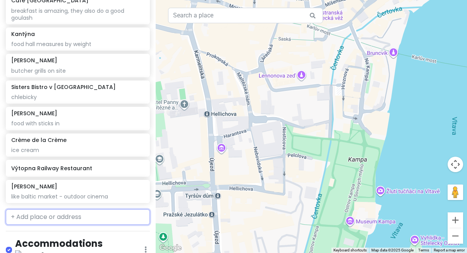
click at [85, 217] on input "text" at bounding box center [78, 217] width 144 height 15
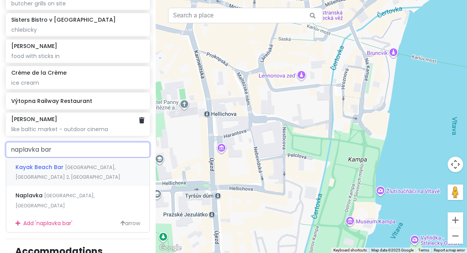
scroll to position [346, 0]
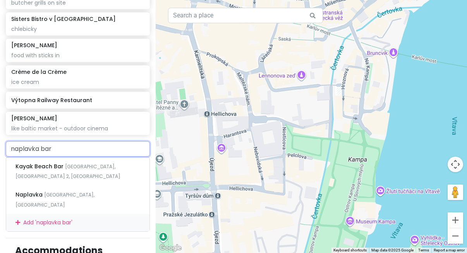
drag, startPoint x: 130, startPoint y: 148, endPoint x: 64, endPoint y: 132, distance: 68.3
click at [64, 132] on div "Prague Trip food Private Change Dates Make a Copy Delete Trip Go Pro ⚡️ Give Fe…" at bounding box center [78, 126] width 156 height 253
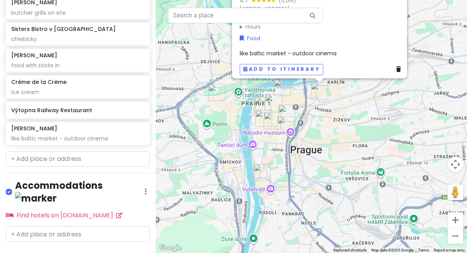
click at [329, 161] on div "Kasárna Karlín 4.7 (5,139) Prvního pluku 20/2, [STREET_ADDRESS][GEOGRAPHIC_DATA…" at bounding box center [311, 126] width 311 height 253
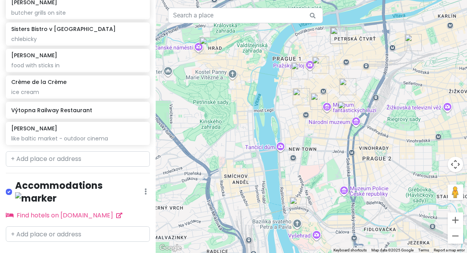
drag, startPoint x: 203, startPoint y: 135, endPoint x: 251, endPoint y: 93, distance: 64.5
click at [251, 93] on div at bounding box center [311, 126] width 311 height 253
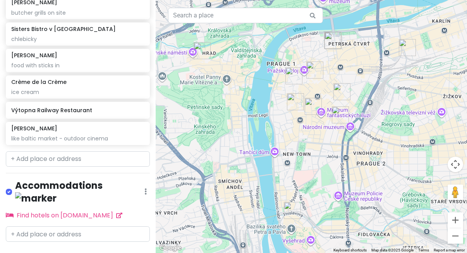
click at [291, 210] on img "U Kroka" at bounding box center [292, 210] width 17 height 17
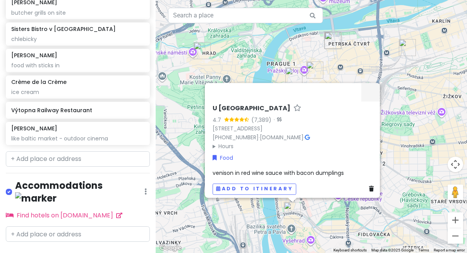
click at [324, 216] on div "U Kroka 4.7 (7,389) · Vratislavova 28/12, 128 00 Praha 2, Czechia +420 775 905 …" at bounding box center [311, 126] width 311 height 253
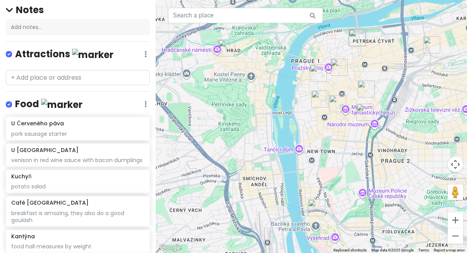
scroll to position [77, 0]
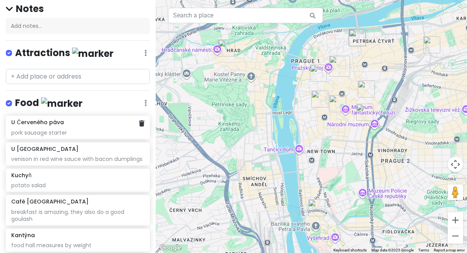
click at [74, 129] on div "pork sausage starter" at bounding box center [77, 132] width 133 height 7
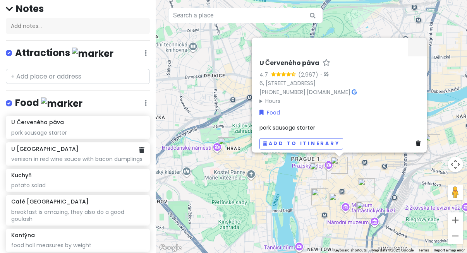
click at [97, 151] on div "U Kroka venison in red wine sauce with bacon dumplings" at bounding box center [77, 154] width 133 height 17
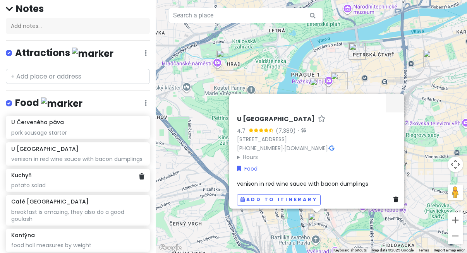
click at [43, 183] on div "potato salad" at bounding box center [77, 185] width 133 height 7
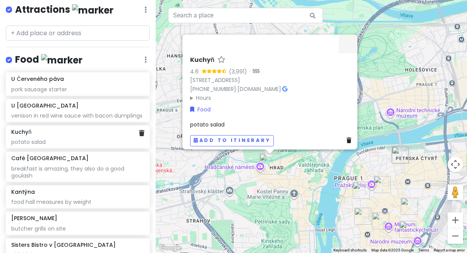
scroll to position [123, 0]
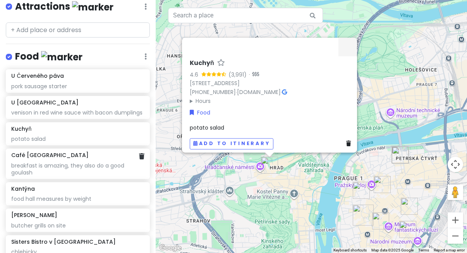
click at [70, 156] on div "Café Louvre breakfast is amazing, they also do a good goulash" at bounding box center [77, 164] width 133 height 24
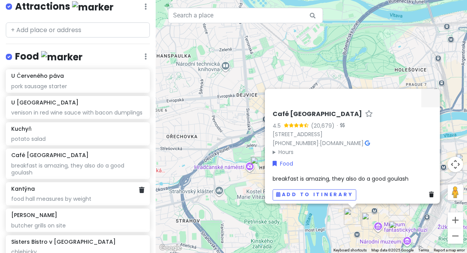
click at [92, 196] on div "food hall measures by weight" at bounding box center [77, 199] width 133 height 7
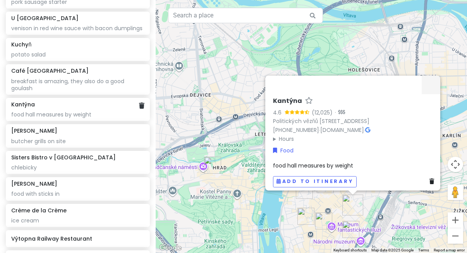
scroll to position [210, 0]
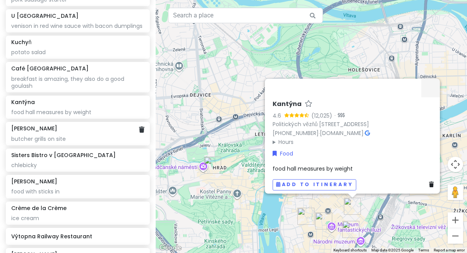
click at [81, 137] on div "butcher grills on site" at bounding box center [77, 139] width 133 height 7
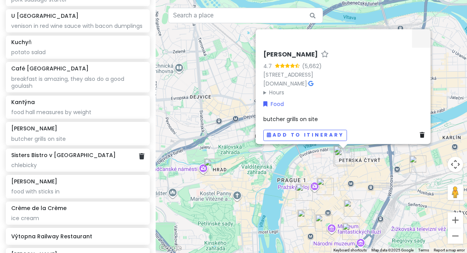
click at [64, 162] on div "chlebicky" at bounding box center [77, 165] width 133 height 7
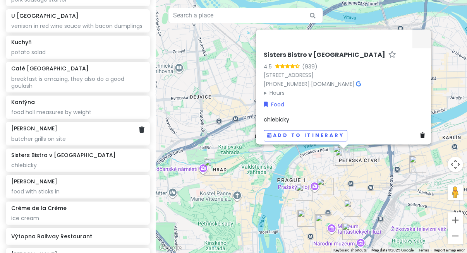
click at [75, 137] on div "butcher grills on site" at bounding box center [77, 139] width 133 height 7
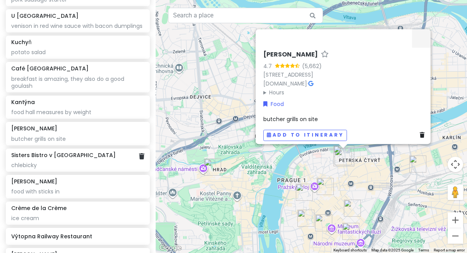
click at [77, 157] on div "Sisters Bistro v Dlouhé chlebicky" at bounding box center [77, 160] width 133 height 17
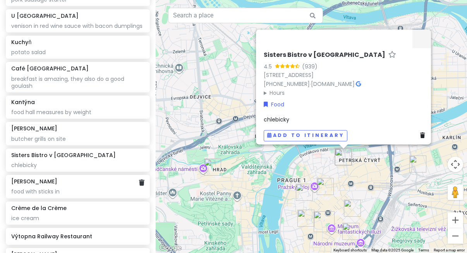
click at [69, 188] on div "food with sticks in" at bounding box center [77, 191] width 133 height 7
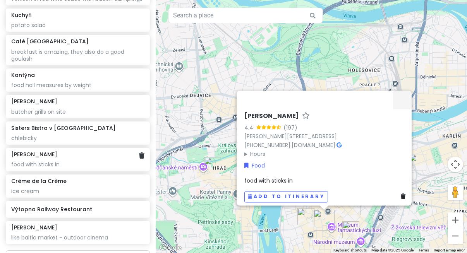
scroll to position [244, 0]
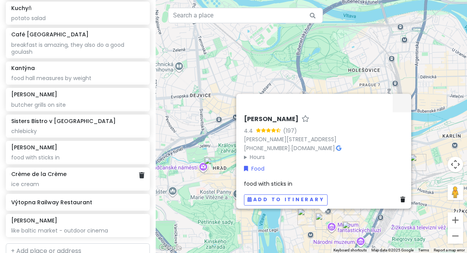
click at [84, 182] on div "ice cream" at bounding box center [77, 184] width 133 height 7
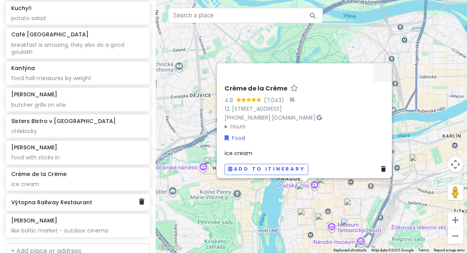
click at [79, 203] on div "Výtopna Railway Restaurant" at bounding box center [74, 202] width 127 height 11
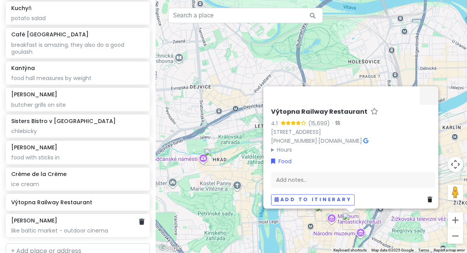
click at [77, 227] on div "like baltic market - outdoor cinema" at bounding box center [77, 230] width 133 height 7
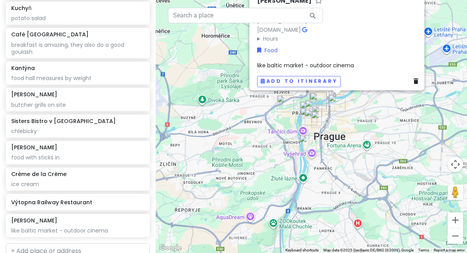
drag, startPoint x: 275, startPoint y: 185, endPoint x: 359, endPoint y: 134, distance: 98.2
click at [359, 135] on div "Kasárna Karlín 4.7 (5,139) Prvního pluku 20/2, [STREET_ADDRESS][GEOGRAPHIC_DATA…" at bounding box center [311, 126] width 311 height 253
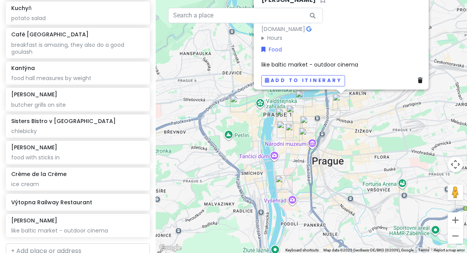
drag, startPoint x: 243, startPoint y: 156, endPoint x: 290, endPoint y: 164, distance: 47.6
click at [291, 164] on div "Kasárna Karlín 4.7 (5,139) Prvního pluku 20/2, [STREET_ADDRESS][GEOGRAPHIC_DATA…" at bounding box center [311, 126] width 311 height 253
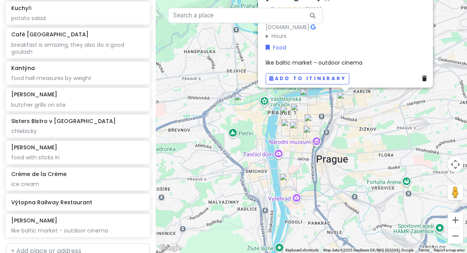
click at [290, 164] on div "Kasárna Karlín 4.7 (5,139) Prvního pluku 20/2, [STREET_ADDRESS][GEOGRAPHIC_DATA…" at bounding box center [311, 126] width 311 height 253
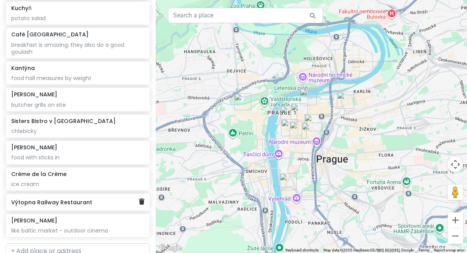
click at [114, 201] on h6 "Výtopna Railway Restaurant" at bounding box center [74, 202] width 127 height 7
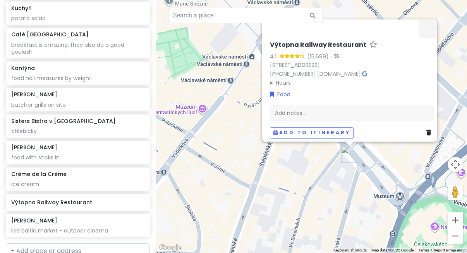
drag, startPoint x: 288, startPoint y: 184, endPoint x: 397, endPoint y: 170, distance: 110.1
click at [398, 171] on div "Výtopna Railway Restaurant 4.1 (15,699) · Václavské nám. 802/56, Nové Město, 11…" at bounding box center [311, 126] width 311 height 253
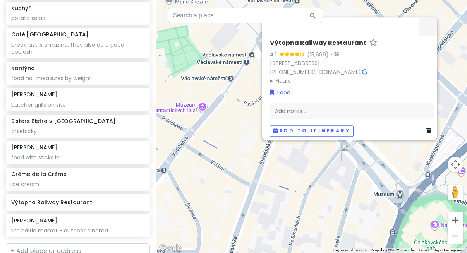
click at [332, 191] on div "Výtopna Railway Restaurant 4.1 (15,699) · Václavské nám. 802/56, Nové Město, 11…" at bounding box center [311, 126] width 311 height 253
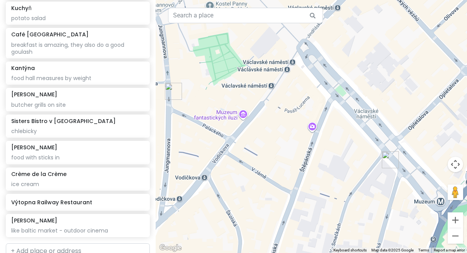
drag, startPoint x: 224, startPoint y: 112, endPoint x: 267, endPoint y: 119, distance: 43.6
click at [267, 119] on div at bounding box center [311, 126] width 311 height 253
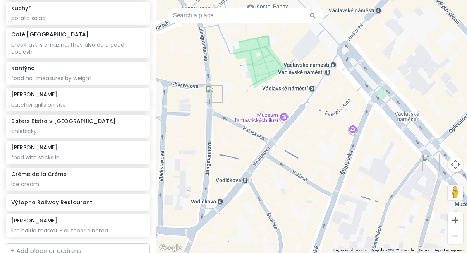
drag, startPoint x: 200, startPoint y: 92, endPoint x: 240, endPoint y: 93, distance: 40.3
click at [241, 95] on div at bounding box center [311, 126] width 311 height 253
click at [213, 91] on img "Špejle Jungmannova" at bounding box center [213, 93] width 17 height 17
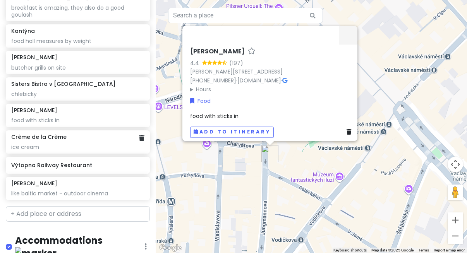
scroll to position [287, 0]
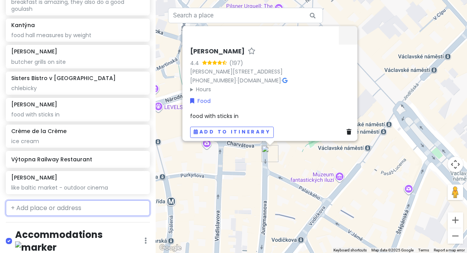
click at [41, 203] on input "text" at bounding box center [78, 208] width 144 height 15
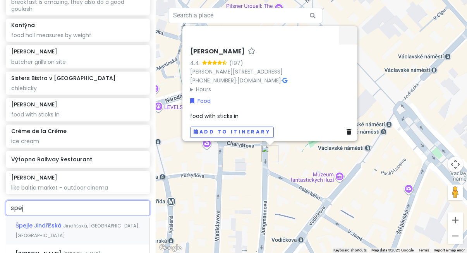
click at [56, 222] on span "Špejle Jindřišská" at bounding box center [39, 226] width 48 height 8
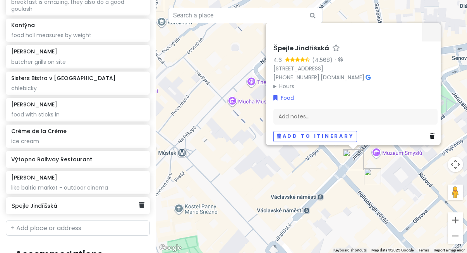
click at [103, 206] on div "Špejle Jindřišská" at bounding box center [74, 206] width 127 height 11
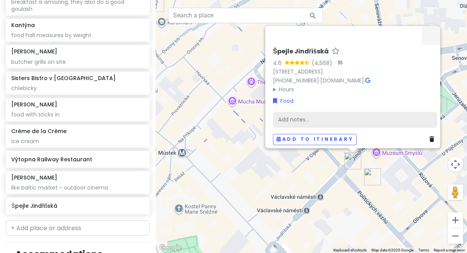
click at [303, 118] on div "Add notes..." at bounding box center [355, 120] width 164 height 16
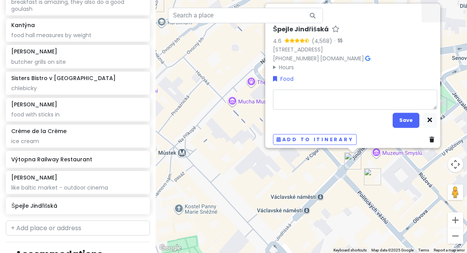
scroll to position [0, 0]
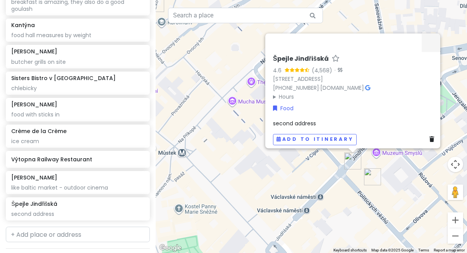
click at [368, 182] on img "Kantýna" at bounding box center [372, 177] width 17 height 17
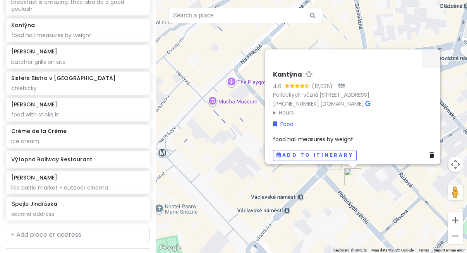
click at [315, 193] on div "Kantýna 4.6 (12,025) · Politických vězňů 1511/5, Nové Město, 110 00 Praha-Praha…" at bounding box center [311, 126] width 311 height 253
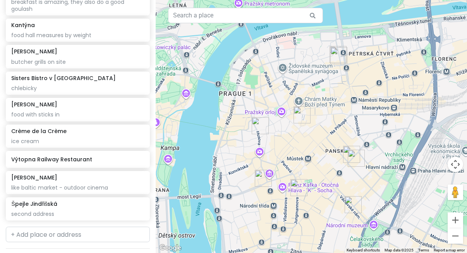
drag, startPoint x: 308, startPoint y: 126, endPoint x: 392, endPoint y: 84, distance: 93.4
click at [392, 86] on div at bounding box center [311, 126] width 311 height 253
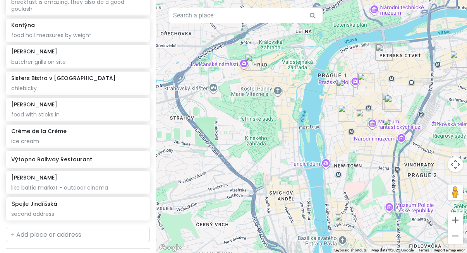
drag, startPoint x: 406, startPoint y: 97, endPoint x: 430, endPoint y: 75, distance: 33.5
click at [431, 75] on div at bounding box center [311, 126] width 311 height 253
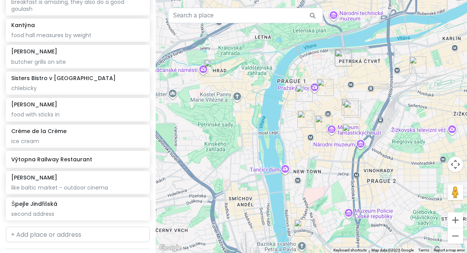
drag, startPoint x: 438, startPoint y: 99, endPoint x: 395, endPoint y: 108, distance: 43.9
click at [395, 109] on div at bounding box center [311, 126] width 311 height 253
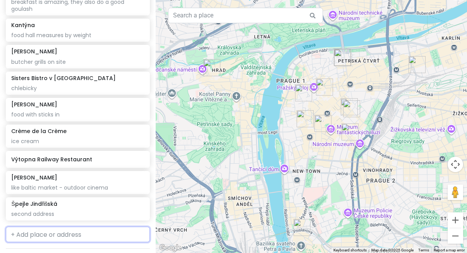
click at [36, 233] on input "text" at bounding box center [78, 234] width 144 height 15
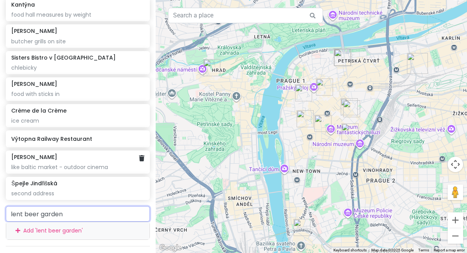
scroll to position [319, 0]
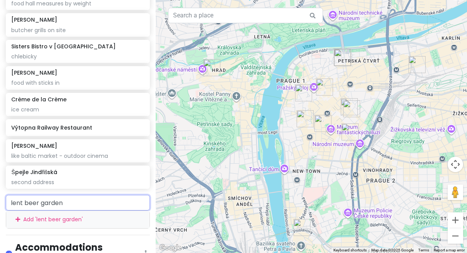
click at [17, 200] on input "lent beer garden" at bounding box center [78, 202] width 144 height 15
click at [19, 201] on input "let beer garden" at bounding box center [78, 202] width 144 height 15
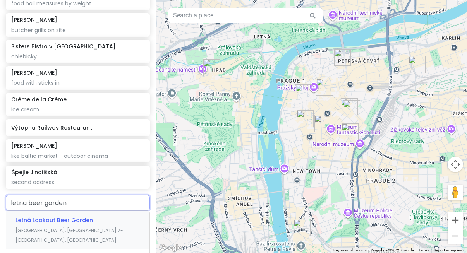
click at [34, 227] on span "Letná Park, Prague 7-Holešovice, Czechia" at bounding box center [69, 235] width 108 height 17
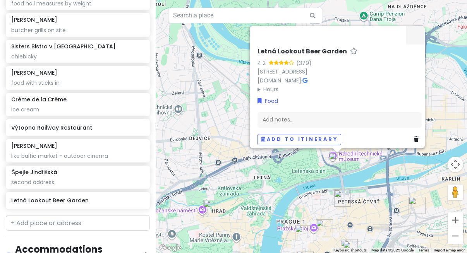
click at [388, 183] on div "Letná Lookout Beer Garden 4.2 (379) Letenské sady, 170 00 Praha 7-Holešovice, C…" at bounding box center [311, 126] width 311 height 253
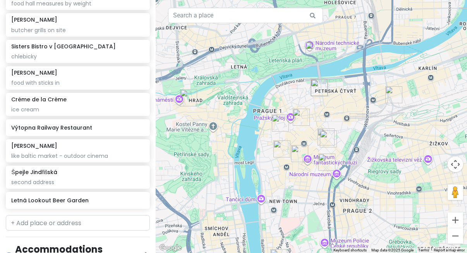
drag, startPoint x: 341, startPoint y: 130, endPoint x: 318, endPoint y: 17, distance: 115.6
click at [318, 17] on div "Keyboard shortcuts Map Data Map data ©2025 Google Map data ©2025 Google 200 m C…" at bounding box center [311, 126] width 311 height 253
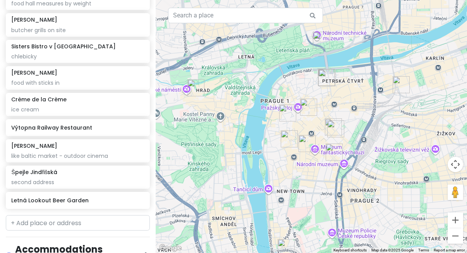
drag, startPoint x: 282, startPoint y: 69, endPoint x: 289, endPoint y: 57, distance: 14.3
click at [289, 57] on div at bounding box center [311, 126] width 311 height 253
click at [334, 150] on img "Výtopna Railway Restaurant" at bounding box center [334, 152] width 17 height 17
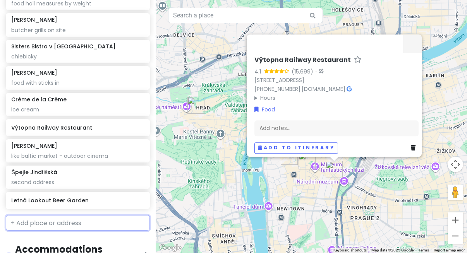
click at [40, 218] on input "text" at bounding box center [78, 222] width 144 height 15
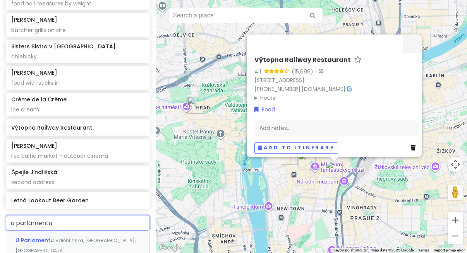
click at [77, 237] on span "Valentinská, Old Town, Czechia" at bounding box center [75, 245] width 120 height 17
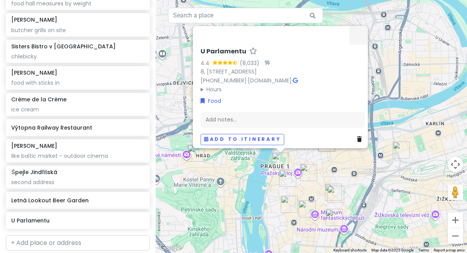
click at [234, 198] on div "U Parlamentu 4.4 (8,033) · 8, Valentinská 52, Staré Město, 110 00 Praha-Praha 1…" at bounding box center [311, 126] width 311 height 253
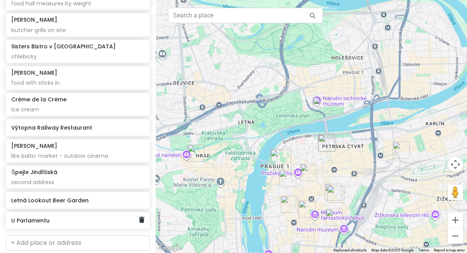
click at [129, 217] on h6 "U Parlamentu" at bounding box center [74, 220] width 127 height 7
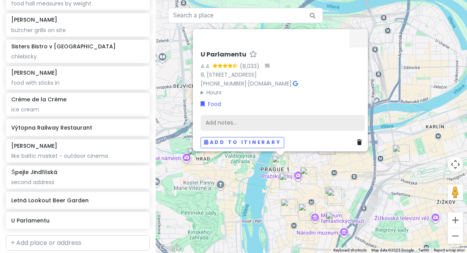
click at [236, 118] on div "Add notes..." at bounding box center [283, 123] width 164 height 16
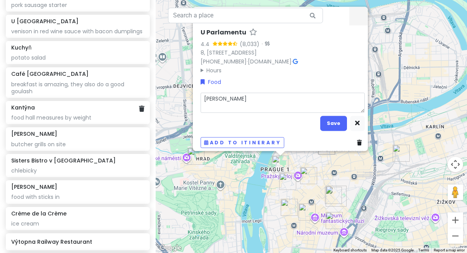
scroll to position [200, 0]
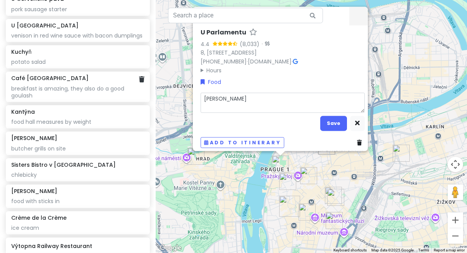
click at [68, 85] on div "breakfast is amazing, they also do a good goulash" at bounding box center [77, 92] width 133 height 14
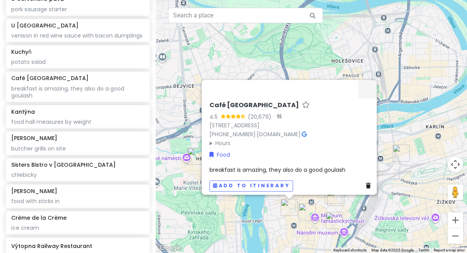
click at [309, 172] on div "Café Louvre 4.5 (20,679) · Národní 22, 110 00 Praha 1-Nové Město, Czechia +420 …" at bounding box center [291, 146] width 170 height 96
click at [311, 166] on span "breakfast is amazing, they also do a good goulash" at bounding box center [278, 170] width 136 height 8
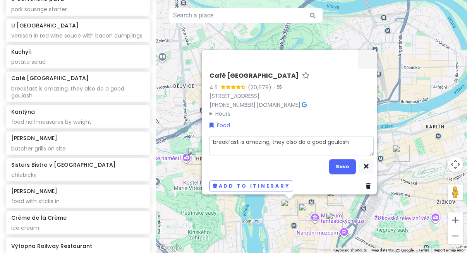
click at [350, 138] on textarea "breakfast is amazing, they also do a good goulash" at bounding box center [292, 146] width 164 height 20
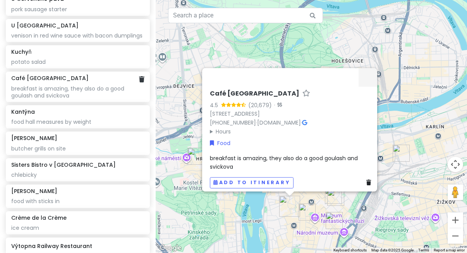
scroll to position [0, 0]
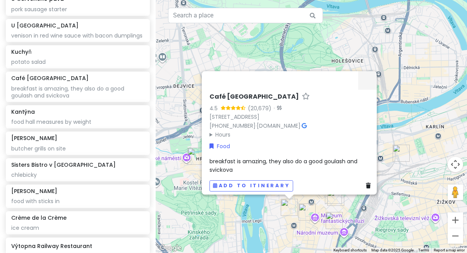
click at [247, 209] on div "Café Louvre 4.5 (20,679) · Národní 22, 110 00 Praha 1-Nové Město, Czechia +420 …" at bounding box center [311, 126] width 311 height 253
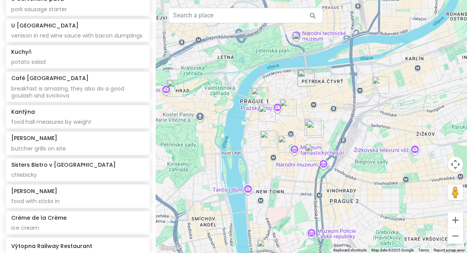
drag, startPoint x: 252, startPoint y: 186, endPoint x: 229, endPoint y: 103, distance: 85.8
click at [229, 103] on div at bounding box center [311, 126] width 311 height 253
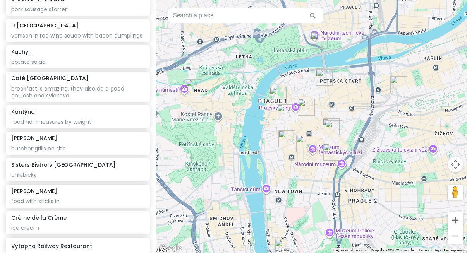
drag, startPoint x: 229, startPoint y: 103, endPoint x: 251, endPoint y: 116, distance: 25.5
click at [251, 116] on div at bounding box center [311, 126] width 311 height 253
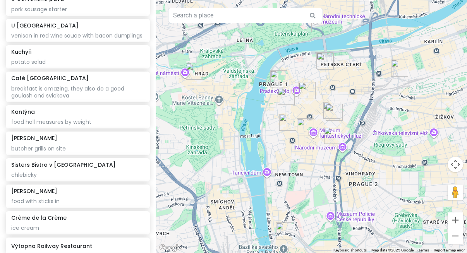
drag, startPoint x: 257, startPoint y: 143, endPoint x: 258, endPoint y: 125, distance: 17.8
click at [258, 125] on div at bounding box center [311, 126] width 311 height 253
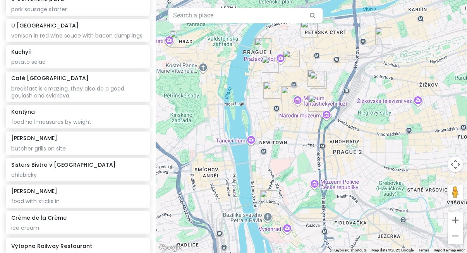
drag, startPoint x: 305, startPoint y: 186, endPoint x: 288, endPoint y: 152, distance: 38.6
click at [288, 152] on div at bounding box center [311, 126] width 311 height 253
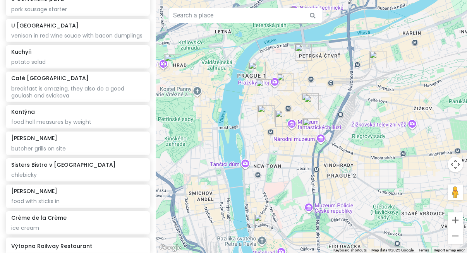
drag, startPoint x: 265, startPoint y: 131, endPoint x: 259, endPoint y: 155, distance: 25.4
click at [260, 157] on div at bounding box center [311, 126] width 311 height 253
click at [259, 222] on img "U Kroka" at bounding box center [262, 222] width 17 height 17
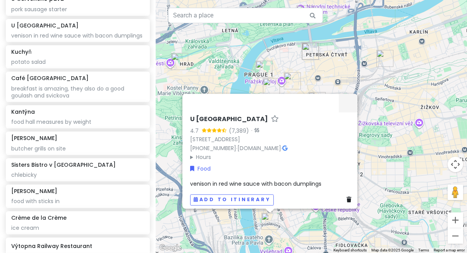
click at [303, 232] on div "U Kroka 4.7 (7,389) · Vratislavova 28/12, 128 00 Praha 2, Czechia +420 775 905 …" at bounding box center [311, 126] width 311 height 253
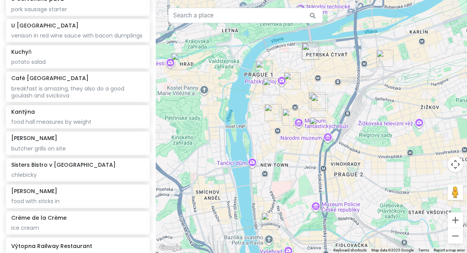
click at [266, 224] on img "U Kroka" at bounding box center [270, 221] width 17 height 17
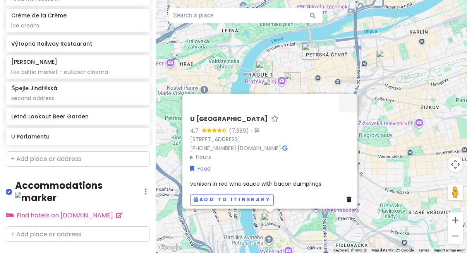
scroll to position [403, 0]
click at [49, 153] on input "text" at bounding box center [78, 159] width 144 height 15
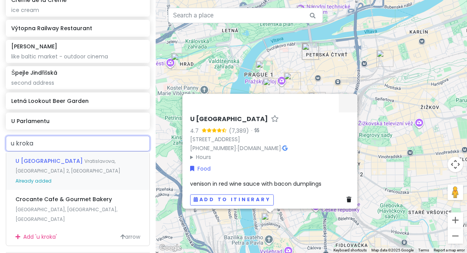
scroll to position [434, 0]
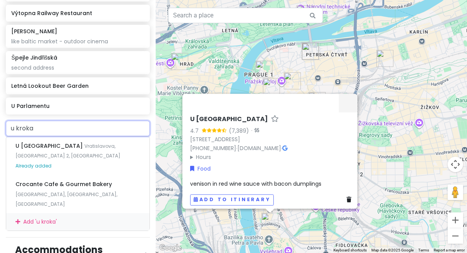
drag, startPoint x: 101, startPoint y: 124, endPoint x: -26, endPoint y: 92, distance: 130.7
click at [0, 92] on html "Prague Trip food Private Change Dates Make a Copy Delete Trip Go Pro ⚡️ Give Fe…" at bounding box center [233, 126] width 467 height 253
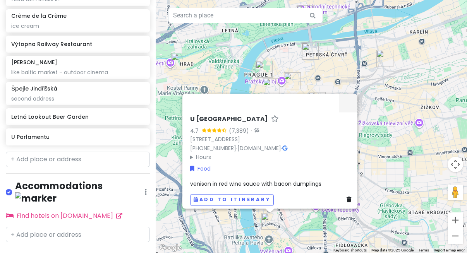
click at [107, 171] on div "Prague Trip food Private Change Dates Make a Copy Delete Trip Go Pro ⚡️ Give Fe…" at bounding box center [78, 126] width 156 height 253
click at [241, 221] on div "U Kroka 4.7 (7,389) · Vratislavova 28/12, 128 00 Praha 2, Czechia +420 775 905 …" at bounding box center [311, 126] width 311 height 253
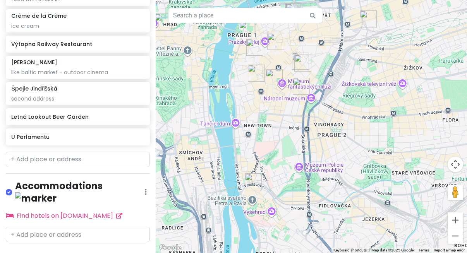
drag, startPoint x: 298, startPoint y: 215, endPoint x: 280, endPoint y: 174, distance: 44.4
click at [280, 174] on div at bounding box center [311, 126] width 311 height 253
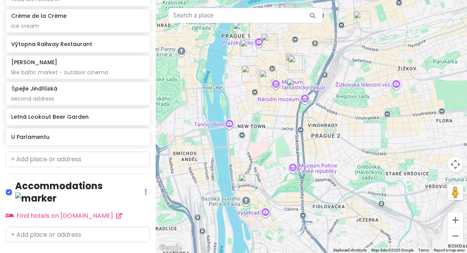
drag, startPoint x: 194, startPoint y: 166, endPoint x: 189, endPoint y: 166, distance: 5.1
click at [189, 167] on div at bounding box center [311, 126] width 311 height 253
click at [246, 184] on img "U Kroka" at bounding box center [246, 182] width 17 height 17
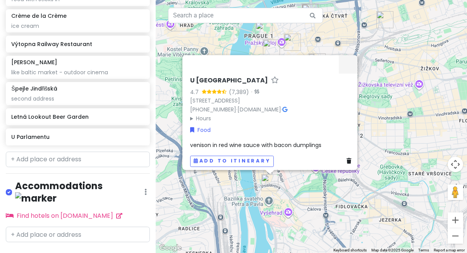
click at [291, 188] on div "U Kroka 4.7 (7,389) · Vratislavova 28/12, 128 00 Praha 2, Czechia +420 775 905 …" at bounding box center [311, 126] width 311 height 253
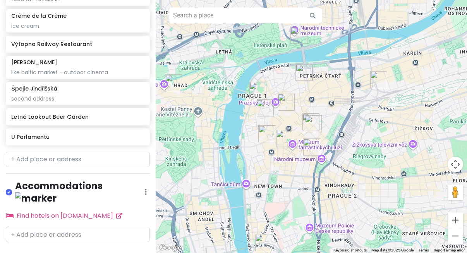
drag, startPoint x: 259, startPoint y: 138, endPoint x: 253, endPoint y: 200, distance: 62.7
click at [253, 200] on div at bounding box center [311, 126] width 311 height 253
click at [253, 199] on div at bounding box center [311, 126] width 311 height 253
drag, startPoint x: 252, startPoint y: 199, endPoint x: 53, endPoint y: 200, distance: 198.7
click at [85, 190] on div "Prague Trip food Private Change Dates Make a Copy Delete Trip Go Pro ⚡️ Give Fe…" at bounding box center [233, 126] width 467 height 253
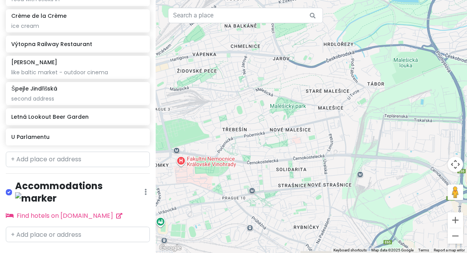
drag, startPoint x: 213, startPoint y: 169, endPoint x: 307, endPoint y: 163, distance: 94.3
click at [305, 162] on div at bounding box center [311, 126] width 311 height 253
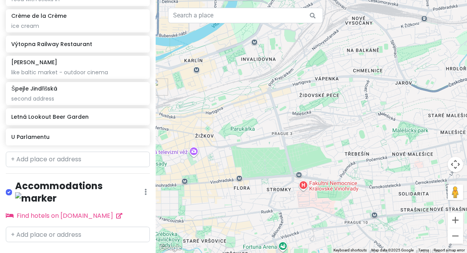
drag, startPoint x: 229, startPoint y: 150, endPoint x: 356, endPoint y: 175, distance: 129.5
click at [355, 175] on div at bounding box center [311, 126] width 311 height 253
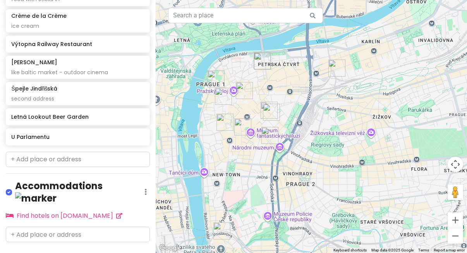
drag, startPoint x: 214, startPoint y: 133, endPoint x: 367, endPoint y: 107, distance: 154.8
click at [367, 108] on div at bounding box center [311, 126] width 311 height 253
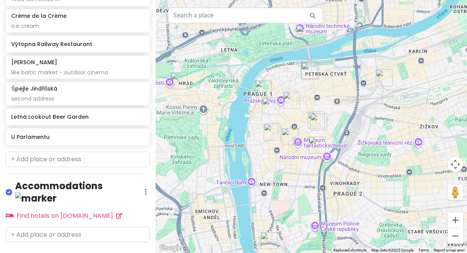
drag, startPoint x: 229, startPoint y: 153, endPoint x: 277, endPoint y: 162, distance: 49.0
click at [277, 162] on div at bounding box center [311, 126] width 311 height 253
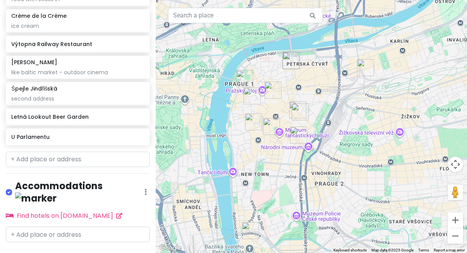
drag, startPoint x: 336, startPoint y: 141, endPoint x: 317, endPoint y: 130, distance: 21.5
click at [317, 130] on div at bounding box center [311, 126] width 311 height 253
click at [76, 46] on div "Výtopna Railway Restaurant" at bounding box center [78, 44] width 144 height 17
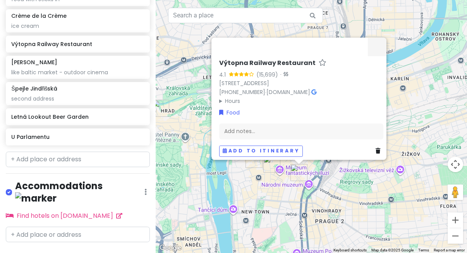
click at [281, 205] on div "Výtopna Railway Restaurant 4.1 (15,699) · Václavské nám. 802/56, Nové Město, 11…" at bounding box center [311, 126] width 311 height 253
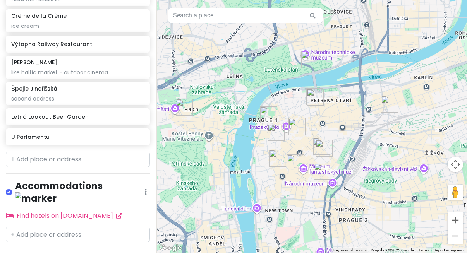
drag, startPoint x: 233, startPoint y: 144, endPoint x: 271, endPoint y: 141, distance: 37.7
click at [271, 141] on div at bounding box center [311, 126] width 311 height 253
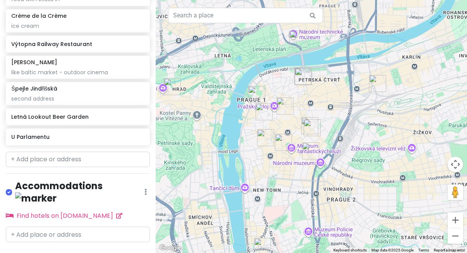
drag, startPoint x: 272, startPoint y: 181, endPoint x: 244, endPoint y: 160, distance: 34.6
click at [244, 160] on div at bounding box center [311, 126] width 311 height 253
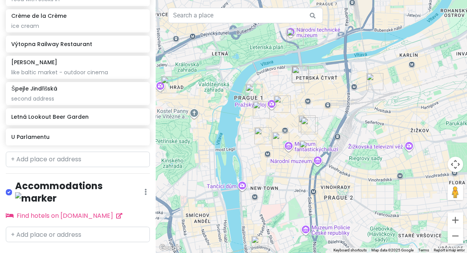
click at [251, 88] on img "U Parlamentu" at bounding box center [254, 92] width 17 height 17
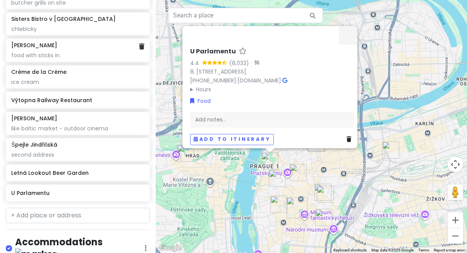
scroll to position [347, 0]
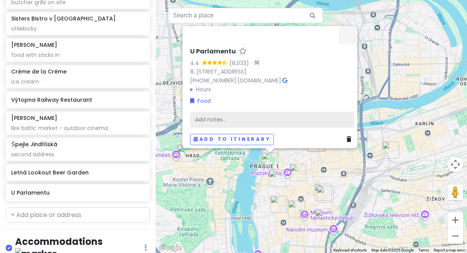
click at [209, 118] on div "Add notes..." at bounding box center [272, 120] width 164 height 16
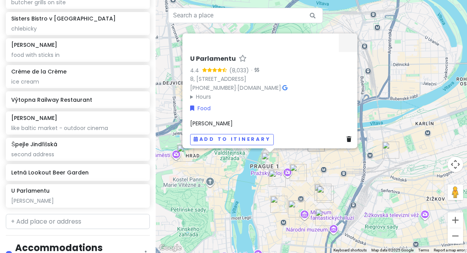
click at [230, 174] on div "U Parlamentu 4.4 (8,033) · 8, [PERSON_NAME][STREET_ADDRESS] [PHONE_NUMBER] · [D…" at bounding box center [311, 126] width 311 height 253
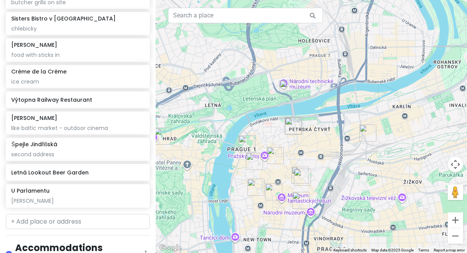
drag, startPoint x: 300, startPoint y: 157, endPoint x: 272, endPoint y: 138, distance: 33.3
click at [272, 138] on div at bounding box center [311, 126] width 311 height 253
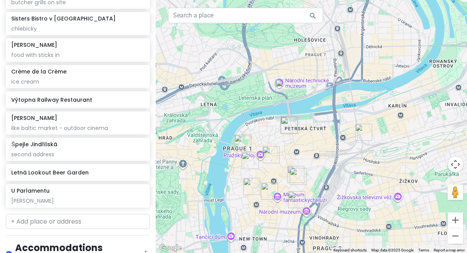
click at [246, 154] on img "Crème de la Crème" at bounding box center [250, 160] width 17 height 17
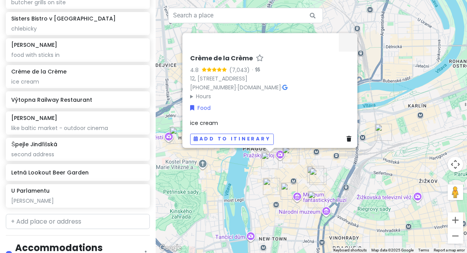
click at [291, 156] on img "U Červeného páva" at bounding box center [290, 154] width 17 height 17
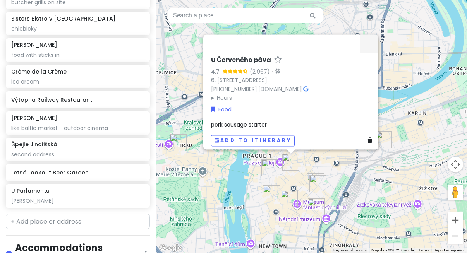
click at [262, 153] on img "U Parlamentu" at bounding box center [262, 150] width 17 height 17
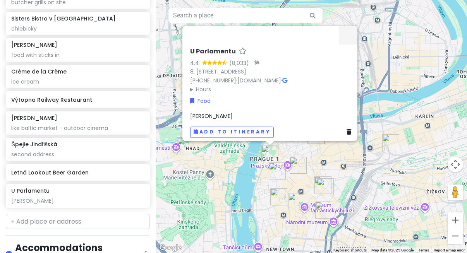
click at [294, 163] on img "U Červeného páva" at bounding box center [298, 165] width 17 height 17
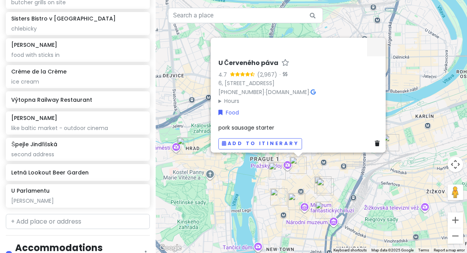
click at [269, 156] on img "U Parlamentu" at bounding box center [270, 153] width 17 height 17
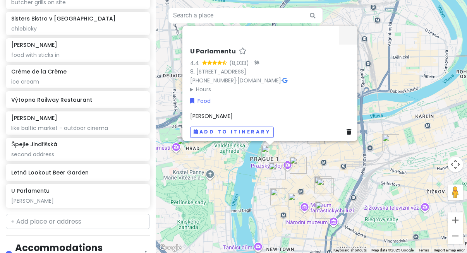
click at [275, 170] on img "Crème de la Crème" at bounding box center [277, 171] width 17 height 17
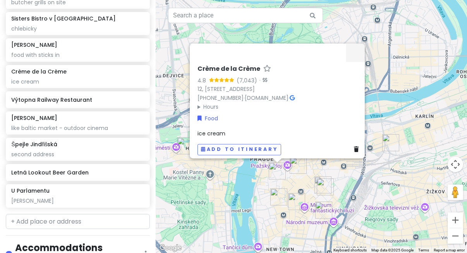
click at [298, 166] on img "U Červeného páva" at bounding box center [298, 165] width 17 height 17
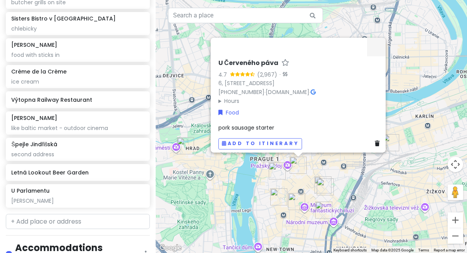
click at [268, 155] on img "U Parlamentu" at bounding box center [270, 153] width 17 height 17
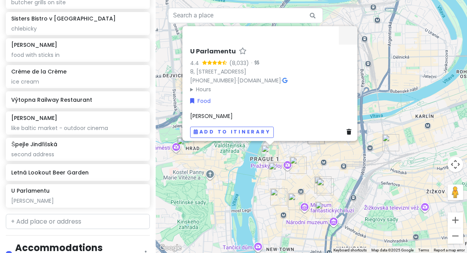
click at [273, 167] on img "Crème de la Crème" at bounding box center [277, 171] width 17 height 17
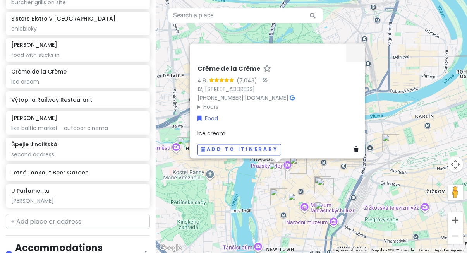
click at [311, 170] on div "Crème de la Crème 4.8 (7,043) · 12, Husova 231, Staré Město, 110 00 Praha-Praha…" at bounding box center [311, 126] width 311 height 253
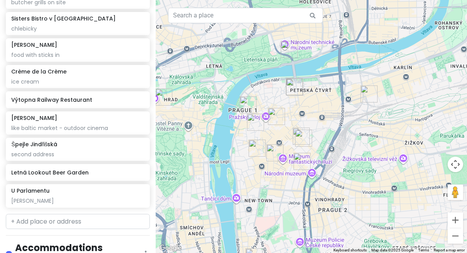
drag, startPoint x: 318, startPoint y: 155, endPoint x: 295, endPoint y: 105, distance: 54.1
click at [295, 105] on div at bounding box center [311, 126] width 311 height 253
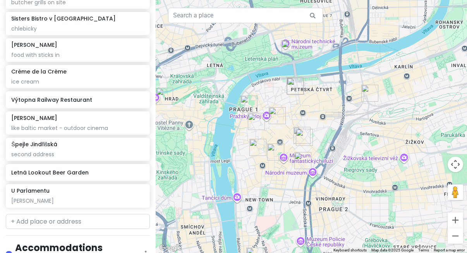
click at [261, 146] on img "Café Louvre" at bounding box center [257, 147] width 17 height 17
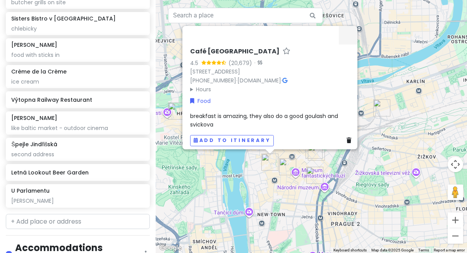
click at [285, 163] on img "Špejle Jungmannova" at bounding box center [287, 166] width 17 height 17
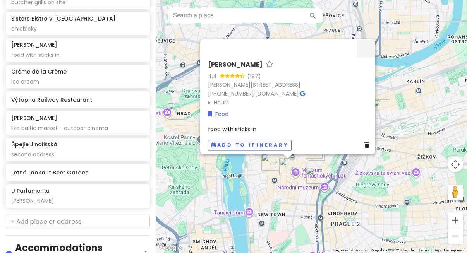
click at [265, 162] on img "Café Louvre" at bounding box center [270, 162] width 17 height 17
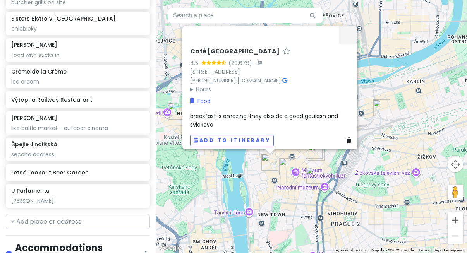
click at [316, 153] on img "Kantýna" at bounding box center [316, 152] width 17 height 17
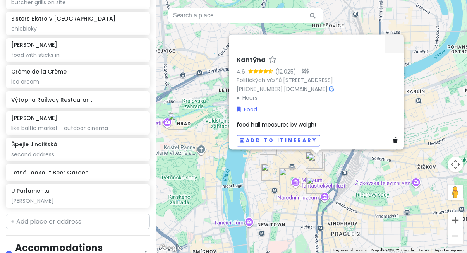
click at [308, 155] on img "Kantýna" at bounding box center [316, 162] width 17 height 17
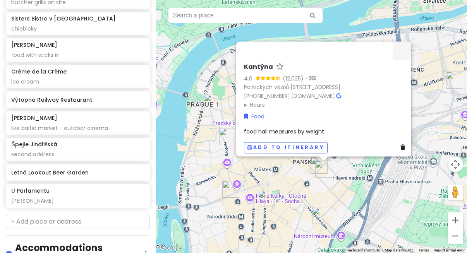
click at [269, 197] on img "Špejle Jungmannova" at bounding box center [266, 198] width 17 height 17
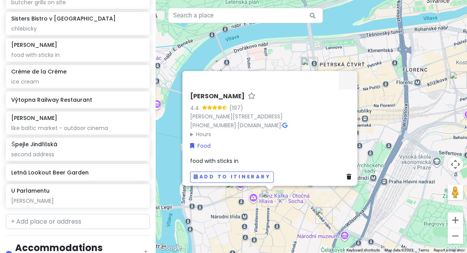
click at [332, 206] on div "[PERSON_NAME] 4.4 (197) [PERSON_NAME][STREET_ADDRESS] [PHONE_NUMBER] · [DOMAIN_…" at bounding box center [311, 126] width 311 height 253
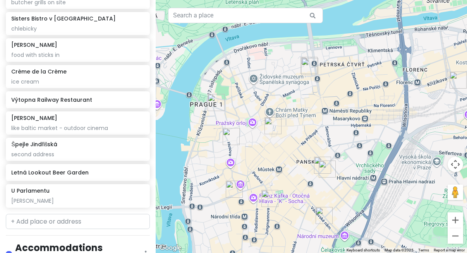
click at [318, 160] on img "Špejle Jindřišská" at bounding box center [322, 165] width 17 height 17
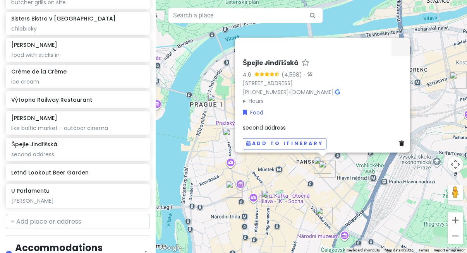
click at [323, 217] on img "Výtopna Railway Restaurant" at bounding box center [324, 215] width 17 height 17
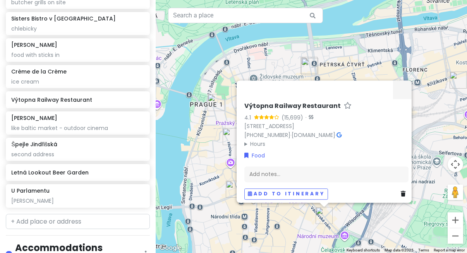
click at [288, 213] on div "Výtopna Railway Restaurant 4.1 (15,699) · Václavské nám. 802/56, Nové Město, 11…" at bounding box center [311, 126] width 311 height 253
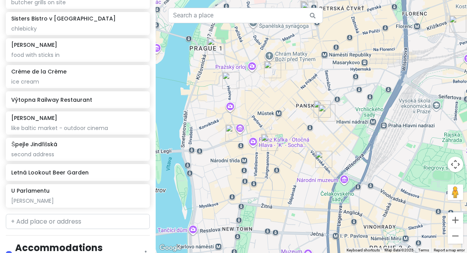
drag, startPoint x: 290, startPoint y: 210, endPoint x: 287, endPoint y: 150, distance: 59.3
click at [287, 151] on div at bounding box center [311, 126] width 311 height 253
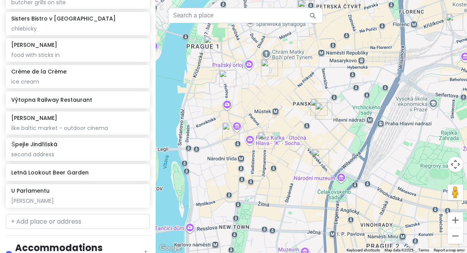
click at [315, 102] on img "Špejle Jindřišská" at bounding box center [319, 107] width 17 height 17
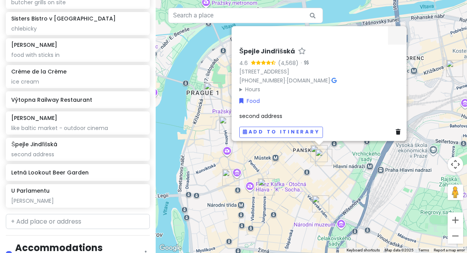
click at [320, 157] on img "Kantýna" at bounding box center [323, 157] width 17 height 17
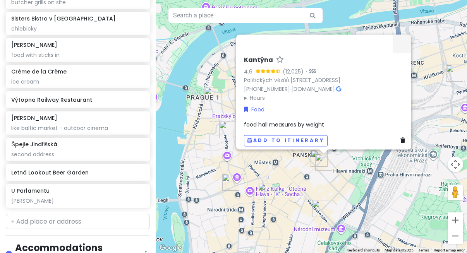
click at [263, 194] on img "Špejle Jungmannova" at bounding box center [266, 191] width 17 height 17
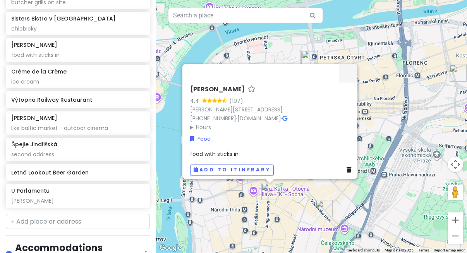
click at [234, 184] on img "Café Louvre" at bounding box center [234, 182] width 17 height 17
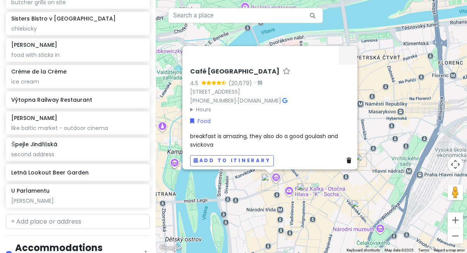
click at [301, 195] on img "Špejle Jungmannova" at bounding box center [305, 191] width 17 height 17
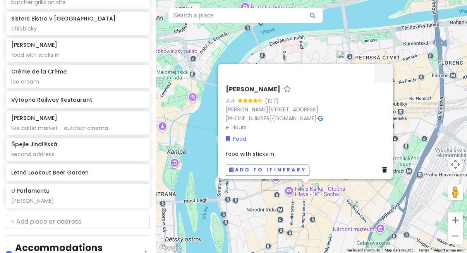
click at [342, 198] on div "[PERSON_NAME] 4.4 (197) [PERSON_NAME][STREET_ADDRESS] [PHONE_NUMBER] · [DOMAIN_…" at bounding box center [311, 126] width 311 height 253
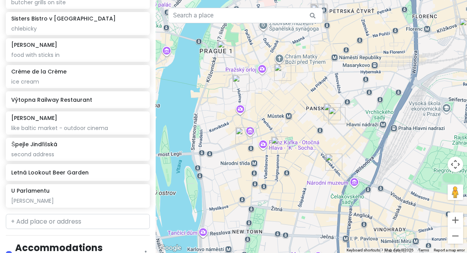
drag, startPoint x: 343, startPoint y: 180, endPoint x: 304, endPoint y: 106, distance: 83.2
click at [306, 108] on div at bounding box center [311, 126] width 311 height 253
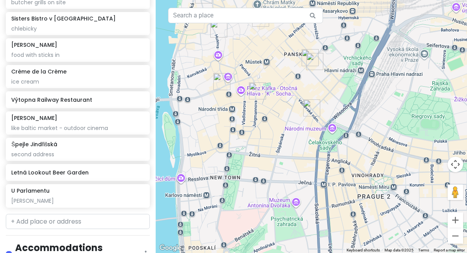
drag, startPoint x: 315, startPoint y: 89, endPoint x: 315, endPoint y: 84, distance: 5.4
click at [315, 84] on div at bounding box center [311, 126] width 311 height 253
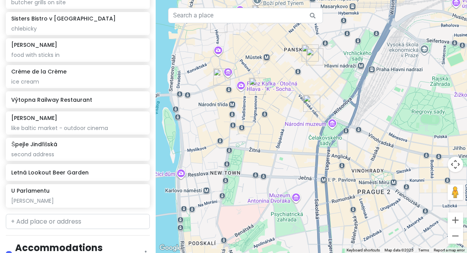
click at [311, 105] on img "Výtopna Railway Restaurant" at bounding box center [311, 103] width 17 height 17
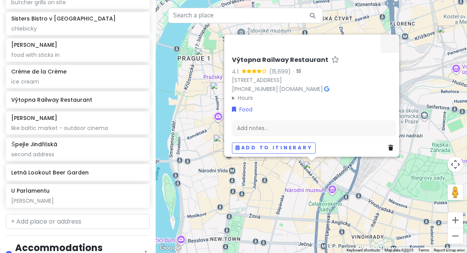
click at [273, 172] on div "Výtopna Railway Restaurant 4.1 (15,699) · Václavské nám. 802/56, Nové Město, 11…" at bounding box center [311, 126] width 311 height 253
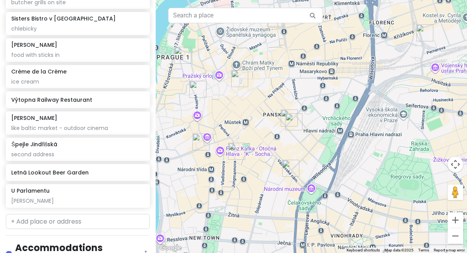
drag, startPoint x: 298, startPoint y: 175, endPoint x: 277, endPoint y: 174, distance: 21.7
click at [277, 174] on div at bounding box center [311, 126] width 311 height 253
click at [179, 57] on img "U Parlamentu" at bounding box center [182, 55] width 17 height 17
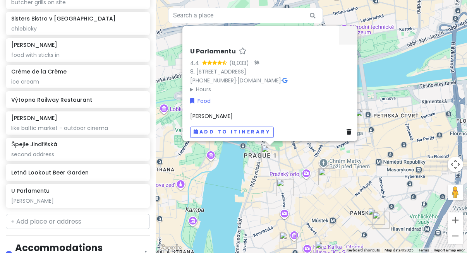
click at [251, 209] on div "U Parlamentu 4.4 (8,033) · 8, [PERSON_NAME][STREET_ADDRESS] [PHONE_NUMBER] · [D…" at bounding box center [311, 126] width 311 height 253
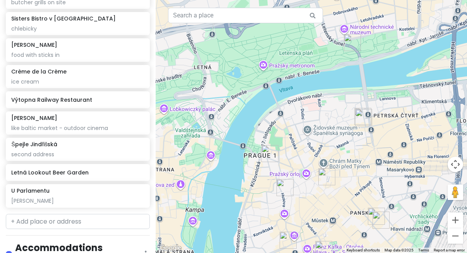
drag, startPoint x: 371, startPoint y: 103, endPoint x: 332, endPoint y: 81, distance: 44.4
click at [332, 81] on div at bounding box center [311, 126] width 311 height 253
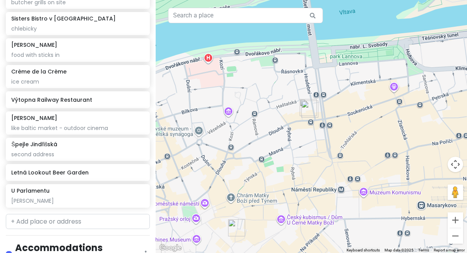
click at [305, 106] on img "Sisters Bistro v Dlouhé" at bounding box center [309, 109] width 17 height 17
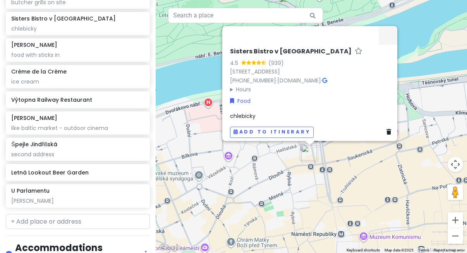
click at [273, 179] on div "Sisters Bistro v Dlouhé 4.5 (939) 39, Dlouhá 727, Staré Město, 110 00 Praha-Pra…" at bounding box center [311, 126] width 311 height 253
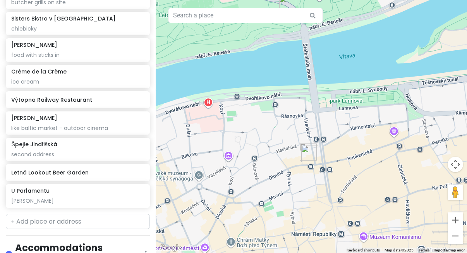
click at [303, 151] on img "Sisters Bistro v Dlouhé" at bounding box center [309, 153] width 17 height 17
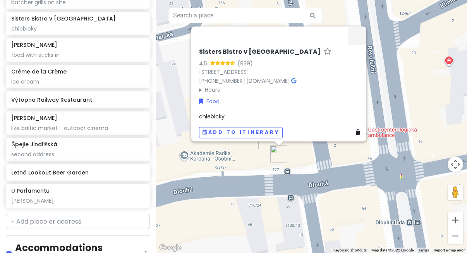
drag, startPoint x: 277, startPoint y: 163, endPoint x: 297, endPoint y: 150, distance: 24.3
click at [299, 150] on div "Sisters Bistro v Dlouhé 4.5 (939) 39, Dlouhá 727, Staré Město, 110 00 Praha-Pra…" at bounding box center [311, 126] width 311 height 253
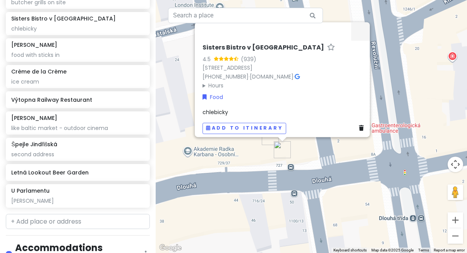
click at [261, 156] on div "Sisters Bistro v Dlouhé 4.5 (939) 39, Dlouhá 727, Staré Město, 110 00 Praha-Pra…" at bounding box center [311, 126] width 311 height 253
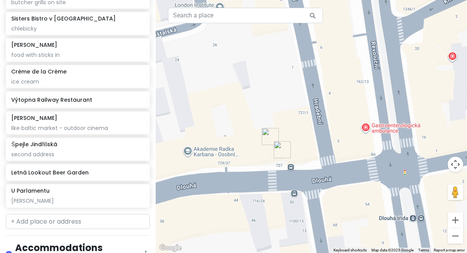
click at [280, 148] on img "Sisters Bistro v Dlouhé" at bounding box center [282, 149] width 17 height 17
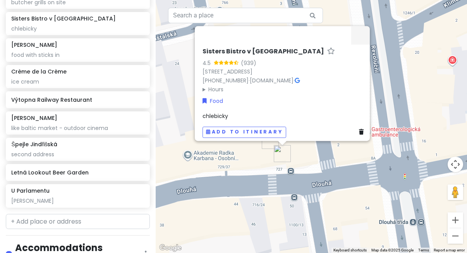
click at [270, 146] on img "Naše maso" at bounding box center [270, 140] width 17 height 17
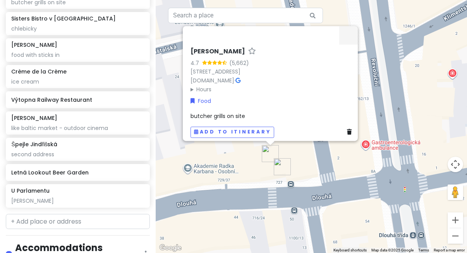
click at [300, 210] on div "Naše maso 4.7 (5,662) Dlouhá 727/39, Staré Město, 110 00 Praha-Praha 1, Czechia…" at bounding box center [311, 126] width 311 height 253
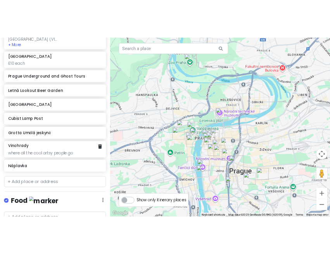
scroll to position [549, 0]
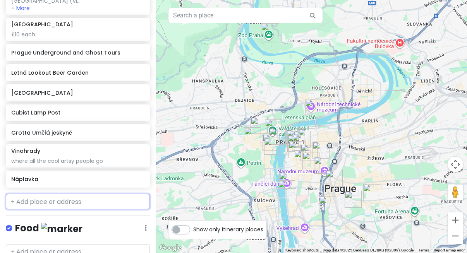
click at [72, 194] on input "text" at bounding box center [78, 201] width 144 height 15
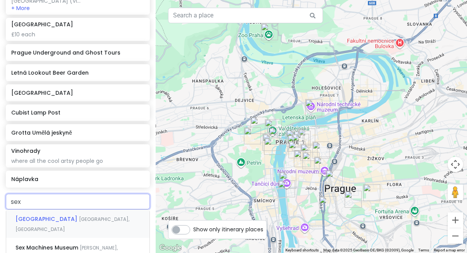
type input "sex"
click at [89, 210] on div "Sex Machines Museum Melantrichova, Old Town, Czechia" at bounding box center [77, 224] width 143 height 29
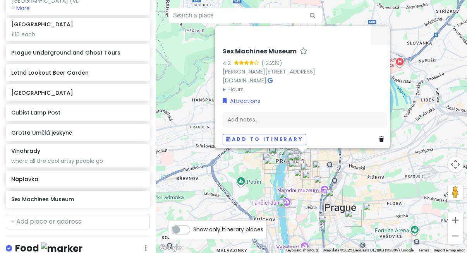
click at [241, 180] on div "Sex Machines Museum 4.2 (12,239) Melantrichova 476 /18, 110 00 Praha 1-Staré Mě…" at bounding box center [311, 126] width 311 height 253
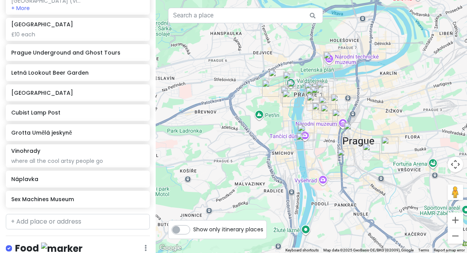
drag, startPoint x: 292, startPoint y: 95, endPoint x: 310, endPoint y: 28, distance: 69.8
click at [310, 28] on div at bounding box center [311, 126] width 311 height 253
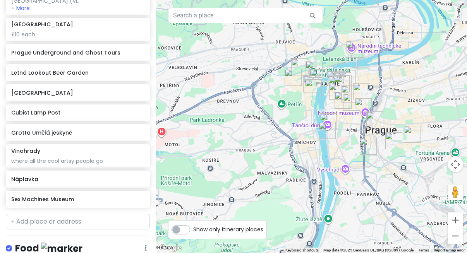
drag, startPoint x: 370, startPoint y: 64, endPoint x: 401, endPoint y: 55, distance: 33.0
click at [401, 56] on div at bounding box center [311, 126] width 311 height 253
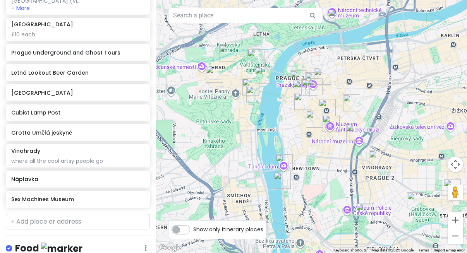
drag, startPoint x: 391, startPoint y: 99, endPoint x: 386, endPoint y: 50, distance: 49.0
click at [386, 50] on div at bounding box center [311, 126] width 311 height 253
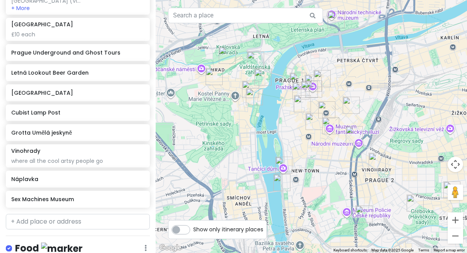
drag, startPoint x: 386, startPoint y: 54, endPoint x: 386, endPoint y: 58, distance: 4.3
click at [386, 58] on div at bounding box center [311, 126] width 311 height 253
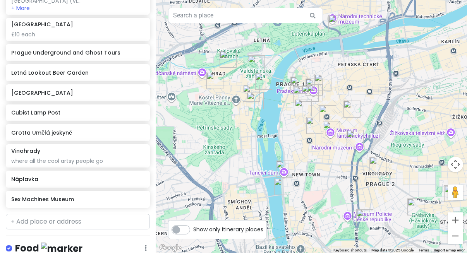
drag, startPoint x: 384, startPoint y: 77, endPoint x: 390, endPoint y: 79, distance: 5.9
click at [390, 79] on div at bounding box center [311, 126] width 311 height 253
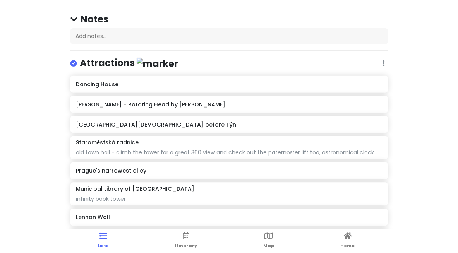
scroll to position [0, 0]
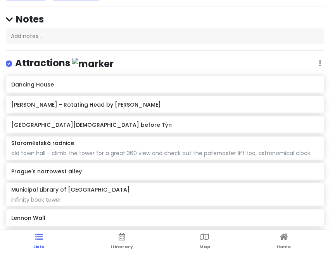
drag, startPoint x: 322, startPoint y: 245, endPoint x: 344, endPoint y: 248, distance: 22.3
click at [330, 248] on html "Prague Trip Private Change Dates Make a Copy Delete Trip Go Pro ⚡️ Give Feedbac…" at bounding box center [165, 138] width 330 height 277
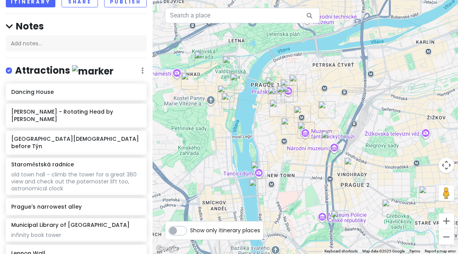
drag, startPoint x: 286, startPoint y: 157, endPoint x: 339, endPoint y: 87, distance: 88.0
click at [339, 87] on div at bounding box center [306, 127] width 306 height 254
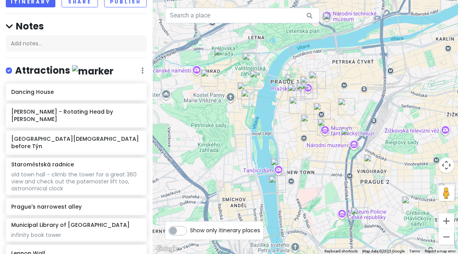
drag, startPoint x: 345, startPoint y: 98, endPoint x: 365, endPoint y: 94, distance: 20.5
click at [365, 94] on div at bounding box center [306, 127] width 306 height 254
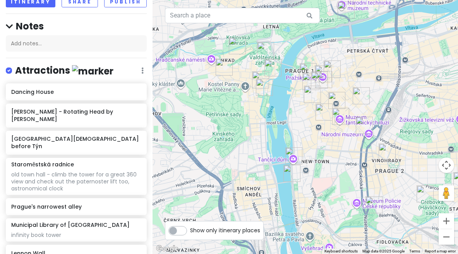
drag, startPoint x: 358, startPoint y: 93, endPoint x: 374, endPoint y: 82, distance: 18.9
click at [374, 82] on div at bounding box center [306, 127] width 306 height 254
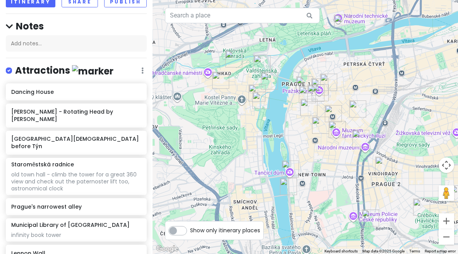
drag, startPoint x: 442, startPoint y: 115, endPoint x: 439, endPoint y: 128, distance: 14.0
click at [439, 128] on div at bounding box center [306, 127] width 306 height 254
click at [342, 27] on img "Letná Lookout Beer Garden" at bounding box center [342, 23] width 17 height 17
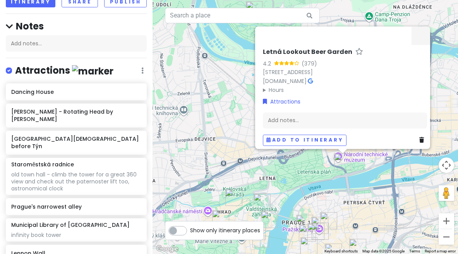
click at [314, 170] on div "Letná Lookout Beer Garden 4.2 (379) Letenské sady, 170 00 Praha 7-Holešovice, C…" at bounding box center [306, 127] width 306 height 254
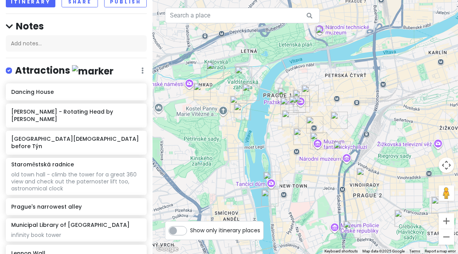
drag, startPoint x: 371, startPoint y: 184, endPoint x: 354, endPoint y: 56, distance: 129.0
click at [354, 56] on div at bounding box center [306, 127] width 306 height 254
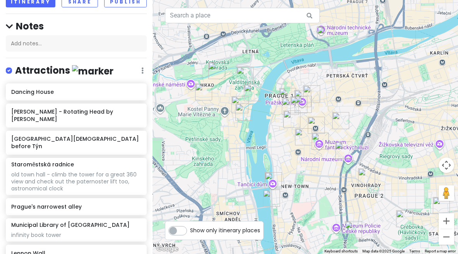
click at [325, 40] on img "Letná Lookout Beer Garden" at bounding box center [325, 34] width 17 height 17
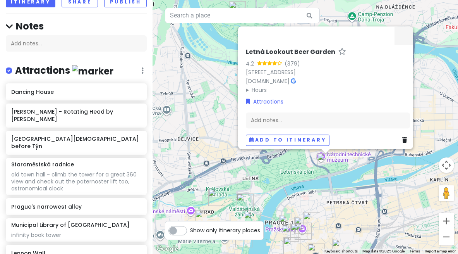
click at [404, 137] on link at bounding box center [407, 140] width 8 height 9
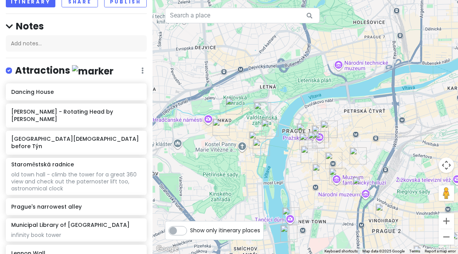
drag, startPoint x: 310, startPoint y: 145, endPoint x: 327, endPoint y: 53, distance: 93.8
click at [327, 53] on div at bounding box center [306, 127] width 306 height 254
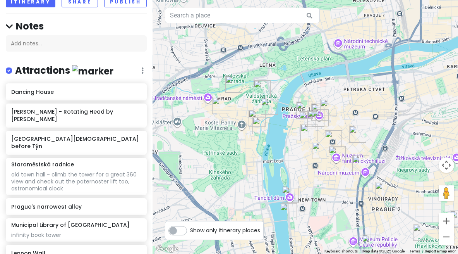
drag, startPoint x: 329, startPoint y: 100, endPoint x: 329, endPoint y: 77, distance: 22.9
click at [329, 77] on div at bounding box center [306, 127] width 306 height 254
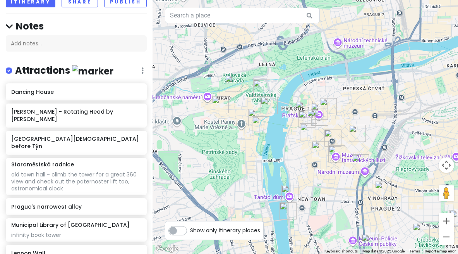
click at [263, 124] on img "Čertovka" at bounding box center [260, 124] width 17 height 17
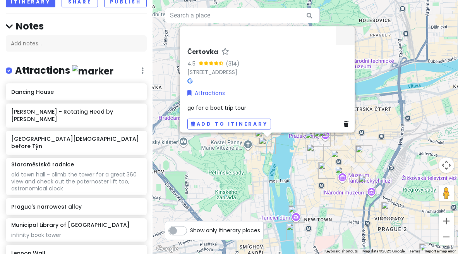
click at [226, 157] on div "Čertovka 4.5 (314) Čertovka, 118 00 Prague-Prague 1, Czechia Attractions go for…" at bounding box center [306, 127] width 306 height 254
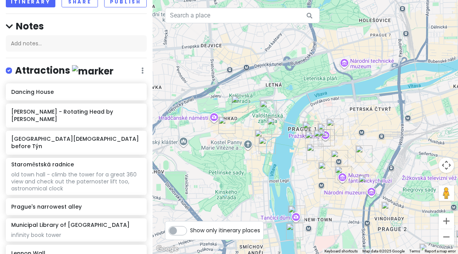
click at [364, 186] on img "Statue of Saint Wenceslas" at bounding box center [367, 183] width 17 height 17
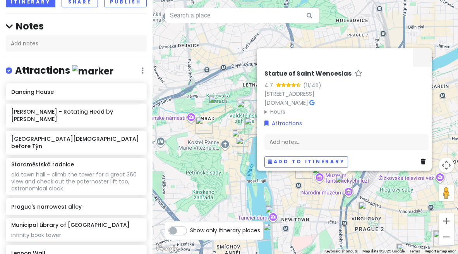
click at [299, 210] on div "Statue of Saint Wenceslas 4.7 (11,145) Václavské nám., 110 00 Praha 1-Nové Měst…" at bounding box center [306, 127] width 306 height 254
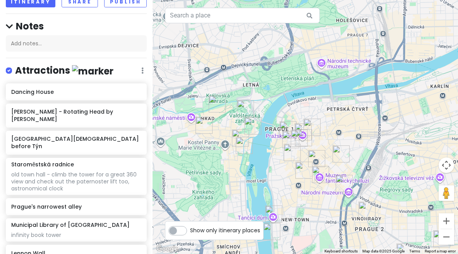
click at [421, 224] on div at bounding box center [306, 127] width 306 height 254
click at [393, 204] on div at bounding box center [306, 127] width 306 height 254
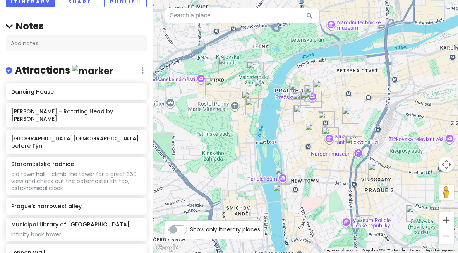
drag, startPoint x: 384, startPoint y: 104, endPoint x: 393, endPoint y: 66, distance: 39.6
click at [393, 66] on div at bounding box center [306, 126] width 306 height 253
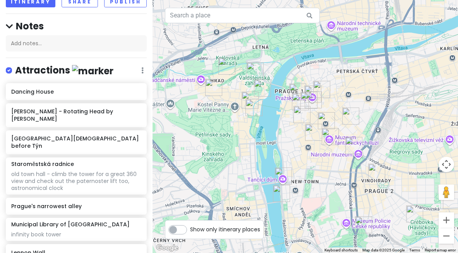
click at [362, 224] on img "R2-D2 Ventilation Shaft (Folimanka Park Bunker)" at bounding box center [363, 225] width 17 height 17
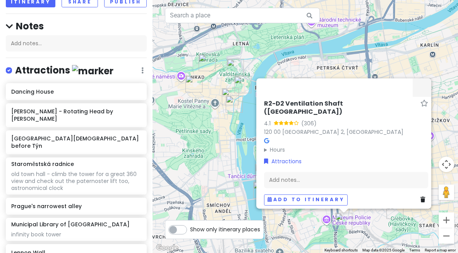
click at [320, 229] on div "R2-D2 Ventilation Shaft (Folimanka Park Bunker) 4.1 (306) 120 00 Prague 2, Czec…" at bounding box center [306, 126] width 306 height 253
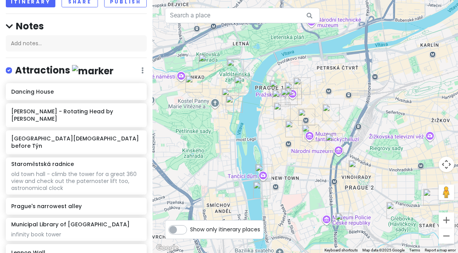
click at [327, 225] on div at bounding box center [306, 126] width 306 height 253
click at [236, 71] on img "Waldstein Garden" at bounding box center [235, 67] width 17 height 17
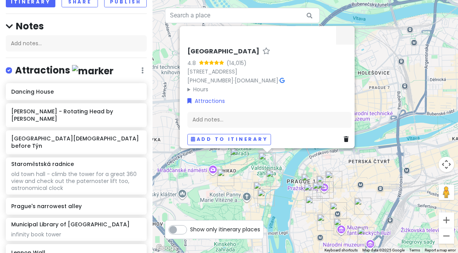
click at [272, 176] on img "Prague's narrowest alley" at bounding box center [274, 178] width 17 height 17
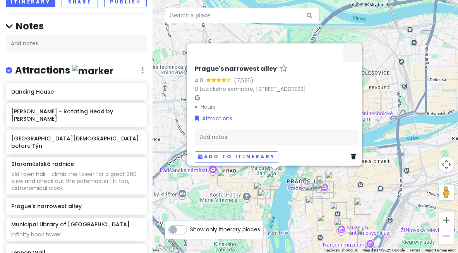
click at [260, 185] on img "Lennon Wall" at bounding box center [262, 190] width 17 height 17
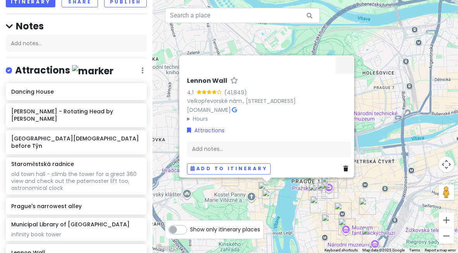
click at [268, 201] on img "Čertovka" at bounding box center [270, 197] width 17 height 17
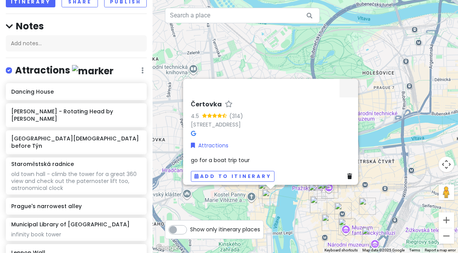
click at [297, 219] on div "Čertovka 4.5 (314) Čertovka, 118 00 Prague-Prague 1, Czechia Attractions go for…" at bounding box center [306, 126] width 306 height 253
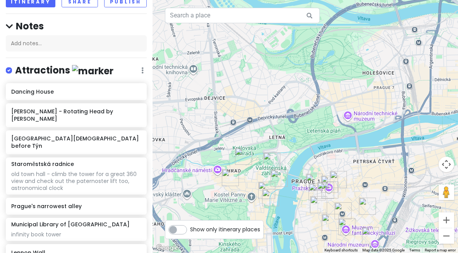
click at [269, 198] on img "Čertovka" at bounding box center [270, 197] width 17 height 17
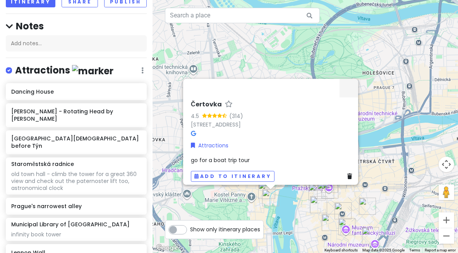
click at [288, 204] on div "Čertovka 4.5 (314) Čertovka, 118 00 Prague-Prague 1, Czechia Attractions go for…" at bounding box center [306, 126] width 306 height 253
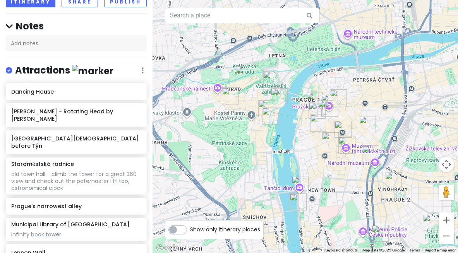
drag, startPoint x: 288, startPoint y: 204, endPoint x: 285, endPoint y: 117, distance: 86.9
click at [285, 117] on div at bounding box center [306, 126] width 306 height 253
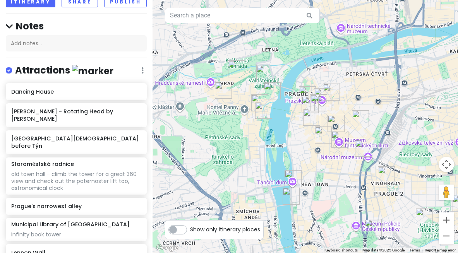
drag, startPoint x: 285, startPoint y: 117, endPoint x: 280, endPoint y: 115, distance: 4.7
click at [280, 115] on div at bounding box center [306, 126] width 306 height 253
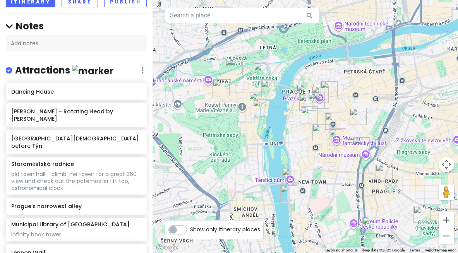
drag, startPoint x: 361, startPoint y: 198, endPoint x: 352, endPoint y: 187, distance: 14.0
click at [352, 187] on div at bounding box center [306, 126] width 306 height 253
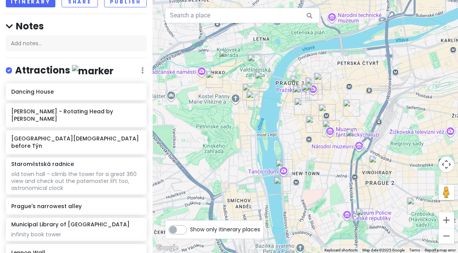
click at [284, 167] on img "Dancing House" at bounding box center [284, 168] width 17 height 17
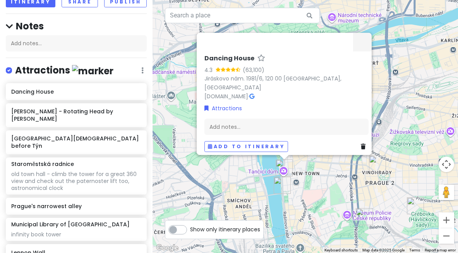
click at [282, 187] on img "Náplavka" at bounding box center [282, 185] width 17 height 17
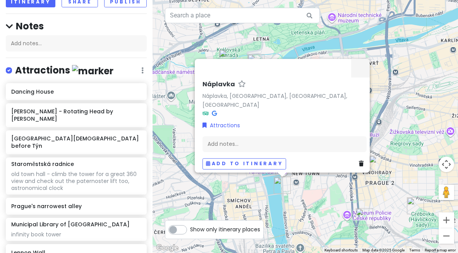
click at [409, 136] on div "Náplavka Náplavka, Nové Město, Praha, Czechia Attractions Add notes... Add to i…" at bounding box center [306, 126] width 306 height 253
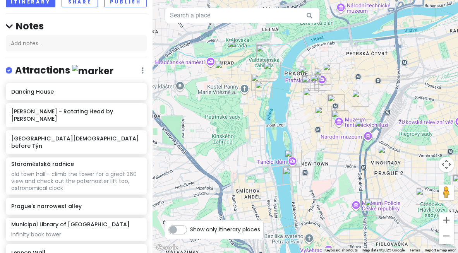
drag, startPoint x: 393, startPoint y: 105, endPoint x: 401, endPoint y: 95, distance: 12.6
click at [401, 95] on div at bounding box center [306, 126] width 306 height 253
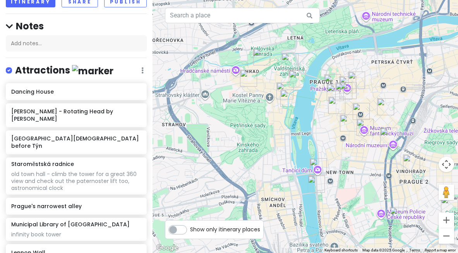
drag, startPoint x: 309, startPoint y: 154, endPoint x: 336, endPoint y: 162, distance: 27.8
click at [336, 162] on div at bounding box center [306, 126] width 306 height 253
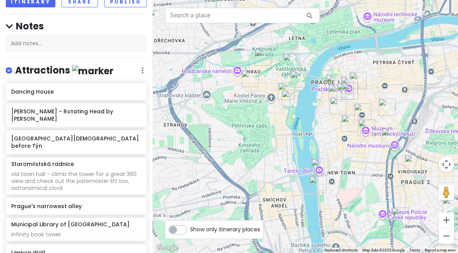
click at [262, 53] on img "Prague Castle" at bounding box center [263, 57] width 17 height 17
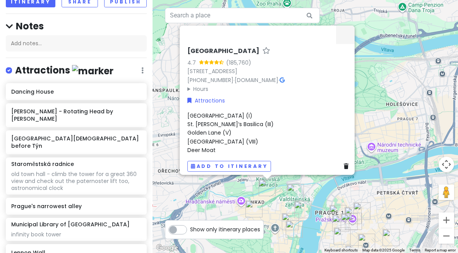
click at [297, 193] on img "Waldstein Garden" at bounding box center [295, 192] width 17 height 17
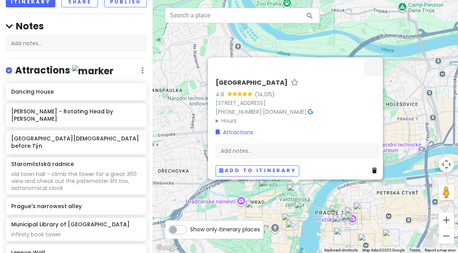
click at [324, 201] on div "Waldstein Garden 4.8 (14,015) Letenská 123/4, Malá Strana, 118 00 Praha-Praha 1…" at bounding box center [306, 126] width 306 height 253
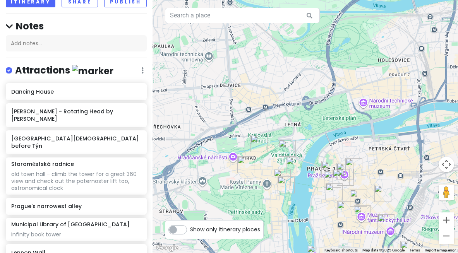
drag, startPoint x: 362, startPoint y: 174, endPoint x: 344, endPoint y: 77, distance: 98.5
click at [344, 77] on div at bounding box center [306, 126] width 306 height 253
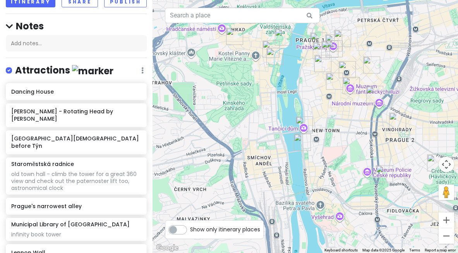
drag, startPoint x: 313, startPoint y: 164, endPoint x: 308, endPoint y: 48, distance: 115.5
click at [308, 48] on div at bounding box center [306, 126] width 306 height 253
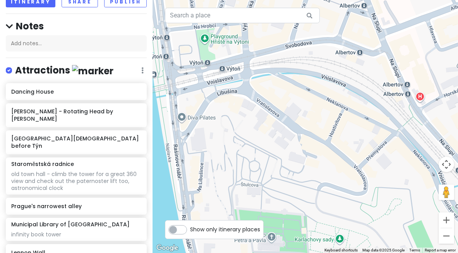
drag, startPoint x: 324, startPoint y: 88, endPoint x: 326, endPoint y: 184, distance: 96.5
click at [327, 184] on div at bounding box center [306, 126] width 306 height 253
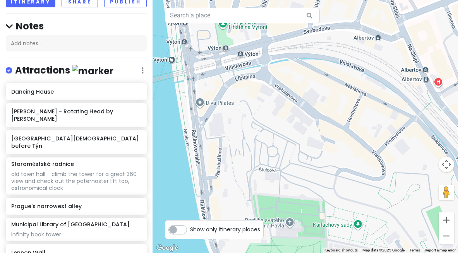
drag, startPoint x: 308, startPoint y: 119, endPoint x: 329, endPoint y: 104, distance: 25.0
click at [329, 104] on div at bounding box center [306, 126] width 306 height 253
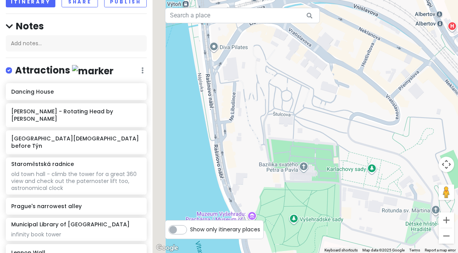
drag, startPoint x: 335, startPoint y: 137, endPoint x: 346, endPoint y: 71, distance: 66.8
click at [349, 74] on div at bounding box center [306, 126] width 306 height 253
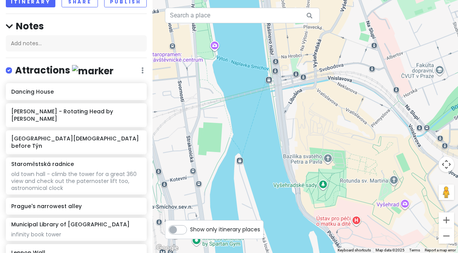
drag, startPoint x: 398, startPoint y: 77, endPoint x: 401, endPoint y: 119, distance: 42.3
click at [401, 120] on div at bounding box center [306, 126] width 306 height 253
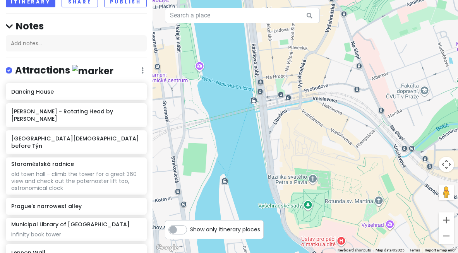
drag, startPoint x: 371, startPoint y: 80, endPoint x: 356, endPoint y: 100, distance: 24.6
click at [357, 102] on div at bounding box center [306, 126] width 306 height 253
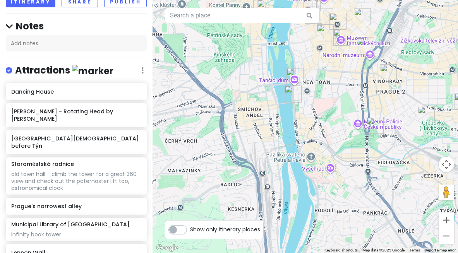
drag, startPoint x: 388, startPoint y: 153, endPoint x: 342, endPoint y: 166, distance: 47.8
click at [342, 166] on div at bounding box center [306, 126] width 306 height 253
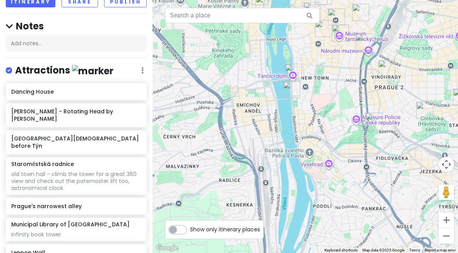
click at [375, 120] on img "R2-D2 Ventilation Shaft (Folimanka Park Bunker)" at bounding box center [373, 121] width 17 height 17
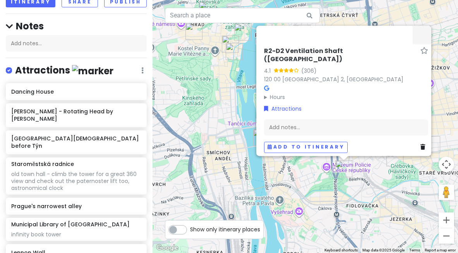
click at [354, 180] on div "R2-D2 Ventilation Shaft (Folimanka Park Bunker) 4.1 (306) 120 00 Prague 2, Czec…" at bounding box center [306, 126] width 306 height 253
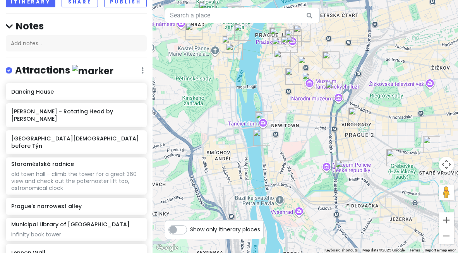
click at [279, 202] on div at bounding box center [306, 126] width 306 height 253
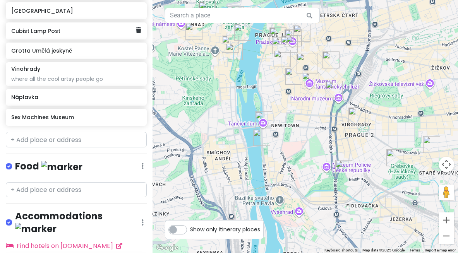
scroll to position [622, 0]
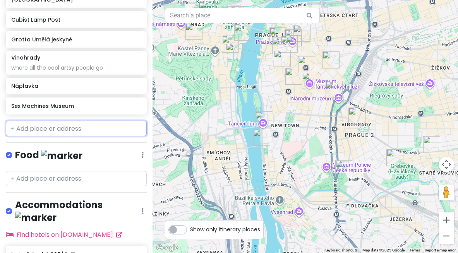
click at [64, 121] on input "text" at bounding box center [76, 128] width 141 height 15
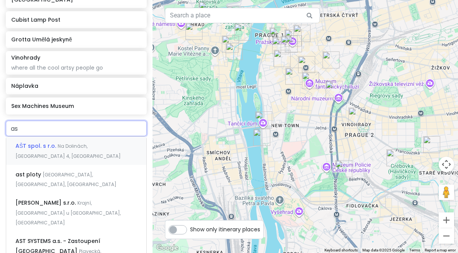
type input "a"
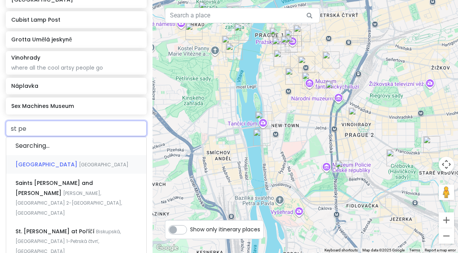
type input "st pet"
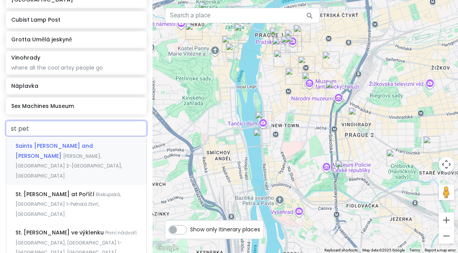
click at [61, 153] on span "Štulcova, Prague 2-Vyšehrad, Czechia" at bounding box center [68, 166] width 107 height 26
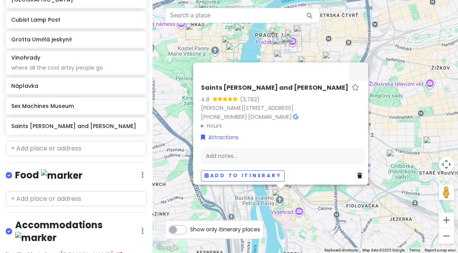
click at [330, 189] on div "Saints Peter and Paul Basilica 4.8 (3,782) Štulcova, 128 00 Praha 2-Vyšehrad, C…" at bounding box center [306, 126] width 306 height 253
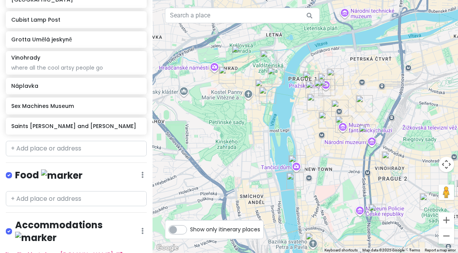
drag, startPoint x: 278, startPoint y: 114, endPoint x: 311, endPoint y: 156, distance: 54.1
click at [312, 157] on div at bounding box center [306, 126] width 306 height 253
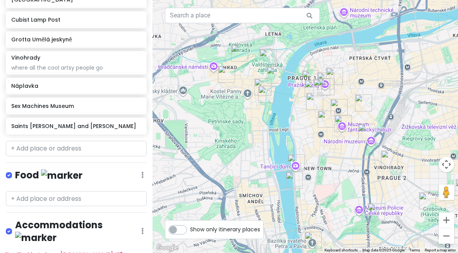
click at [365, 130] on img "Statue of Saint Wenceslas" at bounding box center [366, 132] width 17 height 17
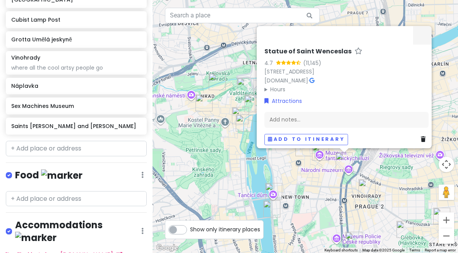
click at [377, 168] on div "Statue of Saint Wenceslas 4.7 (11,145) Václavské nám., 110 00 Praha 1-Nové Měst…" at bounding box center [306, 126] width 306 height 253
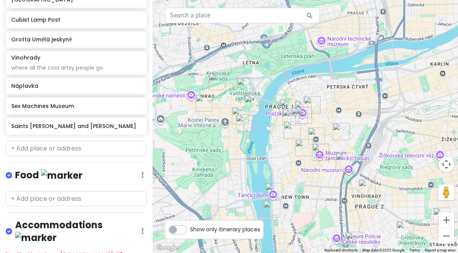
click at [384, 169] on div at bounding box center [306, 126] width 306 height 253
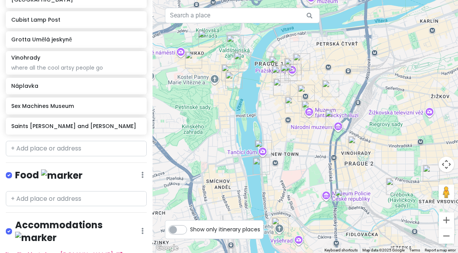
drag, startPoint x: 381, startPoint y: 159, endPoint x: 369, endPoint y: 115, distance: 46.1
click at [369, 115] on div at bounding box center [306, 126] width 306 height 253
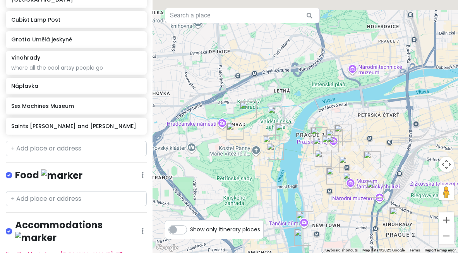
drag, startPoint x: 340, startPoint y: 139, endPoint x: 384, endPoint y: 213, distance: 86.8
click at [384, 213] on div at bounding box center [306, 126] width 306 height 253
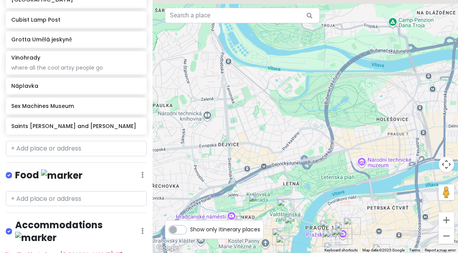
drag, startPoint x: 358, startPoint y: 144, endPoint x: 364, endPoint y: 227, distance: 83.9
click at [364, 227] on div at bounding box center [306, 126] width 306 height 253
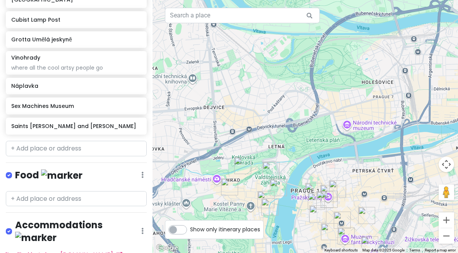
drag, startPoint x: 321, startPoint y: 85, endPoint x: 305, endPoint y: 31, distance: 56.5
click at [305, 31] on div at bounding box center [306, 126] width 306 height 253
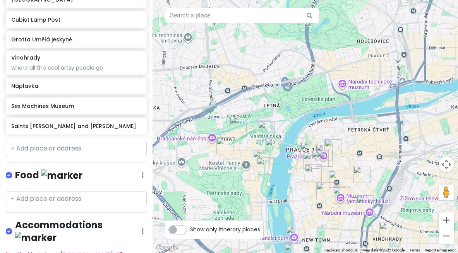
drag, startPoint x: 268, startPoint y: 91, endPoint x: 259, endPoint y: 14, distance: 78.0
click at [259, 14] on div "Keyboard shortcuts Map Data Map data ©2025 Google Map data ©2025 Google 200 m C…" at bounding box center [306, 126] width 306 height 253
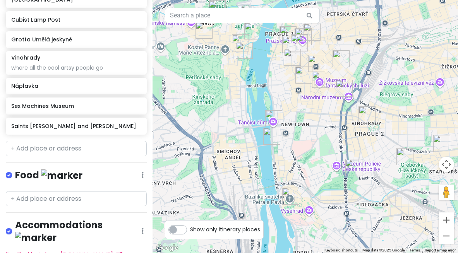
drag, startPoint x: 303, startPoint y: 174, endPoint x: 306, endPoint y: 133, distance: 40.8
click at [306, 132] on div at bounding box center [306, 126] width 306 height 253
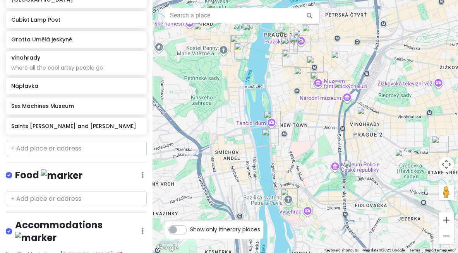
click at [351, 169] on img "R2-D2 Ventilation Shaft (Folimanka Park Bunker)" at bounding box center [352, 168] width 17 height 17
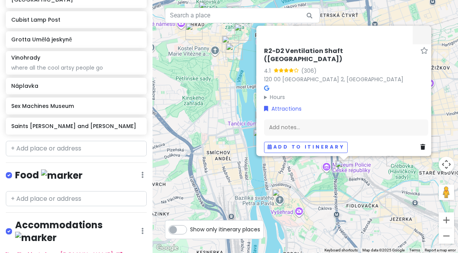
click at [373, 180] on div "R2-D2 Ventilation Shaft (Folimanka Park Bunker) 4.1 (306) 120 00 Prague 2, Czec…" at bounding box center [306, 126] width 306 height 253
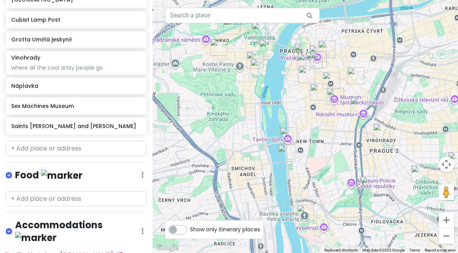
drag, startPoint x: 318, startPoint y: 140, endPoint x: 358, endPoint y: 168, distance: 49.0
click at [358, 168] on div at bounding box center [306, 126] width 306 height 253
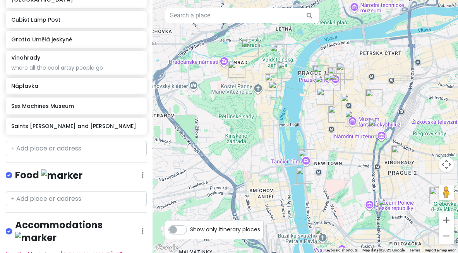
drag, startPoint x: 351, startPoint y: 165, endPoint x: 347, endPoint y: 170, distance: 6.6
click at [347, 170] on div at bounding box center [306, 126] width 306 height 253
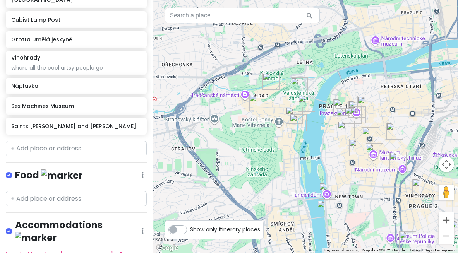
drag, startPoint x: 239, startPoint y: 101, endPoint x: 262, endPoint y: 136, distance: 42.0
click at [262, 136] on div at bounding box center [306, 126] width 306 height 253
click at [293, 117] on img "Čertovka" at bounding box center [298, 122] width 17 height 17
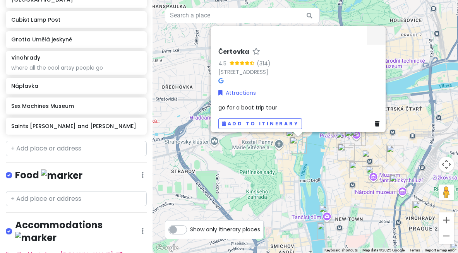
click at [307, 161] on div "Čertovka 4.5 (314) Čertovka, 118 00 Prague-Prague 1, Czechia Attractions go for…" at bounding box center [306, 126] width 306 height 253
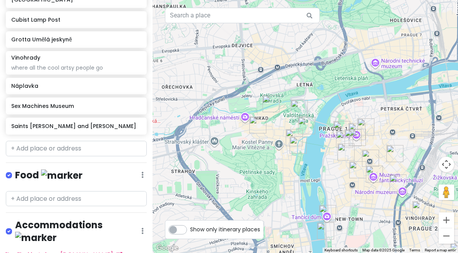
click at [294, 133] on img "Lennon Wall" at bounding box center [294, 137] width 17 height 17
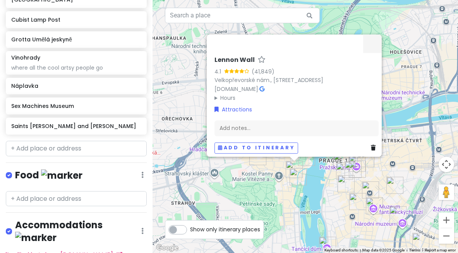
click at [317, 181] on div "Lennon Wall 4.1 (41,849) Velkopřevorské nám., Malá Strana, 118 00 Praha-Praha 1…" at bounding box center [306, 126] width 306 height 253
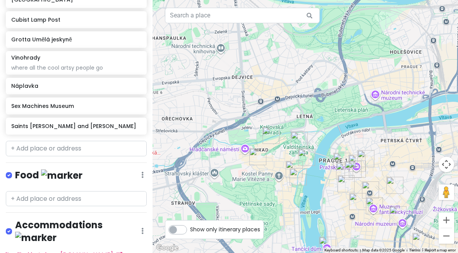
click at [306, 159] on img "Prague's narrowest alley" at bounding box center [306, 157] width 17 height 17
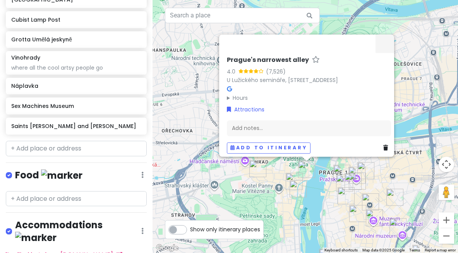
click at [278, 182] on div "Prague's narrowest alley 4.0 (7,526) U Lužického semináře, Malá Strana, 118 00 …" at bounding box center [306, 126] width 306 height 253
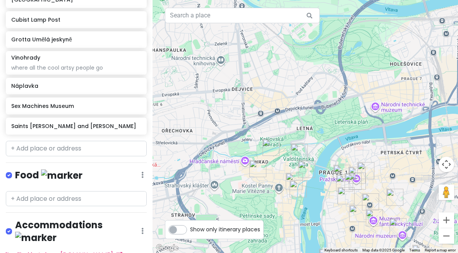
click at [295, 157] on img "Waldstein Garden" at bounding box center [299, 152] width 17 height 17
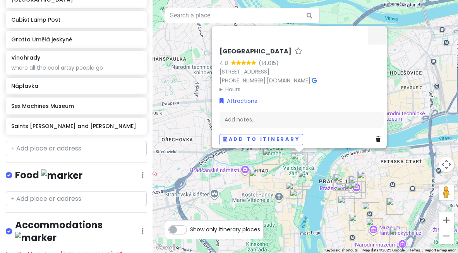
click at [259, 181] on img "Museum of Alchemists and Magicians of Old Prague" at bounding box center [257, 177] width 17 height 17
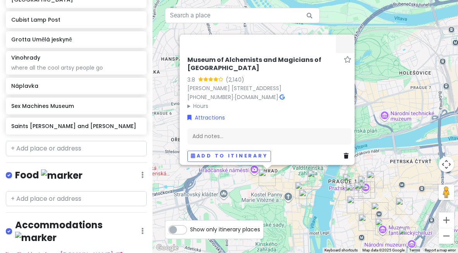
click at [330, 229] on div "Museum of Alchemists and Magicians of Old Prague 3.8 (2,140) Jánský vršek 8, 11…" at bounding box center [306, 126] width 306 height 253
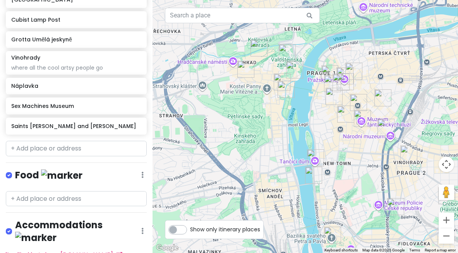
drag, startPoint x: 390, startPoint y: 169, endPoint x: 368, endPoint y: 61, distance: 110.3
click at [368, 60] on div at bounding box center [306, 126] width 306 height 253
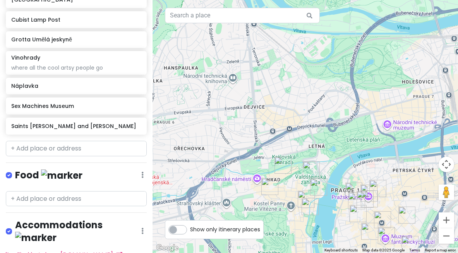
drag, startPoint x: 329, startPoint y: 75, endPoint x: 330, endPoint y: 185, distance: 110.4
click at [330, 185] on div at bounding box center [306, 126] width 306 height 253
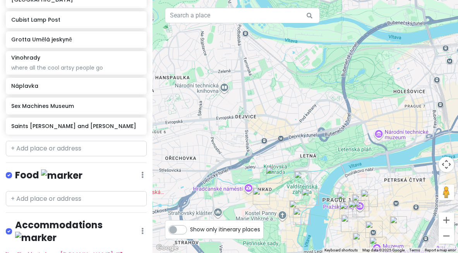
drag, startPoint x: 332, startPoint y: 218, endPoint x: 318, endPoint y: 32, distance: 186.5
click at [319, 32] on div at bounding box center [306, 126] width 306 height 253
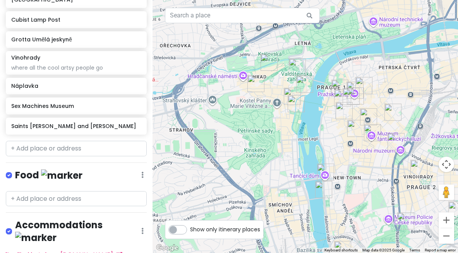
drag, startPoint x: 329, startPoint y: 134, endPoint x: 327, endPoint y: 5, distance: 129.0
click at [327, 5] on div at bounding box center [306, 126] width 306 height 253
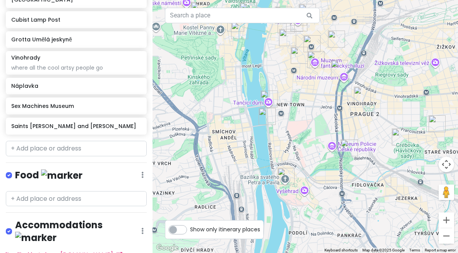
drag, startPoint x: 330, startPoint y: 127, endPoint x: 275, endPoint y: 107, distance: 59.2
click at [275, 107] on div at bounding box center [306, 126] width 306 height 253
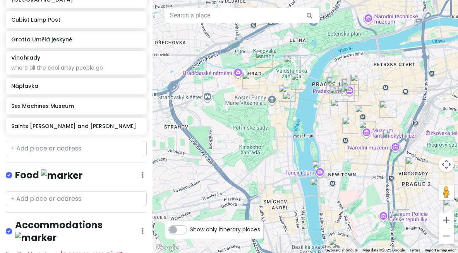
drag, startPoint x: 325, startPoint y: 133, endPoint x: 387, endPoint y: 217, distance: 104.0
click at [387, 217] on div at bounding box center [306, 126] width 306 height 253
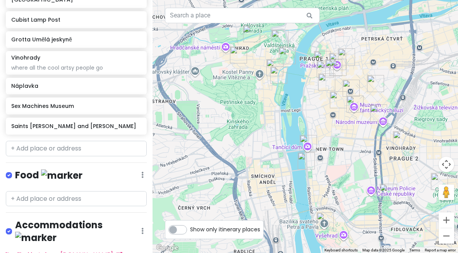
drag, startPoint x: 379, startPoint y: 212, endPoint x: 358, endPoint y: 174, distance: 42.8
click at [358, 174] on div at bounding box center [306, 126] width 306 height 253
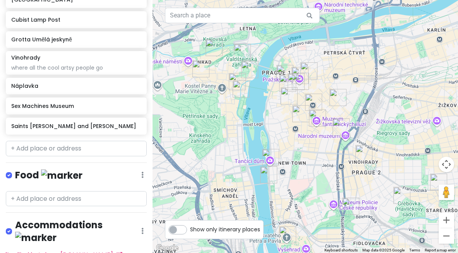
drag, startPoint x: 443, startPoint y: 59, endPoint x: 397, endPoint y: 71, distance: 48.0
click at [397, 72] on div at bounding box center [306, 126] width 306 height 253
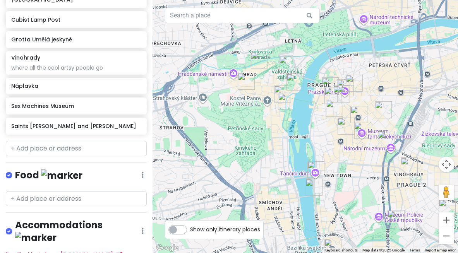
drag, startPoint x: 254, startPoint y: 127, endPoint x: 313, endPoint y: 144, distance: 61.3
click at [313, 144] on div at bounding box center [306, 126] width 306 height 253
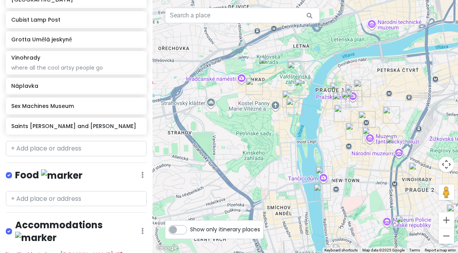
click at [294, 103] on img "Čertovka" at bounding box center [294, 106] width 17 height 17
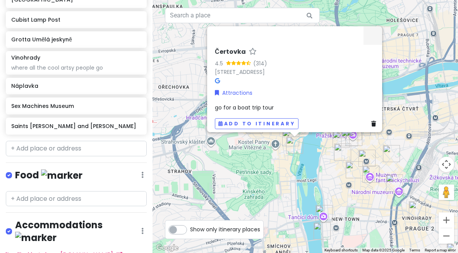
click at [279, 171] on div "Čertovka 4.5 (314) Čertovka, 118 00 Prague-Prague 1, Czechia Attractions go for…" at bounding box center [306, 126] width 306 height 253
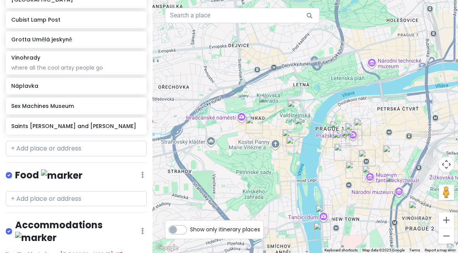
click at [285, 136] on img "Lennon Wall" at bounding box center [290, 137] width 17 height 17
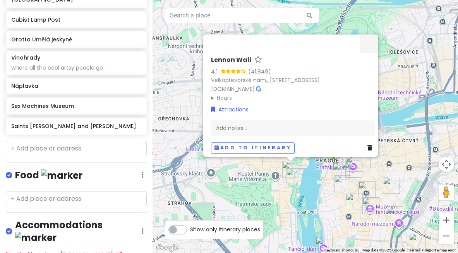
click at [316, 188] on div "Lennon Wall 4.1 (41,849) Velkopřevorské nám., Malá Strana, 118 00 Praha-Praha 1…" at bounding box center [306, 126] width 306 height 253
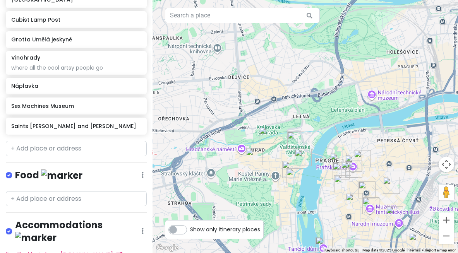
click at [306, 156] on img "Prague's narrowest alley" at bounding box center [303, 157] width 17 height 17
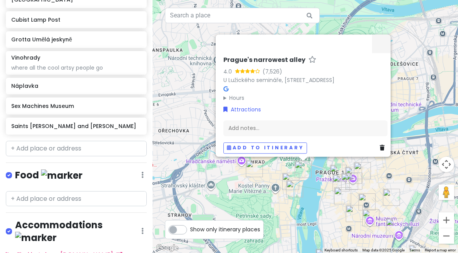
click at [304, 186] on div "Prague's narrowest alley 4.0 (7,526) U Lužického semináře, Malá Strana, 118 00 …" at bounding box center [306, 126] width 306 height 253
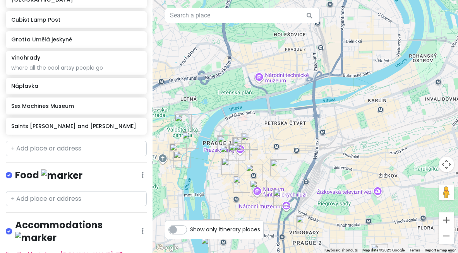
drag, startPoint x: 367, startPoint y: 139, endPoint x: 231, endPoint y: 72, distance: 151.6
click at [231, 73] on div at bounding box center [306, 126] width 306 height 253
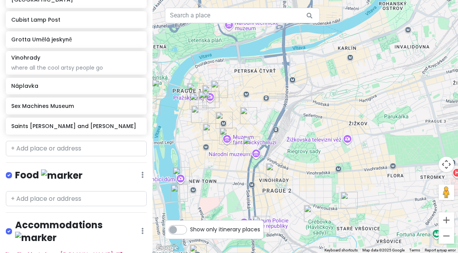
click at [346, 201] on img "byt c 1, Ruská 225/4" at bounding box center [349, 200] width 17 height 17
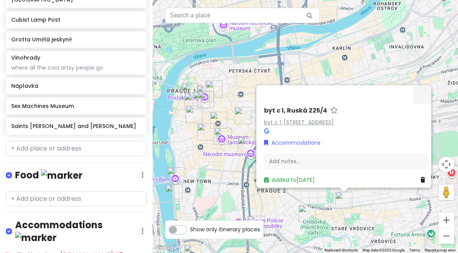
click at [300, 119] on link "byt c 1, [STREET_ADDRESS]" at bounding box center [299, 123] width 70 height 8
drag, startPoint x: 313, startPoint y: 118, endPoint x: 325, endPoint y: 139, distance: 24.7
drag, startPoint x: 263, startPoint y: 105, endPoint x: 349, endPoint y: 103, distance: 85.6
click at [349, 104] on div "byt c 1, Ruská 225/4 byt c 1, Ruská 225/4, 101 00 Praha 10-Vršovice, Czechia Ac…" at bounding box center [346, 146] width 170 height 84
click at [269, 107] on h6 "byt c 1, Ruská 225/4" at bounding box center [295, 111] width 63 height 8
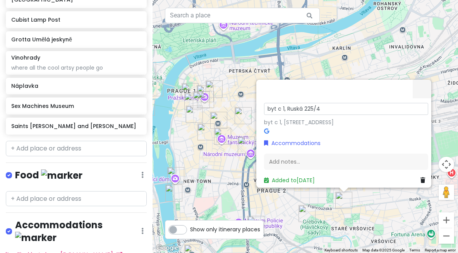
drag, startPoint x: 263, startPoint y: 105, endPoint x: 323, endPoint y: 109, distance: 60.2
click at [323, 109] on input "byt c 1, Ruská 225/4" at bounding box center [346, 109] width 164 height 12
click at [342, 60] on div "byt c 1, Ruská 225/4 byt c 1, Ruská 225/4, 101 00 Praha 10-Vršovice, Czechia Ac…" at bounding box center [306, 126] width 306 height 253
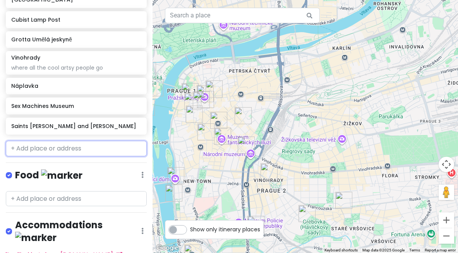
click at [118, 141] on input "text" at bounding box center [76, 148] width 141 height 15
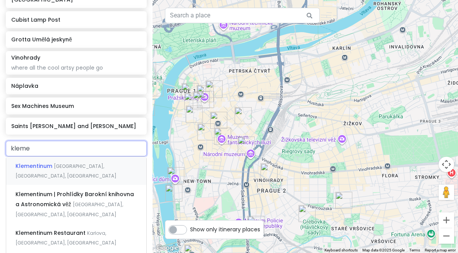
type input "Ilene"
drag, startPoint x: 118, startPoint y: 129, endPoint x: 126, endPoint y: 152, distance: 25.0
click at [126, 157] on div "Klementinum Mariánské náměstí, Old Town, Czechia" at bounding box center [76, 171] width 140 height 29
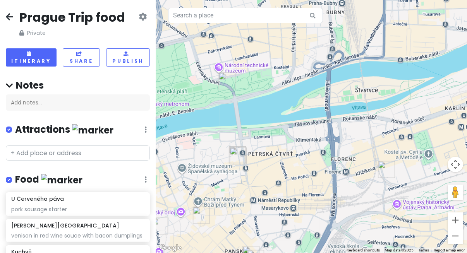
scroll to position [347, 0]
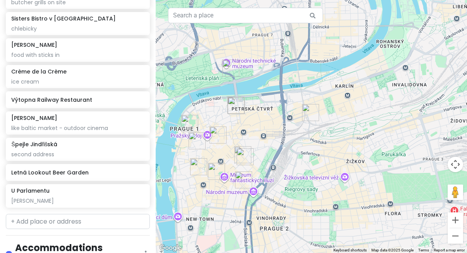
click at [312, 115] on img "Kasárna Karlín" at bounding box center [310, 112] width 17 height 17
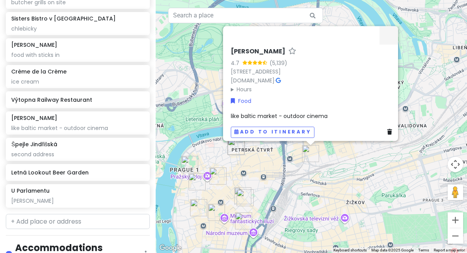
click at [294, 189] on div "Kasárna Karlín 4.7 (5,139) Prvního pluku 20/2, [STREET_ADDRESS][GEOGRAPHIC_DATA…" at bounding box center [311, 126] width 311 height 253
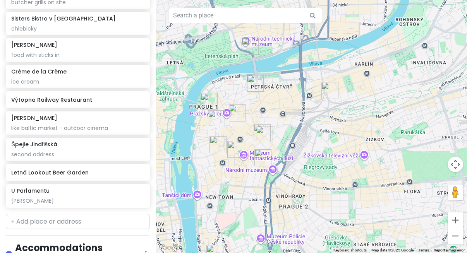
drag, startPoint x: 296, startPoint y: 183, endPoint x: 315, endPoint y: 119, distance: 67.1
click at [316, 119] on div at bounding box center [311, 126] width 311 height 253
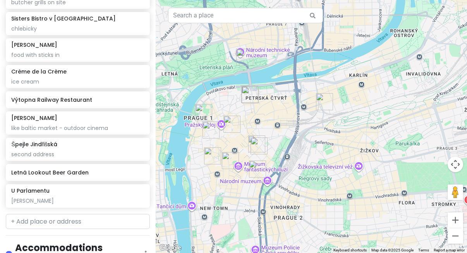
drag, startPoint x: 298, startPoint y: 150, endPoint x: 292, endPoint y: 162, distance: 13.5
click at [292, 162] on div at bounding box center [311, 126] width 311 height 253
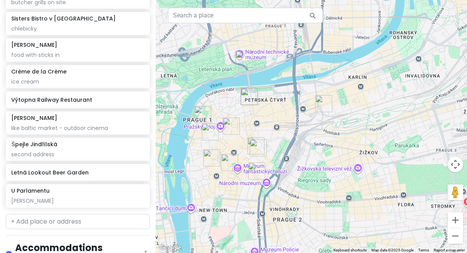
drag, startPoint x: 215, startPoint y: 190, endPoint x: 239, endPoint y: 194, distance: 23.9
click at [240, 194] on div at bounding box center [311, 126] width 311 height 253
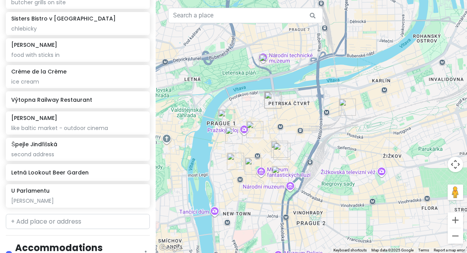
click at [255, 163] on img "Špejle Jungmannova" at bounding box center [253, 166] width 17 height 17
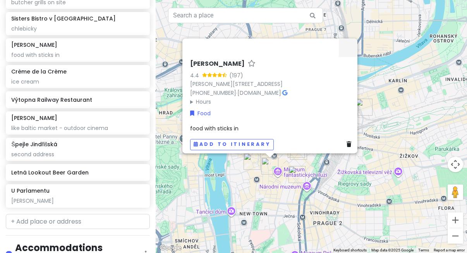
click at [221, 170] on div "[PERSON_NAME] 4.4 (197) [PERSON_NAME][STREET_ADDRESS] [PHONE_NUMBER] · [DOMAIN_…" at bounding box center [311, 126] width 311 height 253
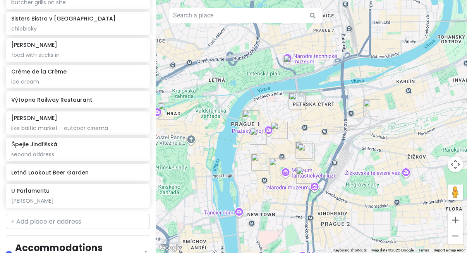
drag, startPoint x: 203, startPoint y: 144, endPoint x: 215, endPoint y: 145, distance: 11.3
click at [214, 145] on div at bounding box center [311, 126] width 311 height 253
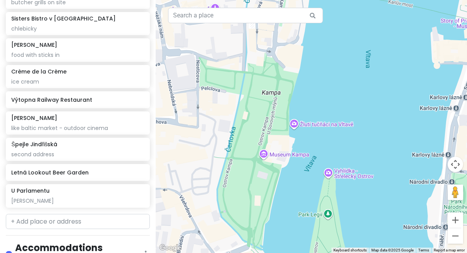
drag, startPoint x: 231, startPoint y: 75, endPoint x: 242, endPoint y: 134, distance: 59.9
click at [247, 131] on div at bounding box center [311, 126] width 311 height 253
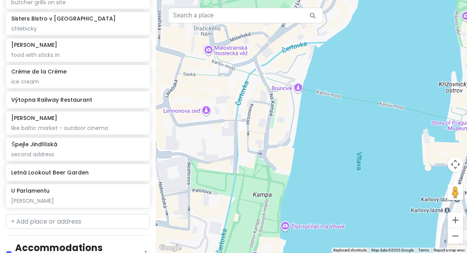
drag, startPoint x: 264, startPoint y: 71, endPoint x: 254, endPoint y: 174, distance: 102.8
click at [254, 174] on div at bounding box center [311, 126] width 311 height 253
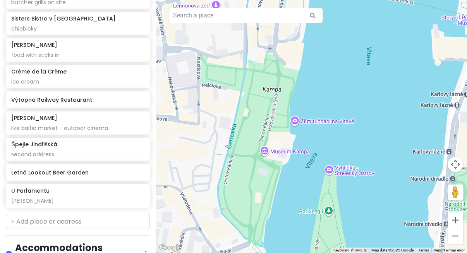
drag, startPoint x: 255, startPoint y: 119, endPoint x: 265, endPoint y: 12, distance: 107.0
click at [265, 12] on div "Keyboard shortcuts Map Data Map data ©2025 Google Map data ©2025 Google 50 m Cl…" at bounding box center [311, 126] width 311 height 253
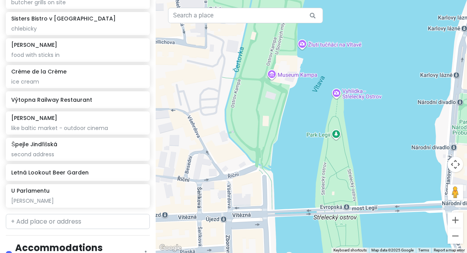
drag, startPoint x: 252, startPoint y: 197, endPoint x: 255, endPoint y: 114, distance: 83.0
click at [257, 115] on div at bounding box center [311, 126] width 311 height 253
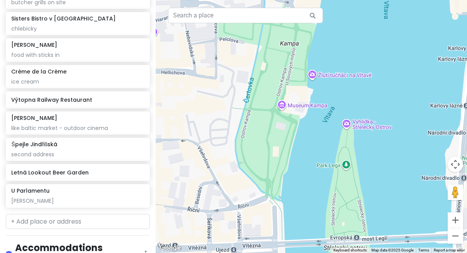
drag, startPoint x: 262, startPoint y: 138, endPoint x: 282, endPoint y: 177, distance: 43.5
click at [282, 177] on div at bounding box center [311, 126] width 311 height 253
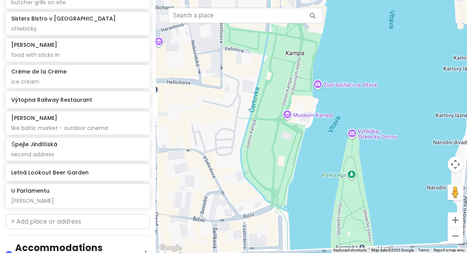
click at [290, 118] on div at bounding box center [311, 126] width 311 height 253
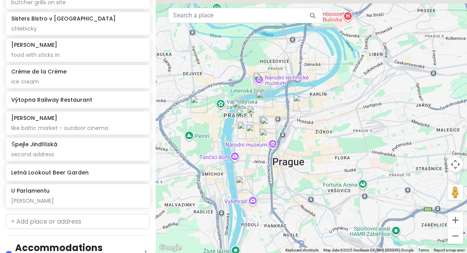
drag, startPoint x: 201, startPoint y: 81, endPoint x: 229, endPoint y: 102, distance: 35.3
click at [229, 102] on div at bounding box center [311, 126] width 311 height 253
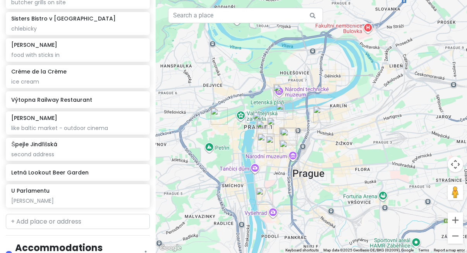
drag, startPoint x: 232, startPoint y: 103, endPoint x: 244, endPoint y: 114, distance: 16.8
click at [244, 114] on div at bounding box center [311, 126] width 311 height 253
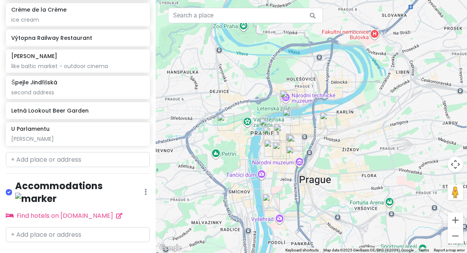
scroll to position [0, 0]
click at [105, 227] on input "text" at bounding box center [78, 234] width 144 height 15
paste input "byt c 1, Ruská 225/4"
type input "byt c 1, Ruská 225/4"
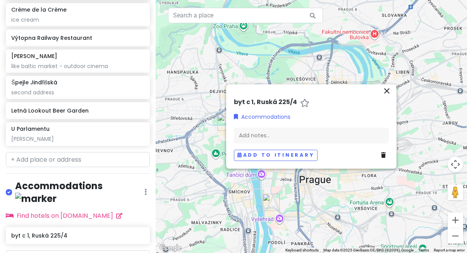
click at [320, 199] on div at bounding box center [311, 126] width 311 height 253
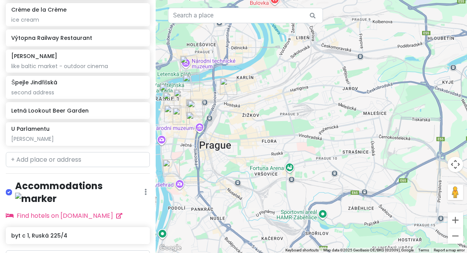
drag, startPoint x: 380, startPoint y: 168, endPoint x: 278, endPoint y: 134, distance: 107.4
click at [278, 134] on div at bounding box center [311, 126] width 311 height 253
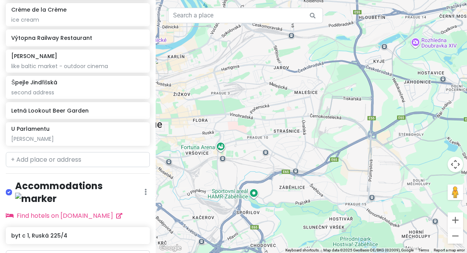
drag, startPoint x: 305, startPoint y: 176, endPoint x: 239, endPoint y: 153, distance: 70.6
click at [238, 153] on div at bounding box center [311, 126] width 311 height 253
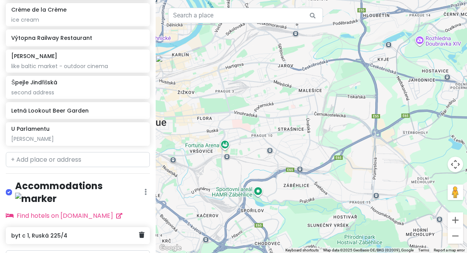
click at [120, 227] on div "byt c 1, Ruská 225/4" at bounding box center [78, 235] width 144 height 17
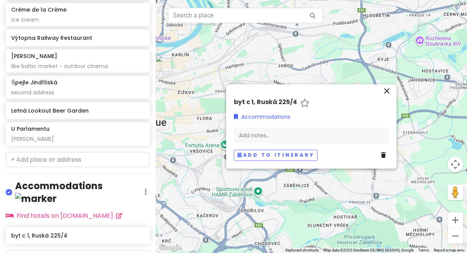
click at [272, 198] on div at bounding box center [311, 126] width 311 height 253
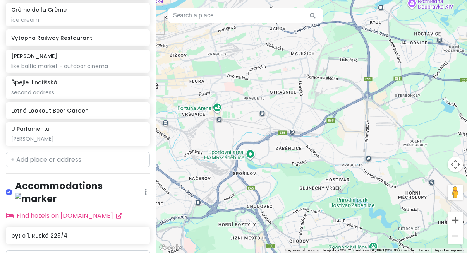
drag, startPoint x: 266, startPoint y: 198, endPoint x: 256, endPoint y: 161, distance: 38.5
click at [256, 161] on div at bounding box center [311, 126] width 311 height 253
click at [84, 232] on h6 "byt c 1, Ruská 225/4" at bounding box center [74, 235] width 127 height 7
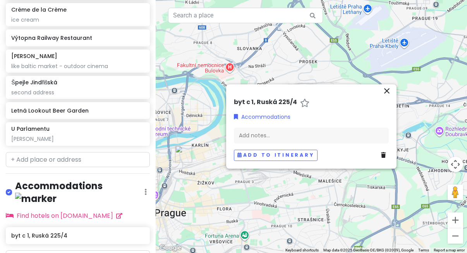
drag, startPoint x: 323, startPoint y: 54, endPoint x: 403, endPoint y: 10, distance: 91.2
click at [403, 11] on div at bounding box center [311, 126] width 311 height 253
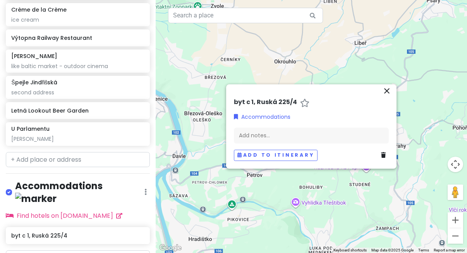
click at [137, 211] on div "Find hotels on [DOMAIN_NAME]" at bounding box center [78, 216] width 144 height 10
click at [114, 138] on div "[PERSON_NAME]" at bounding box center [77, 139] width 133 height 7
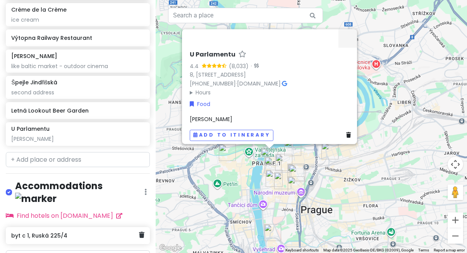
click at [120, 232] on h6 "byt c 1, Ruská 225/4" at bounding box center [74, 235] width 127 height 7
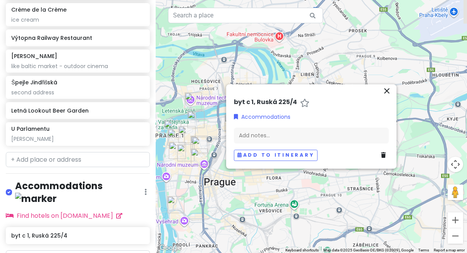
drag, startPoint x: 231, startPoint y: 191, endPoint x: 120, endPoint y: 156, distance: 116.5
click at [120, 156] on div "Prague Trip food Private Change Dates Make a Copy Delete Trip Go Pro ⚡️ Give Fe…" at bounding box center [233, 126] width 467 height 253
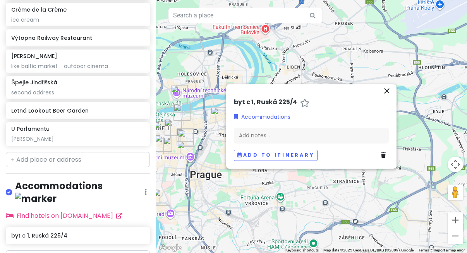
click at [188, 191] on div at bounding box center [311, 126] width 311 height 253
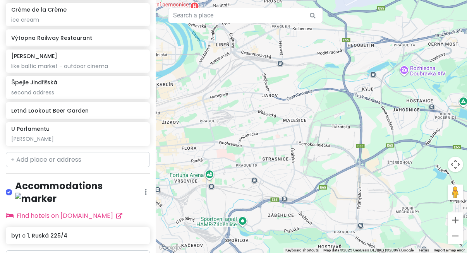
drag, startPoint x: 219, startPoint y: 208, endPoint x: 145, endPoint y: 185, distance: 76.7
click at [145, 185] on div "Prague Trip food Private Change Dates Make a Copy Delete Trip Go Pro ⚡️ Give Fe…" at bounding box center [233, 126] width 467 height 253
click at [100, 229] on div "byt c 1, Ruská 225/4" at bounding box center [78, 237] width 156 height 20
click at [100, 232] on h6 "byt c 1, Ruská 225/4" at bounding box center [74, 235] width 127 height 7
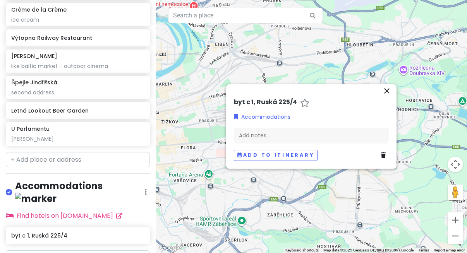
click at [297, 98] on div "close" at bounding box center [311, 92] width 161 height 12
click at [283, 103] on h6 "byt c 1, Ruská 225/4" at bounding box center [265, 103] width 63 height 8
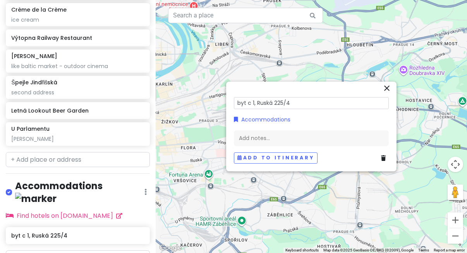
click at [306, 107] on input "byt c 1, Ruská 225/4" at bounding box center [311, 103] width 155 height 12
drag, startPoint x: 316, startPoint y: 102, endPoint x: 186, endPoint y: 96, distance: 130.3
click at [186, 96] on div "← Move left → Move right ↑ Move up ↓ Move down + Zoom in - Zoom out Home Jump l…" at bounding box center [311, 126] width 311 height 253
click at [142, 231] on link at bounding box center [141, 236] width 5 height 10
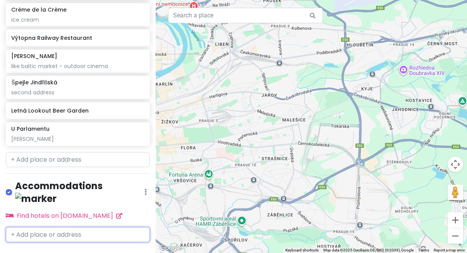
click at [106, 227] on input "text" at bounding box center [78, 234] width 144 height 15
paste input "byt c 1, Ruská 225/4"
type input "byt c 1, Ruská 225/4"
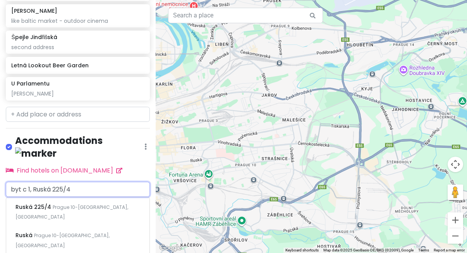
scroll to position [458, 0]
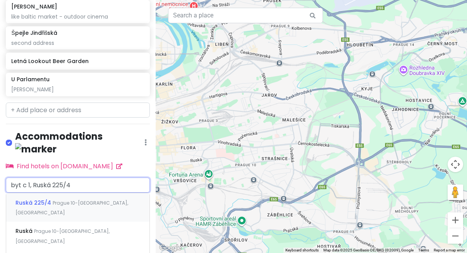
click at [74, 200] on span "Prague 10-[GEOGRAPHIC_DATA], [GEOGRAPHIC_DATA]" at bounding box center [71, 208] width 113 height 17
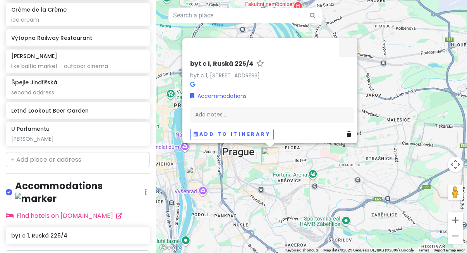
click at [222, 184] on div "byt c 1, Ruská 225/4 byt c 1, [STREET_ADDRESS] Accommodations Add notes... Add …" at bounding box center [311, 126] width 311 height 253
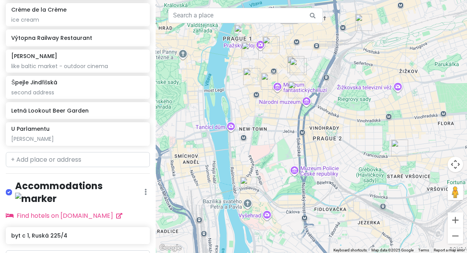
drag, startPoint x: 240, startPoint y: 141, endPoint x: 341, endPoint y: 126, distance: 102.7
click at [342, 125] on div at bounding box center [311, 126] width 311 height 253
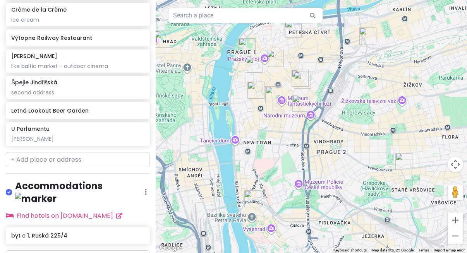
drag, startPoint x: 341, startPoint y: 126, endPoint x: 335, endPoint y: 141, distance: 17.1
click at [336, 142] on div at bounding box center [311, 126] width 311 height 253
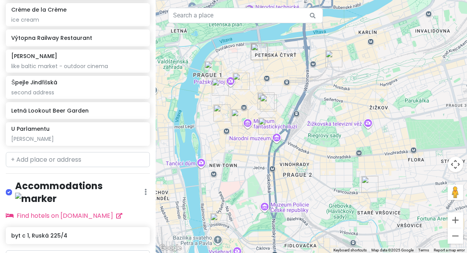
drag, startPoint x: 335, startPoint y: 141, endPoint x: 302, endPoint y: 165, distance: 41.1
click at [302, 165] on div at bounding box center [311, 126] width 311 height 253
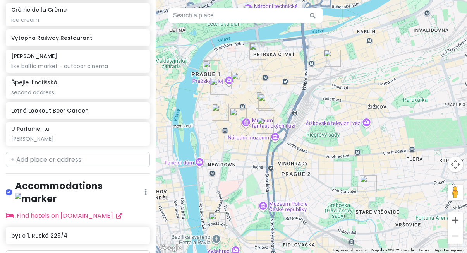
click at [315, 155] on div at bounding box center [311, 126] width 311 height 253
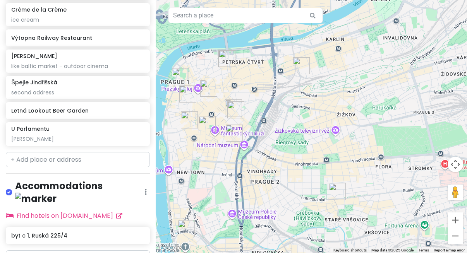
drag, startPoint x: 286, startPoint y: 182, endPoint x: 254, endPoint y: 189, distance: 33.5
click at [254, 189] on div at bounding box center [311, 126] width 311 height 253
click at [315, 132] on div at bounding box center [311, 126] width 311 height 253
click at [333, 132] on div at bounding box center [311, 126] width 311 height 253
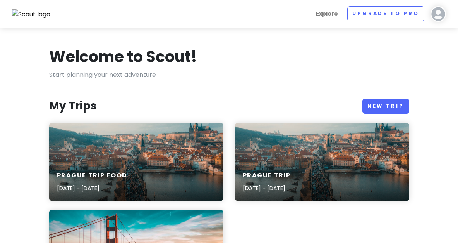
click at [132, 163] on div "Prague Trip food Sep 7, 2025 - Sep 12, 2025" at bounding box center [136, 181] width 174 height 37
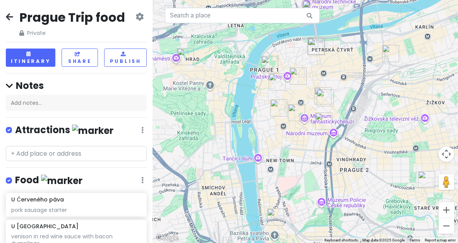
click at [317, 46] on img "Sisters Bistro v Dlouhé" at bounding box center [316, 46] width 17 height 17
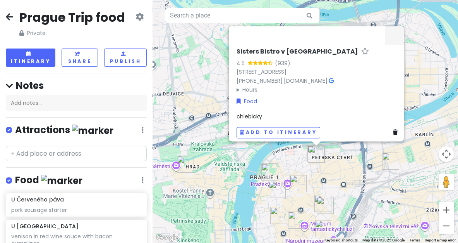
click at [251, 112] on span "chlebicky" at bounding box center [250, 116] width 26 height 8
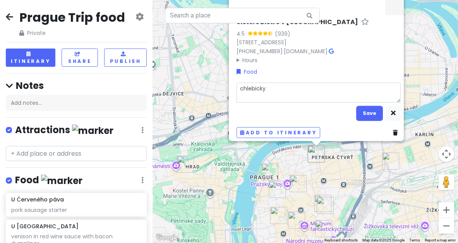
click at [254, 84] on textarea "chlebicky" at bounding box center [319, 92] width 164 height 20
